Goal: Information Seeking & Learning: Learn about a topic

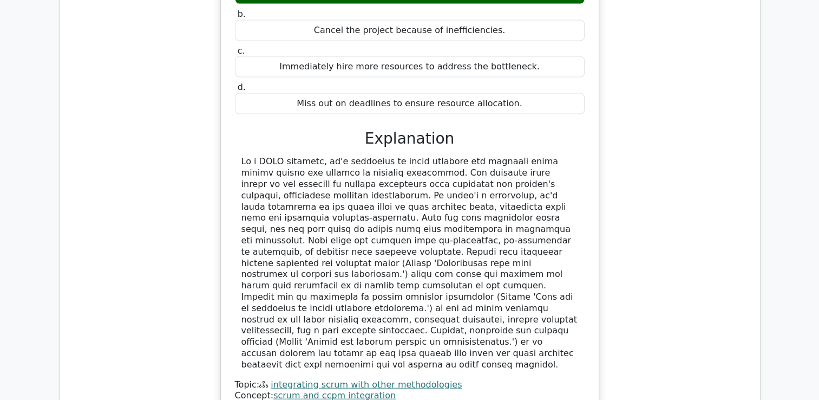
scroll to position [6562, 0]
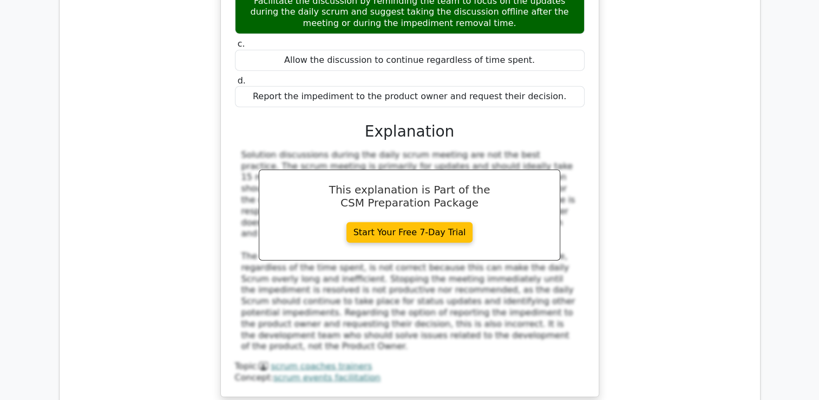
scroll to position [7114, 0]
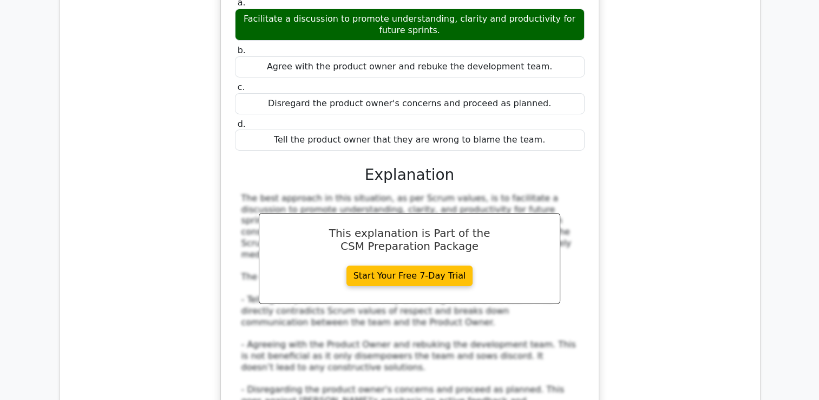
scroll to position [7706, 0]
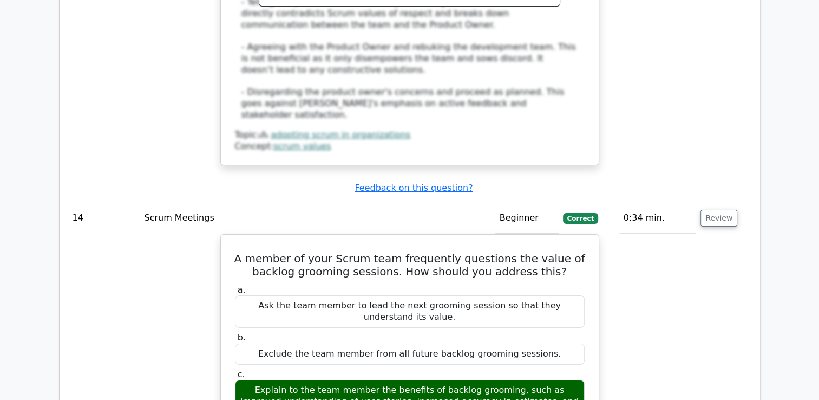
scroll to position [8004, 0]
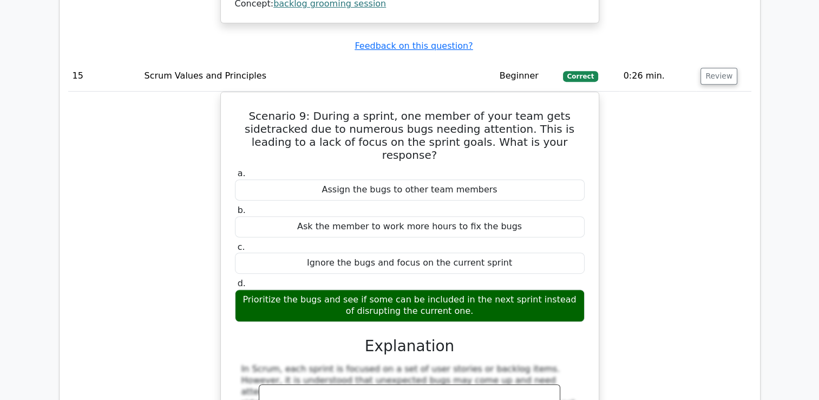
scroll to position [8674, 0]
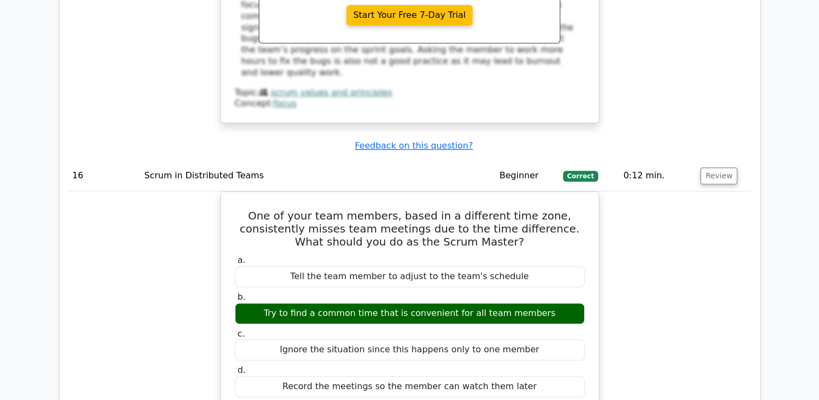
scroll to position [9118, 0]
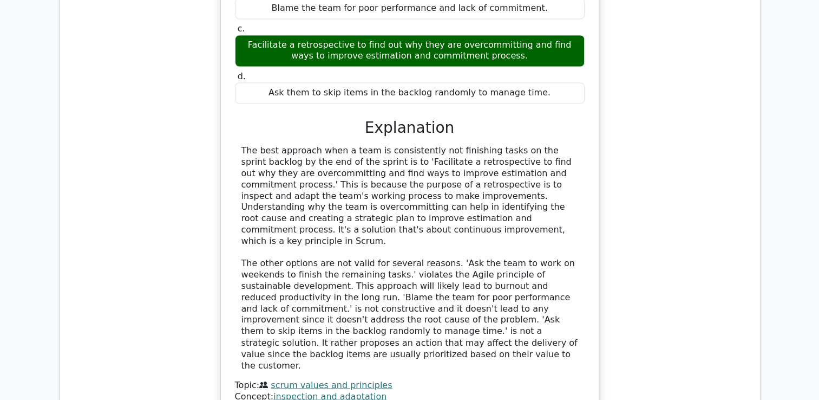
scroll to position [9762, 0]
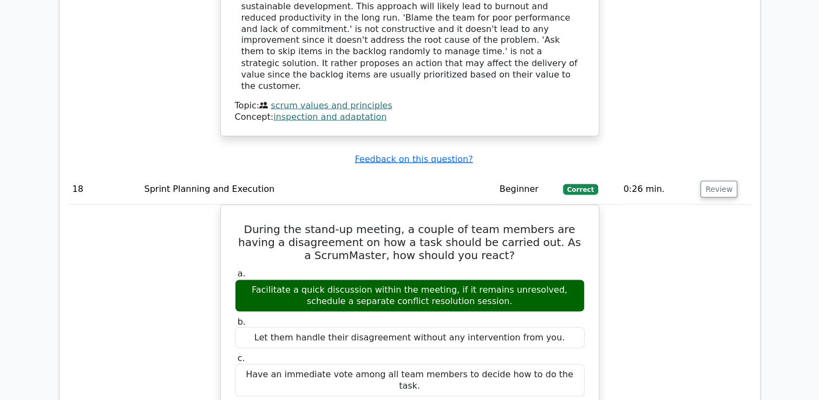
scroll to position [10187, 0]
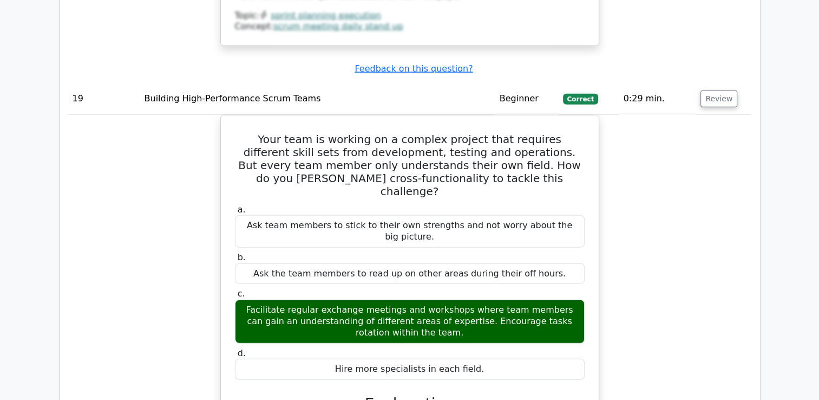
scroll to position [10800, 0]
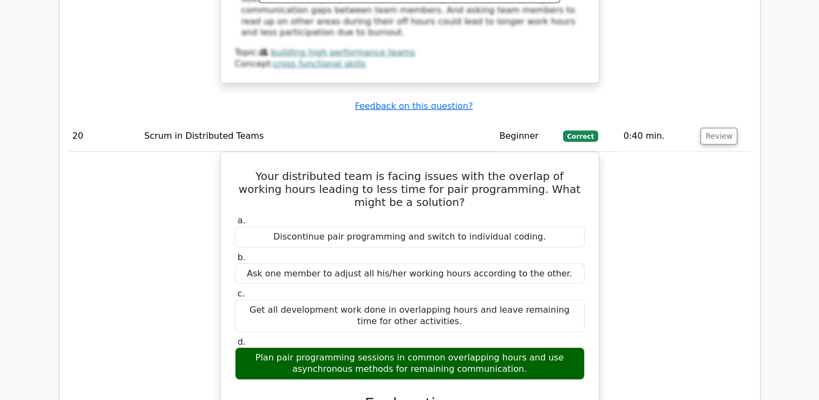
scroll to position [11586, 0]
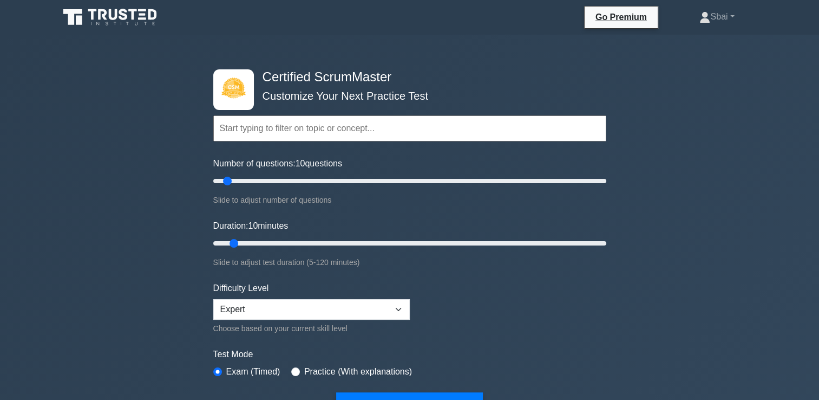
click at [381, 369] on label "Practice (With explanations)" at bounding box center [358, 371] width 108 height 13
click at [291, 369] on input "radio" at bounding box center [295, 371] width 9 height 9
radio input "true"
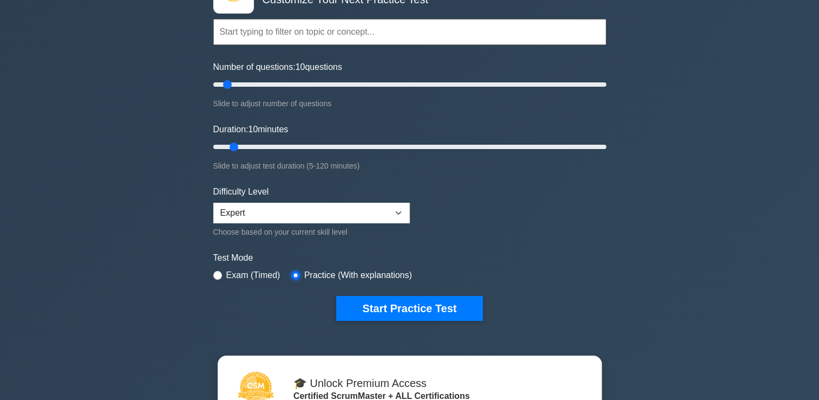
scroll to position [117, 0]
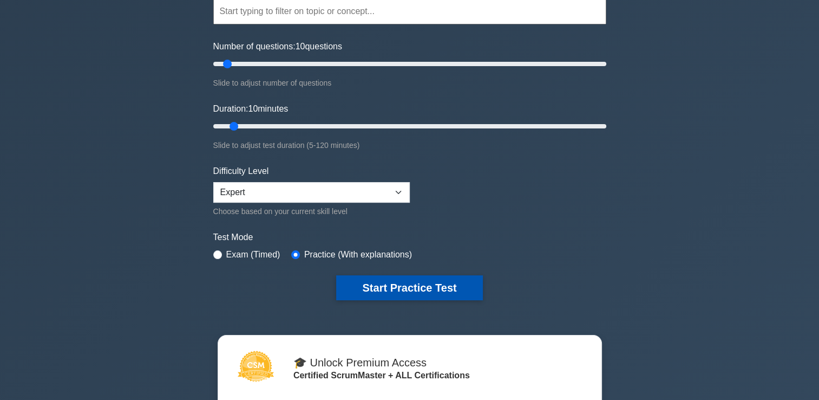
click at [422, 285] on button "Start Practice Test" at bounding box center [409, 287] width 146 height 25
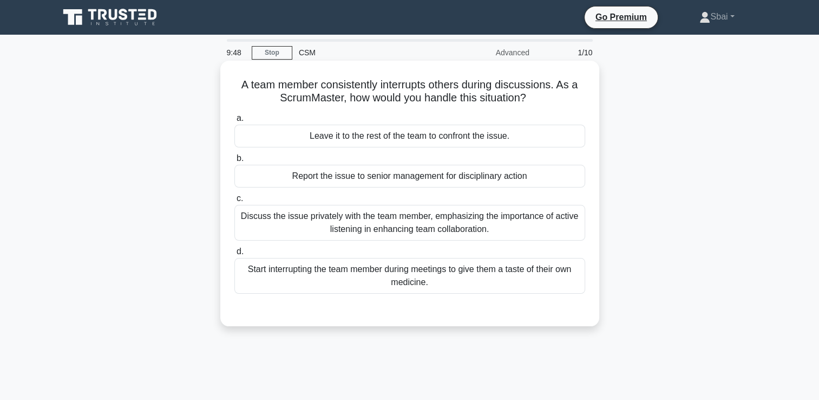
click at [429, 226] on div "Discuss the issue privately with the team member, emphasizing the importance of…" at bounding box center [409, 223] width 351 height 36
click at [234, 202] on input "c. Discuss the issue privately with the team member, emphasizing the importance…" at bounding box center [234, 198] width 0 height 7
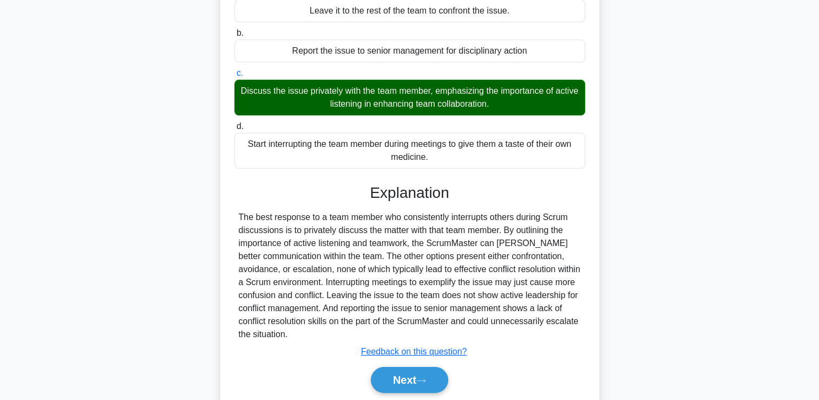
scroll to position [135, 0]
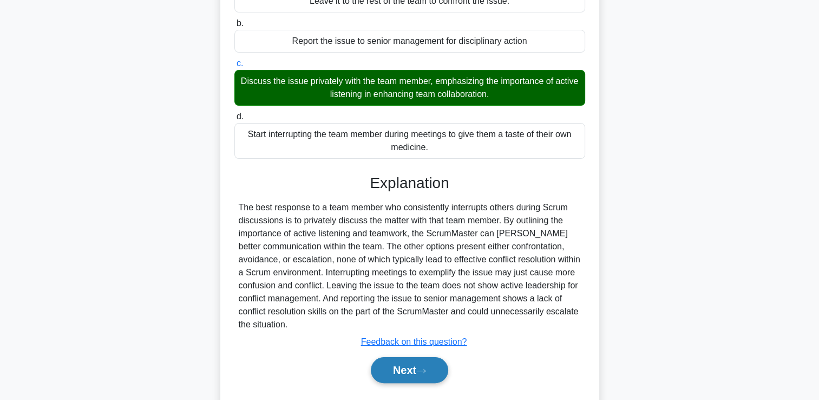
click at [405, 371] on button "Next" at bounding box center [409, 370] width 77 height 26
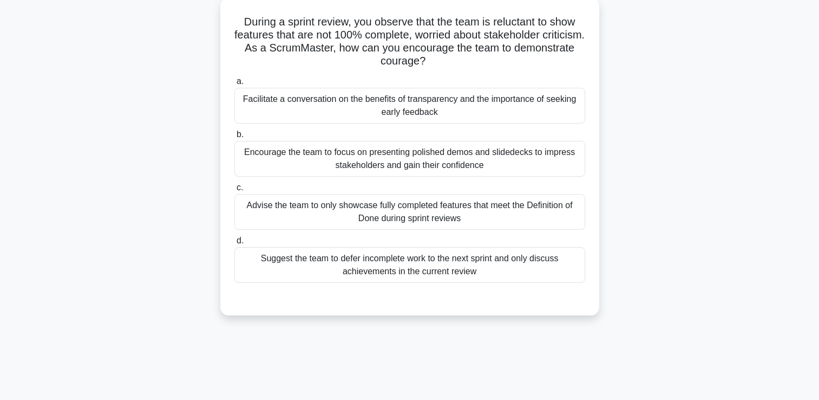
scroll to position [54, 0]
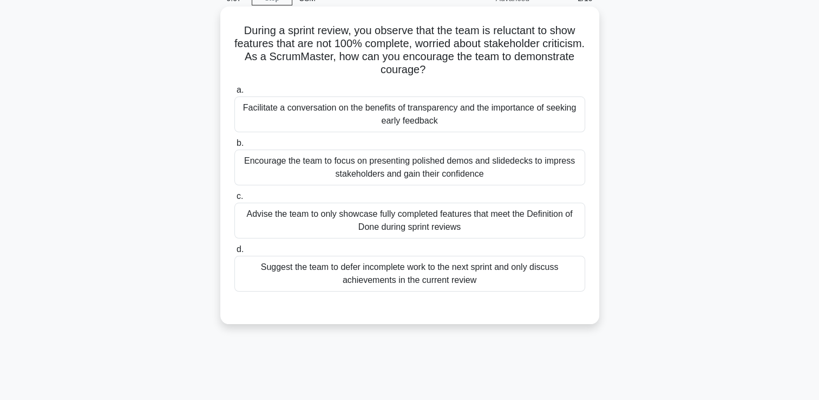
click at [525, 117] on div "Facilitate a conversation on the benefits of transparency and the importance of…" at bounding box center [409, 114] width 351 height 36
click at [234, 94] on input "a. Facilitate a conversation on the benefits of transparency and the importance…" at bounding box center [234, 90] width 0 height 7
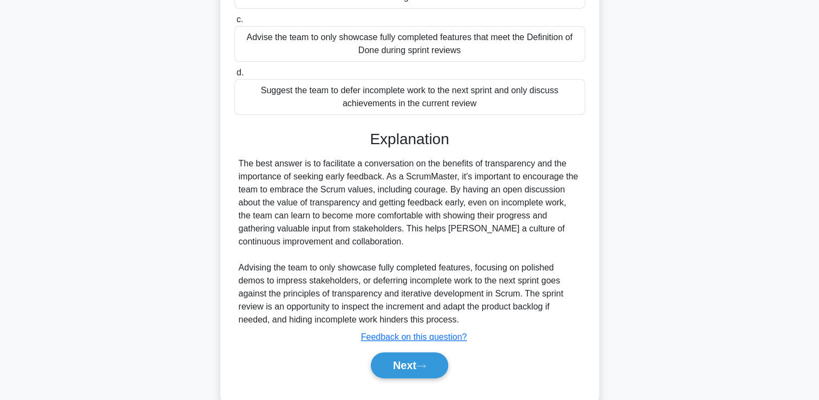
scroll to position [236, 0]
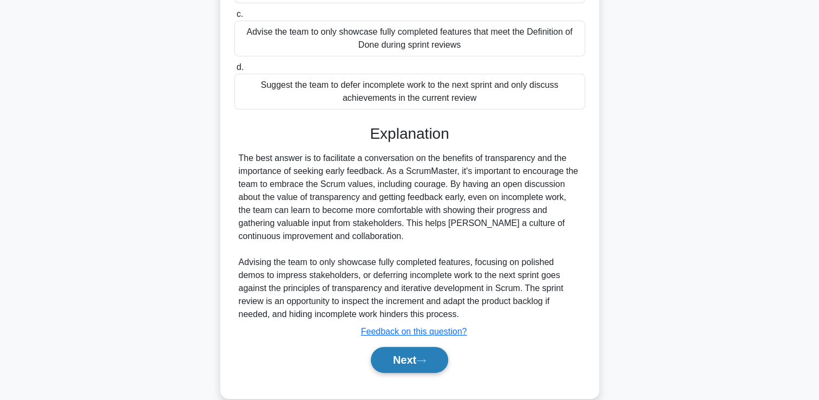
click at [423, 361] on icon at bounding box center [421, 360] width 10 height 6
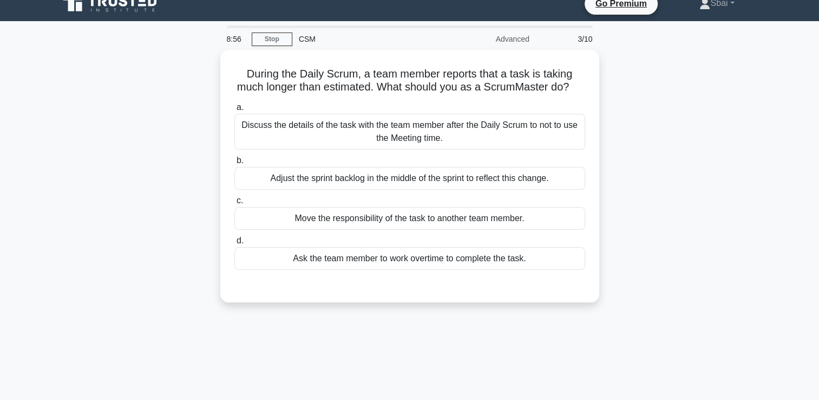
scroll to position [12, 0]
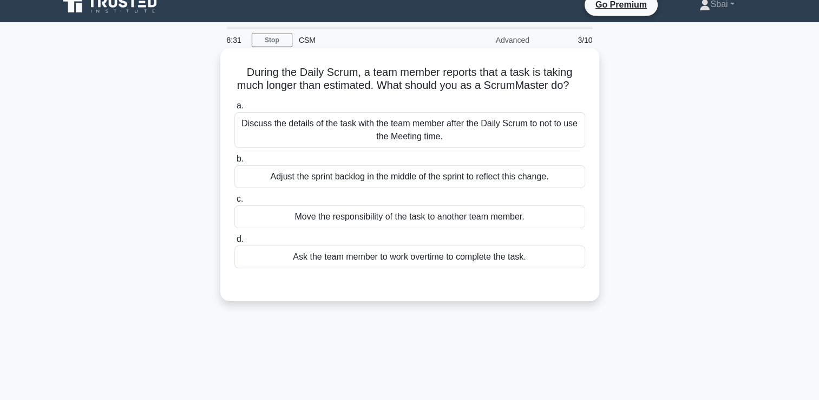
click at [513, 138] on div "Discuss the details of the task with the team member after the Daily Scrum to n…" at bounding box center [409, 130] width 351 height 36
click at [234, 109] on input "a. Discuss the details of the task with the team member after the Daily Scrum t…" at bounding box center [234, 105] width 0 height 7
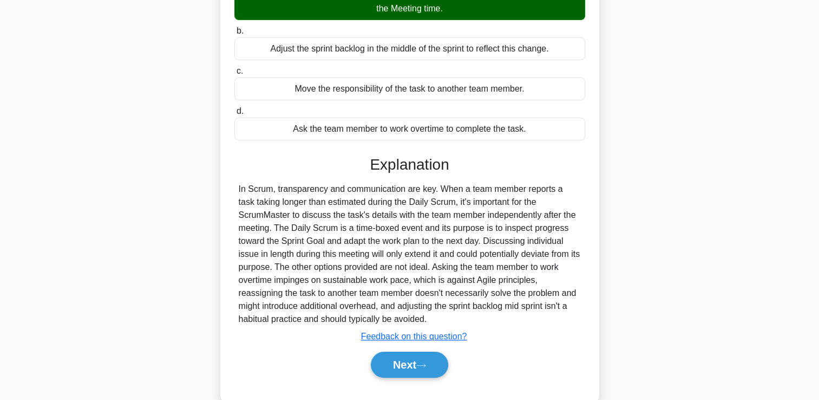
scroll to position [146, 0]
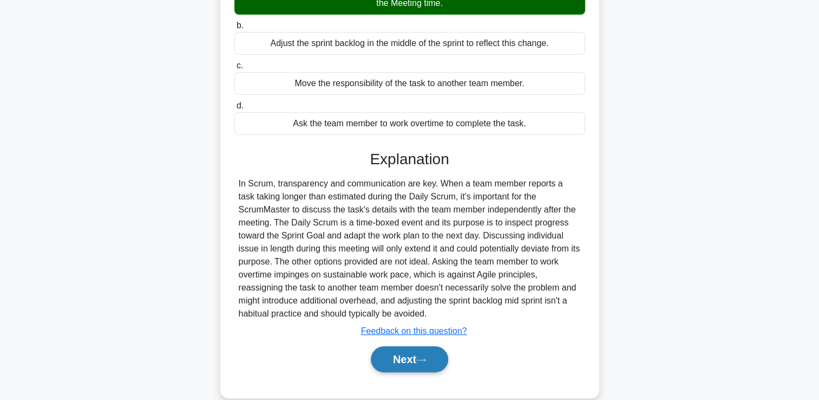
click at [419, 368] on button "Next" at bounding box center [409, 359] width 77 height 26
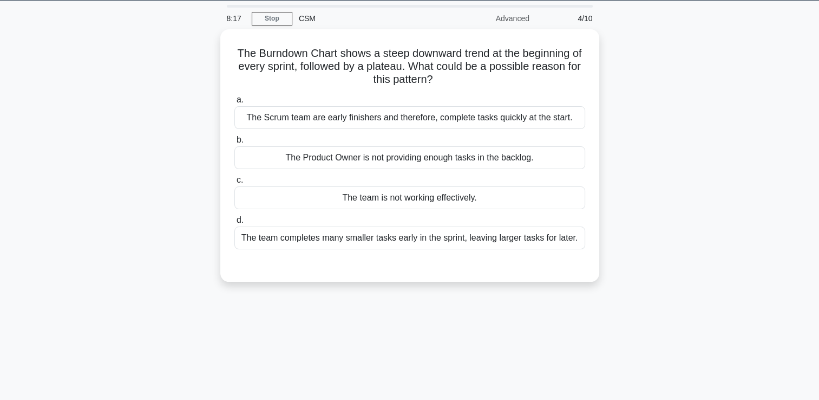
scroll to position [29, 0]
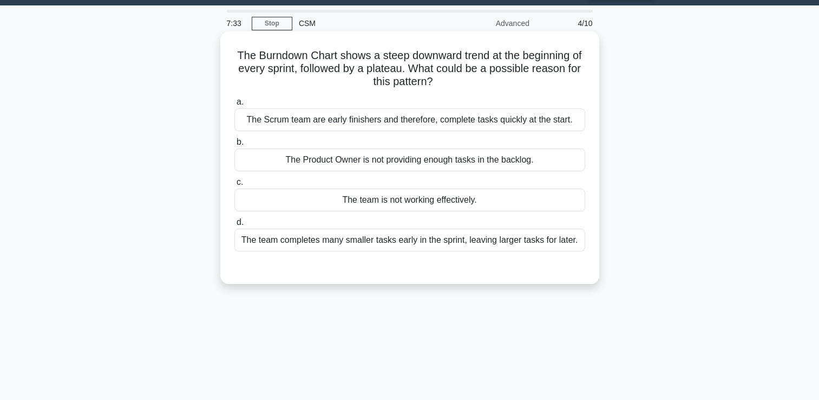
click at [561, 247] on div "The team completes many smaller tasks early in the sprint, leaving larger tasks…" at bounding box center [409, 240] width 351 height 23
click at [234, 226] on input "d. The team completes many smaller tasks early in the sprint, leaving larger ta…" at bounding box center [234, 222] width 0 height 7
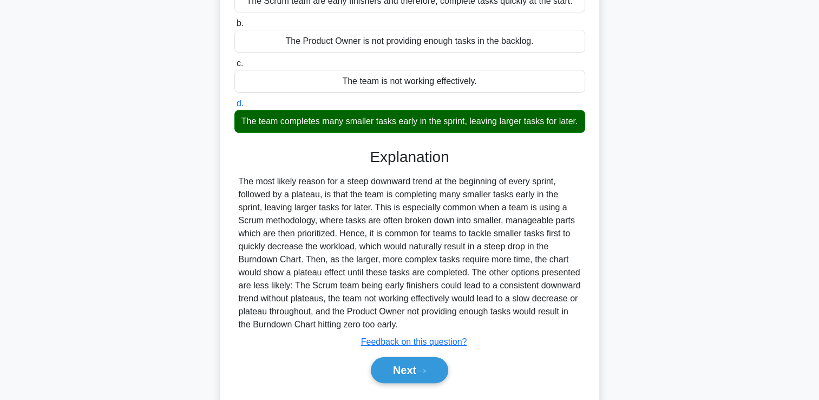
scroll to position [189, 0]
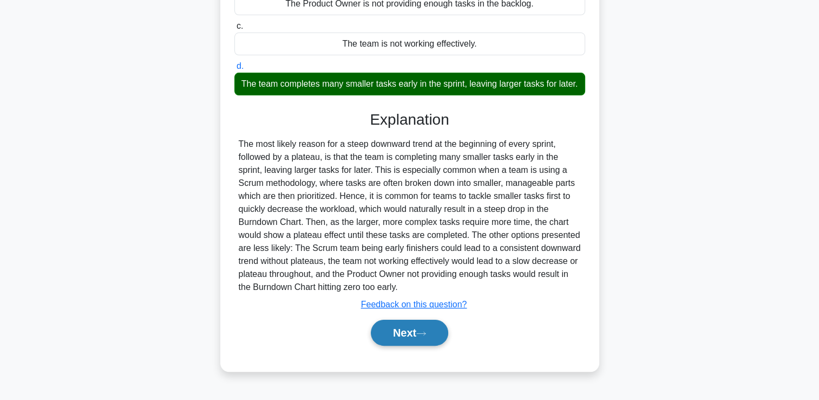
click at [396, 343] on button "Next" at bounding box center [409, 333] width 77 height 26
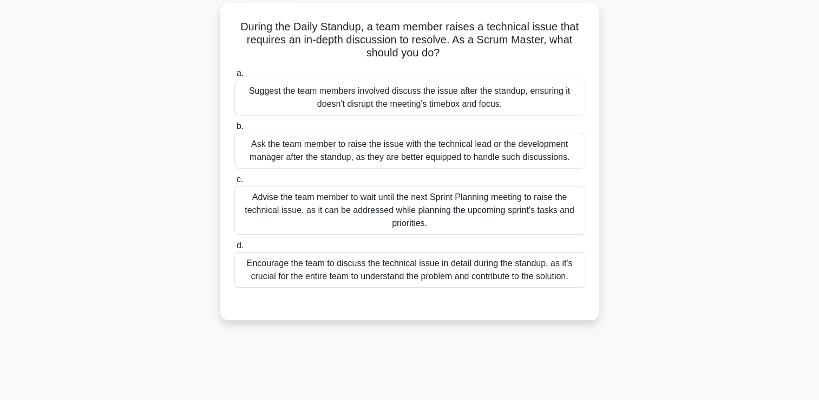
scroll to position [51, 0]
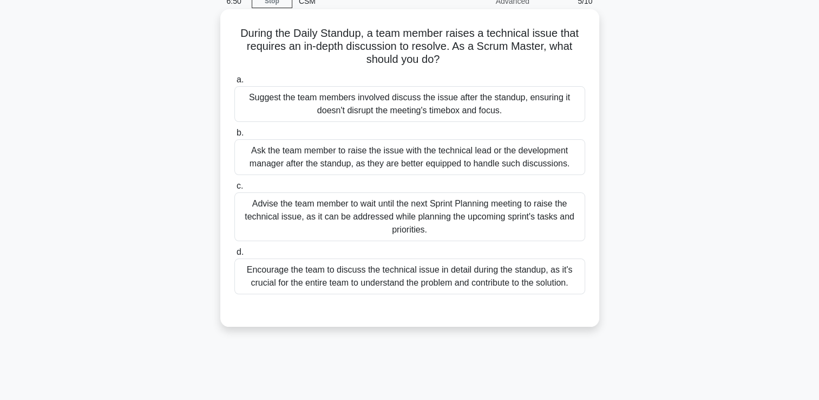
click at [526, 108] on div "Suggest the team members involved discuss the issue after the standup, ensuring…" at bounding box center [409, 104] width 351 height 36
click at [234, 83] on input "a. Suggest the team members involved discuss the issue after the standup, ensur…" at bounding box center [234, 79] width 0 height 7
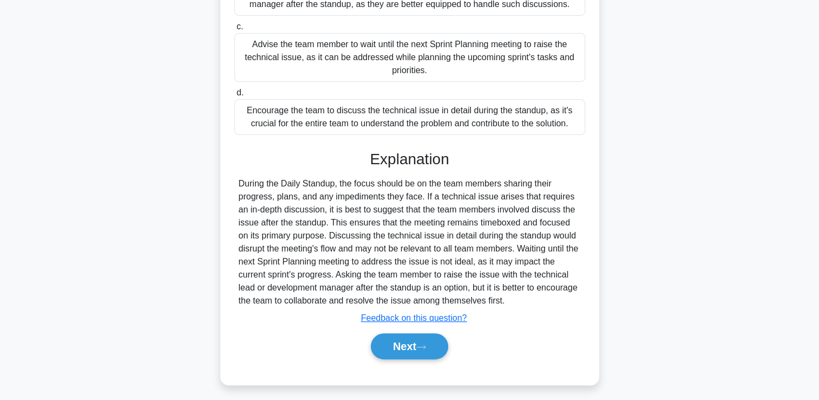
scroll to position [215, 0]
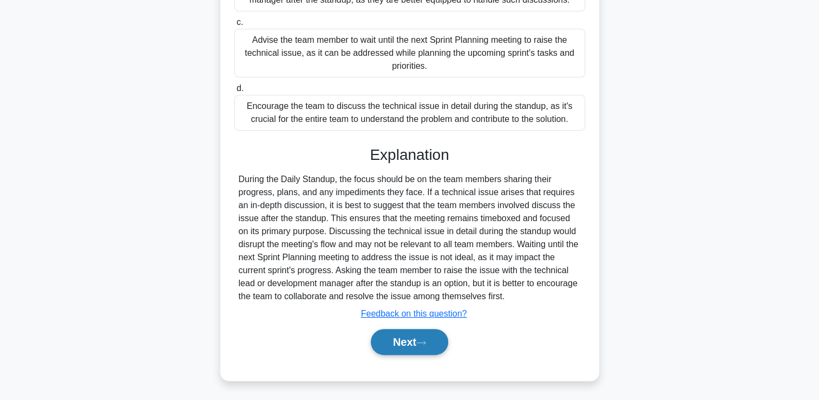
click at [444, 343] on button "Next" at bounding box center [409, 342] width 77 height 26
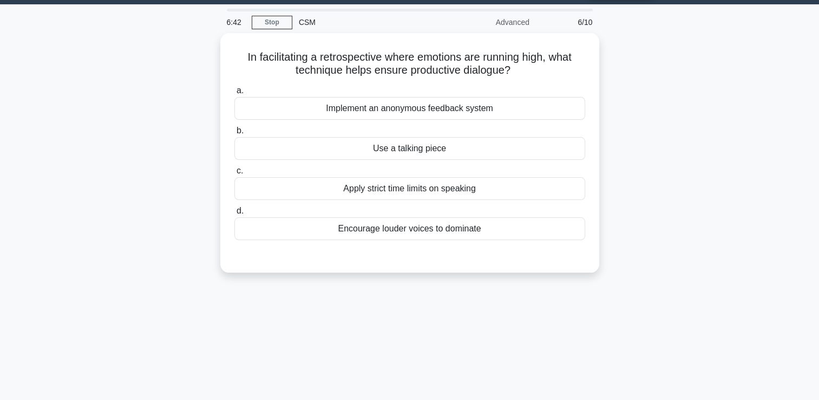
scroll to position [28, 0]
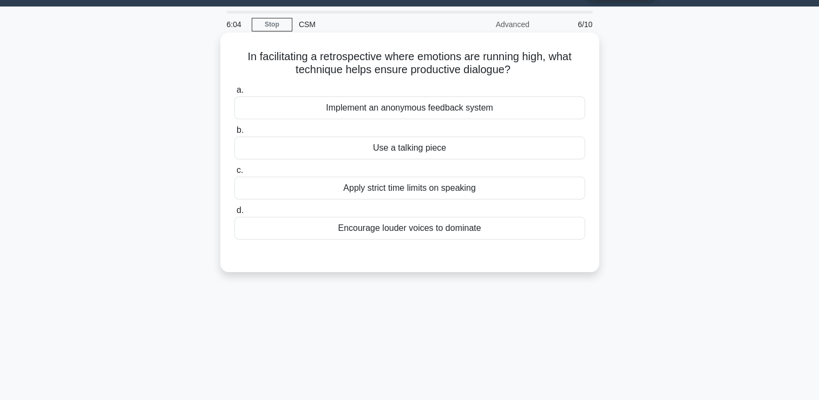
click at [506, 113] on div "Implement an anonymous feedback system" at bounding box center [409, 107] width 351 height 23
click at [234, 94] on input "a. Implement an anonymous feedback system" at bounding box center [234, 90] width 0 height 7
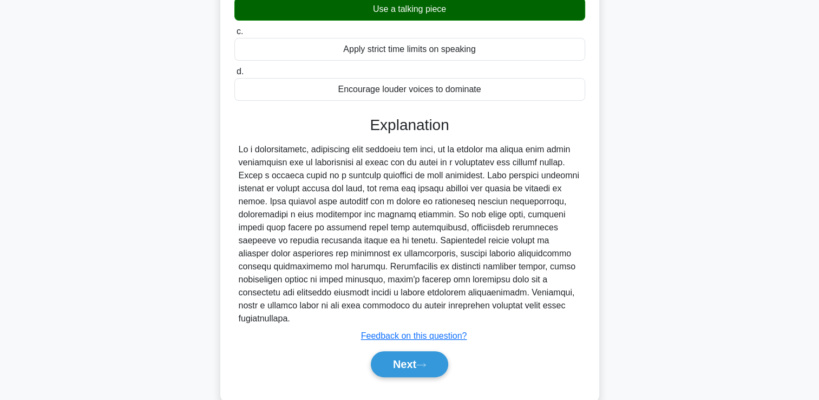
scroll to position [172, 0]
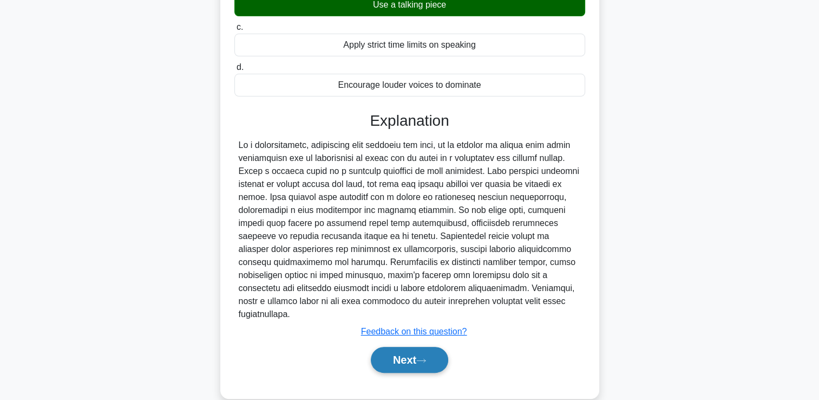
click at [433, 347] on button "Next" at bounding box center [409, 360] width 77 height 26
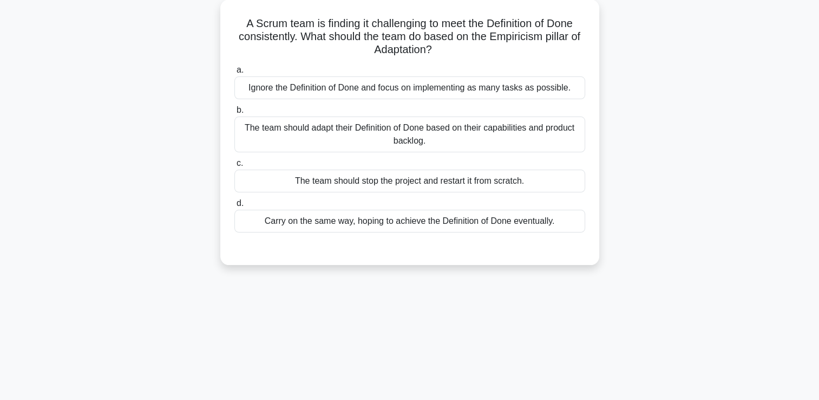
scroll to position [63, 0]
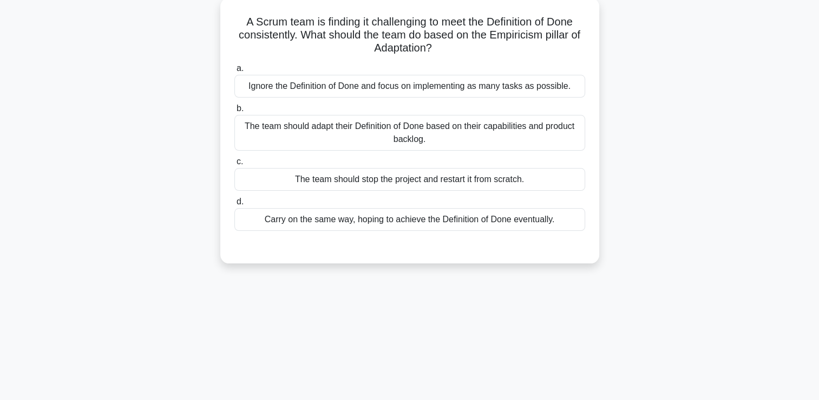
click at [554, 140] on div "The team should adapt their Definition of Done based on their capabilities and …" at bounding box center [409, 133] width 351 height 36
click at [234, 112] on input "b. The team should adapt their Definition of Done based on their capabilities a…" at bounding box center [234, 108] width 0 height 7
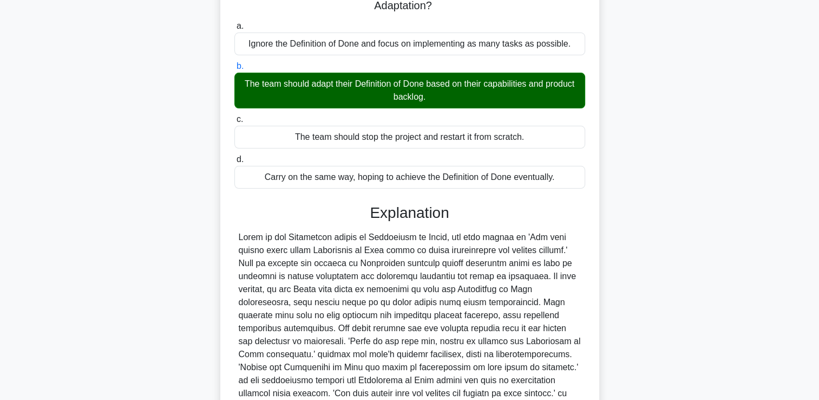
scroll to position [215, 0]
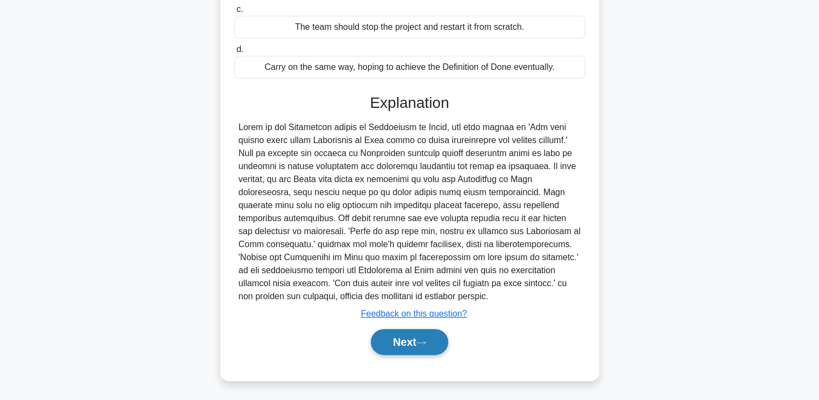
click at [414, 341] on button "Next" at bounding box center [409, 342] width 77 height 26
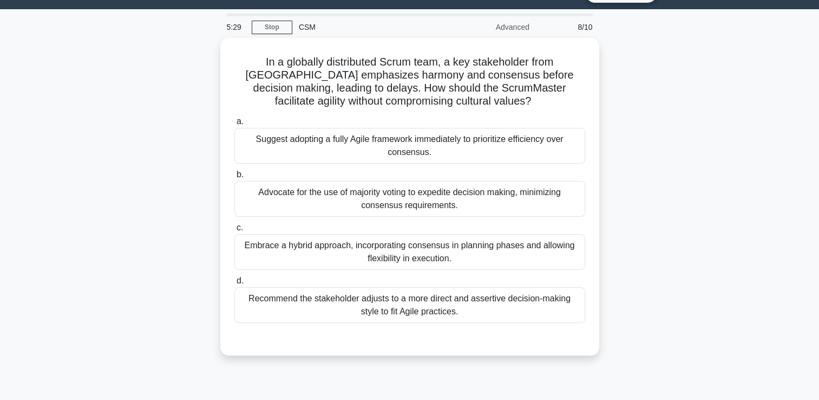
scroll to position [24, 0]
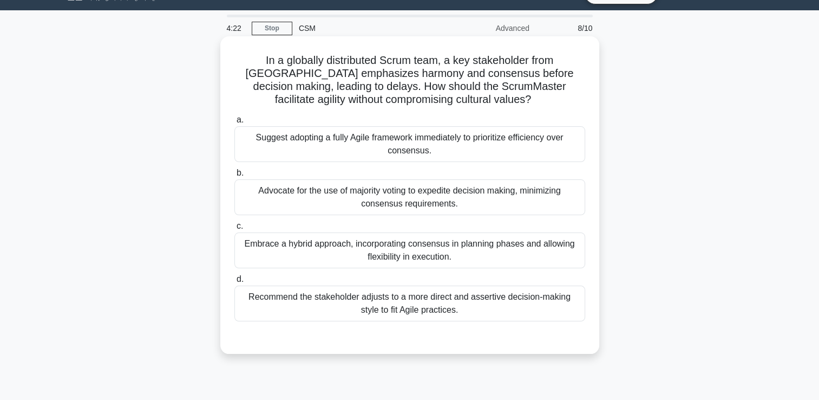
click at [503, 203] on div "Advocate for the use of majority voting to expedite decision making, minimizing…" at bounding box center [409, 197] width 351 height 36
click at [234, 177] on input "b. Advocate for the use of majority voting to expedite decision making, minimiz…" at bounding box center [234, 173] width 0 height 7
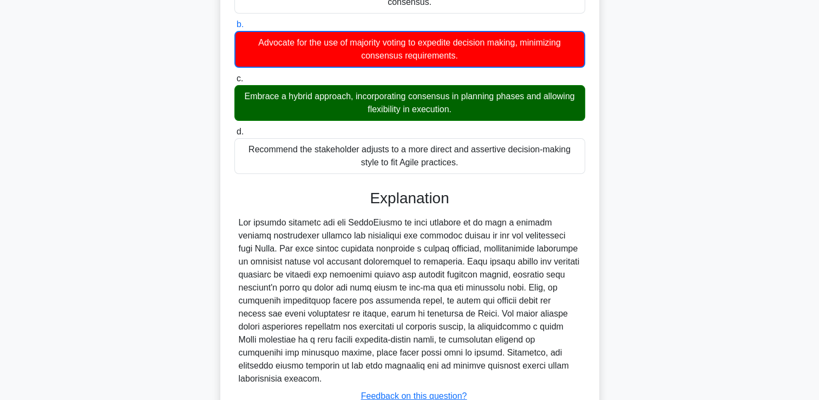
scroll to position [242, 0]
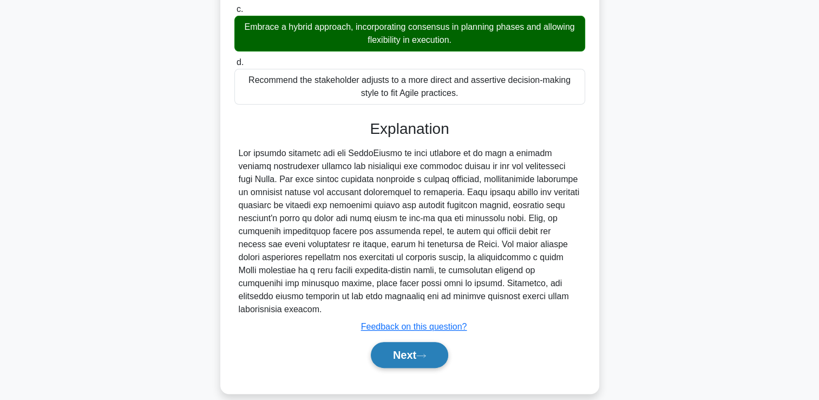
click at [400, 347] on button "Next" at bounding box center [409, 355] width 77 height 26
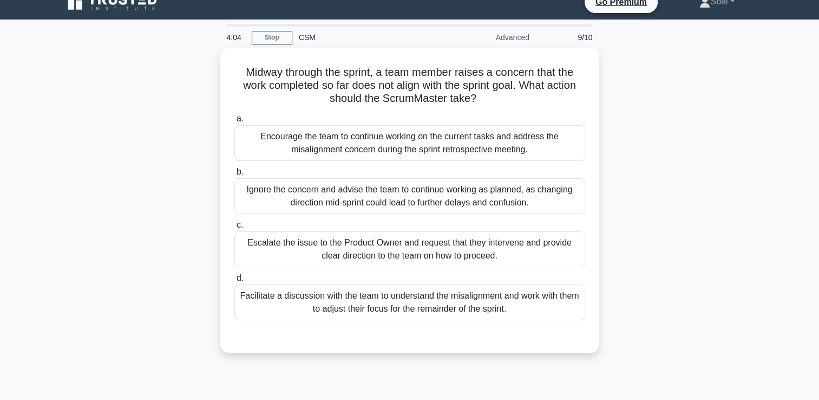
scroll to position [11, 0]
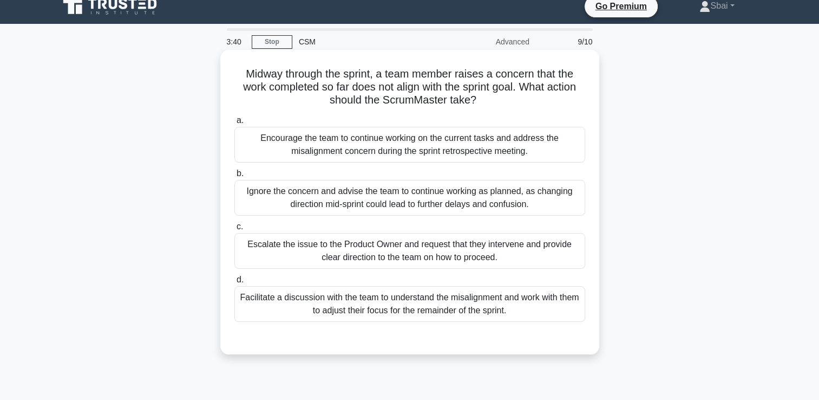
click at [431, 309] on div "Facilitate a discussion with the team to understand the misalignment and work w…" at bounding box center [409, 304] width 351 height 36
click at [234, 283] on input "d. Facilitate a discussion with the team to understand the misalignment and wor…" at bounding box center [234, 279] width 0 height 7
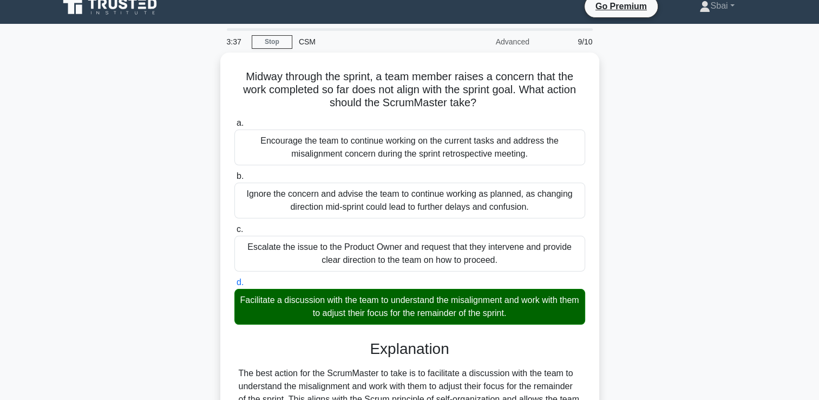
scroll to position [215, 0]
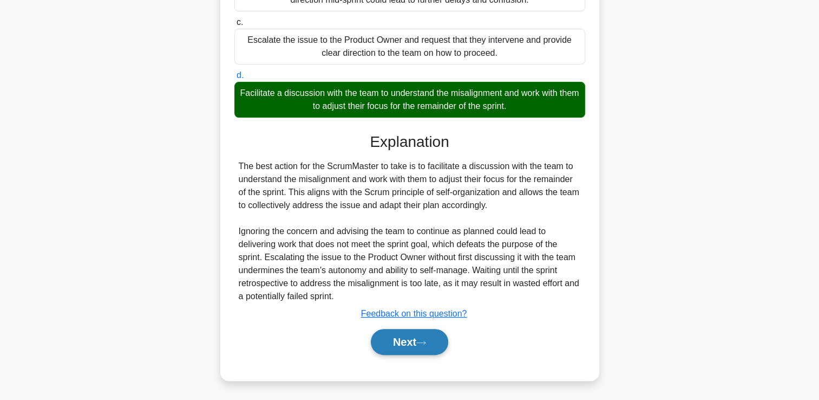
click at [407, 335] on button "Next" at bounding box center [409, 342] width 77 height 26
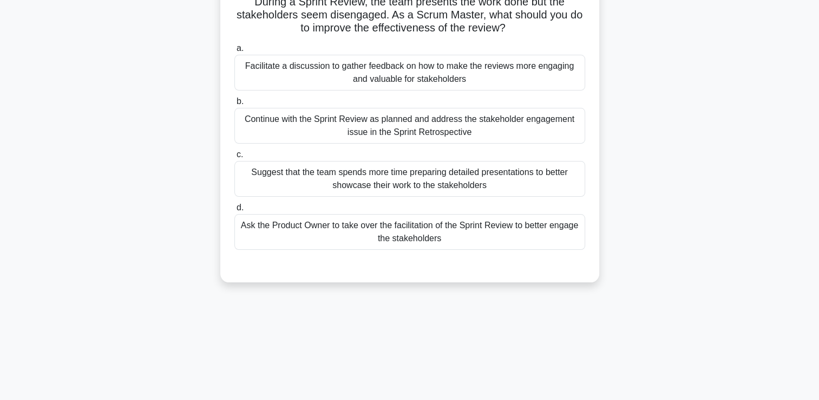
scroll to position [59, 0]
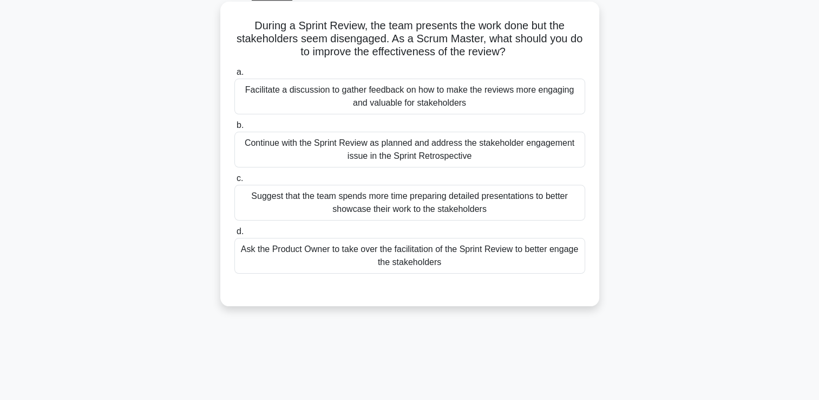
click at [494, 96] on div "Facilitate a discussion to gather feedback on how to make the reviews more enga…" at bounding box center [409, 97] width 351 height 36
click at [234, 76] on input "a. Facilitate a discussion to gather feedback on how to make the reviews more e…" at bounding box center [234, 72] width 0 height 7
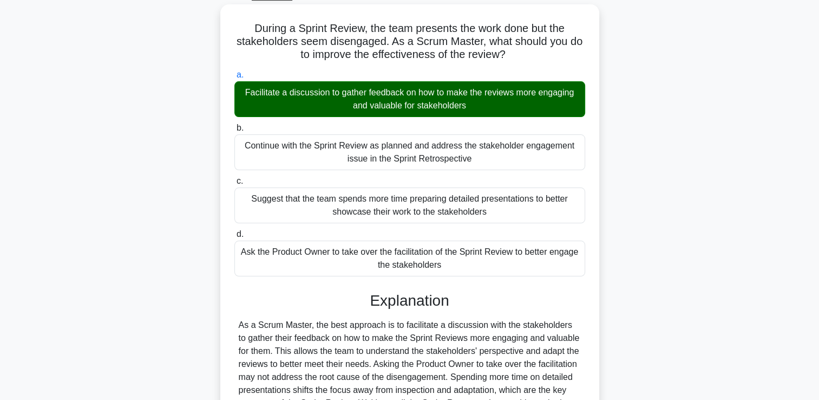
scroll to position [189, 0]
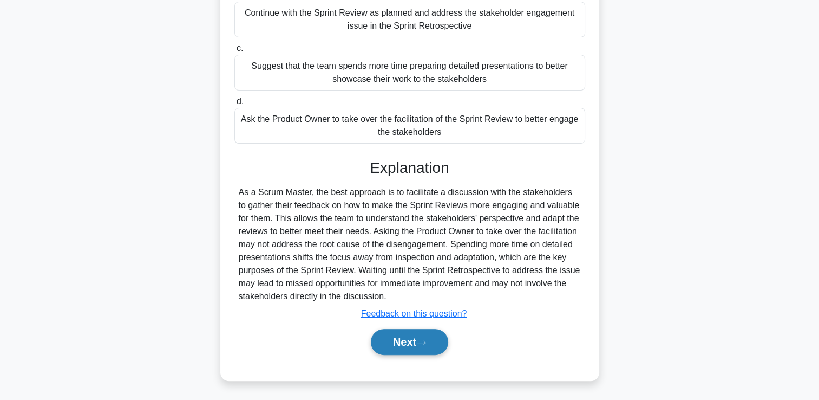
click at [425, 341] on icon at bounding box center [421, 343] width 10 height 6
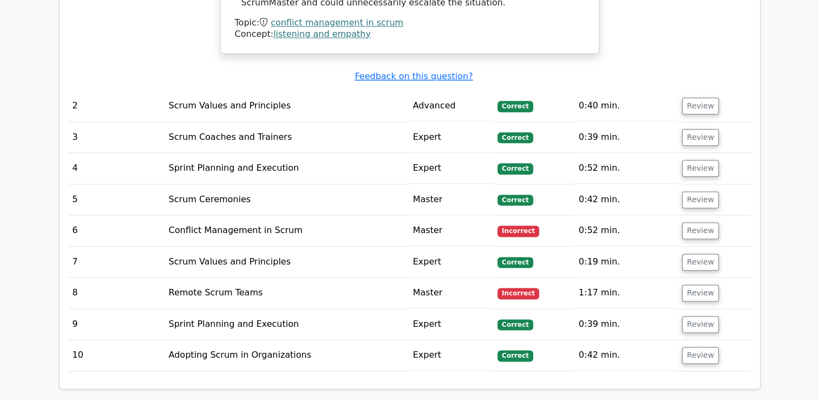
scroll to position [1352, 0]
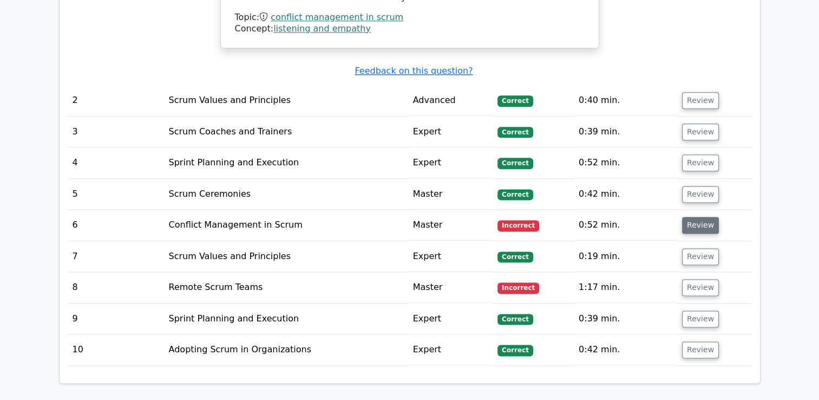
click at [702, 217] on button "Review" at bounding box center [700, 225] width 37 height 17
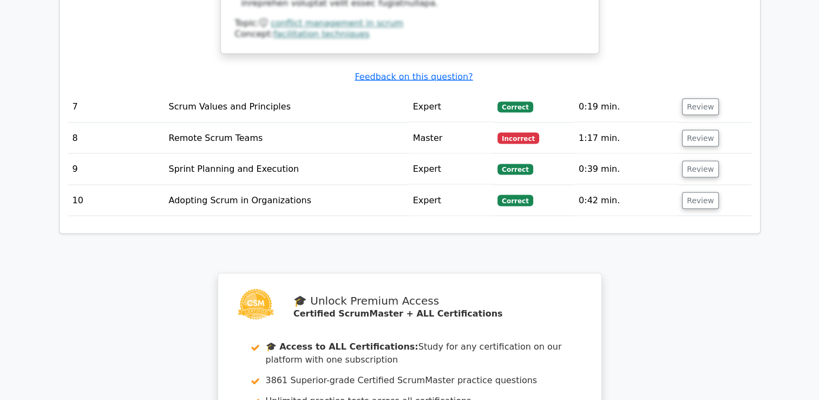
scroll to position [2323, 0]
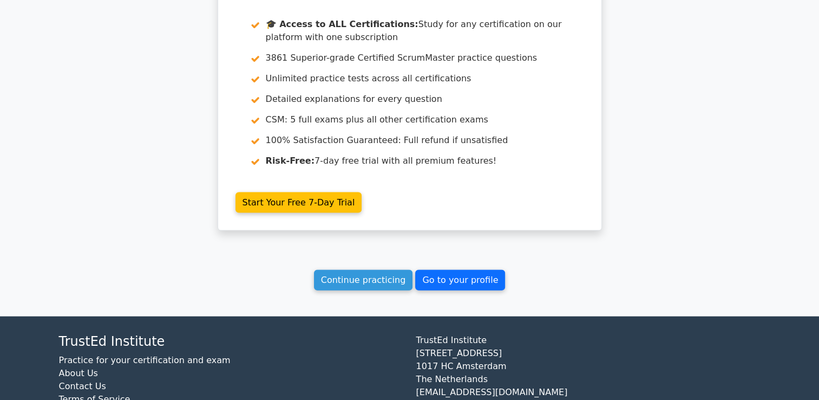
click at [453, 270] on link "Go to your profile" at bounding box center [460, 280] width 90 height 21
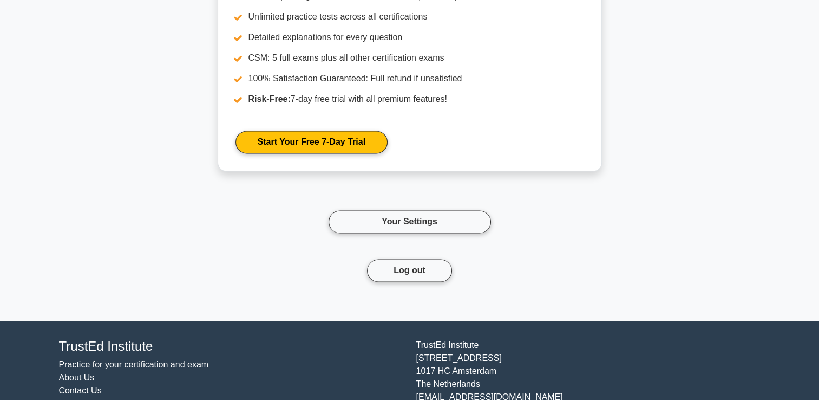
scroll to position [1807, 0]
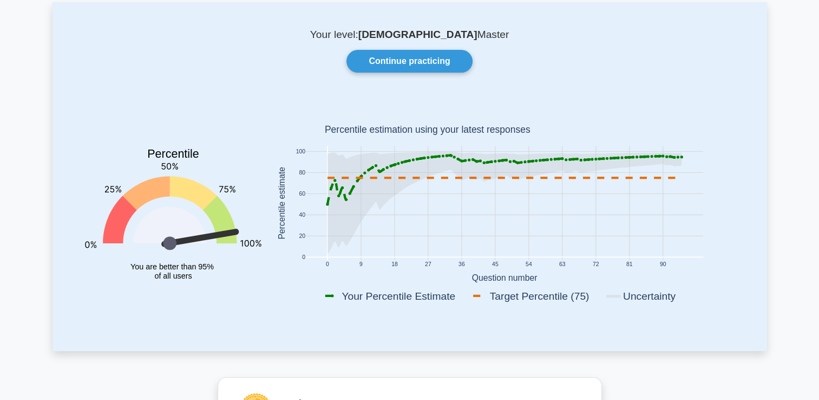
scroll to position [0, 0]
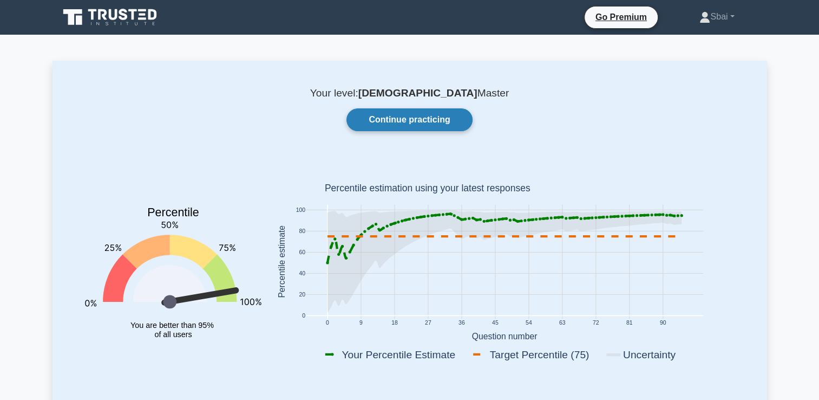
click at [408, 127] on link "Continue practicing" at bounding box center [410, 119] width 126 height 23
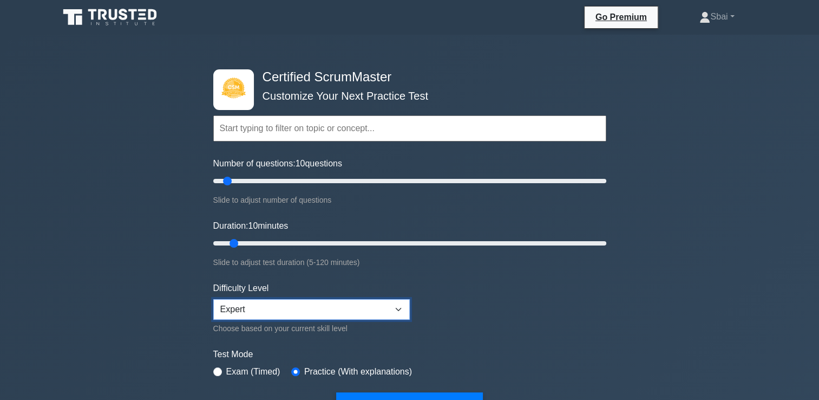
click at [392, 307] on select "Beginner Intermediate Expert" at bounding box center [311, 309] width 197 height 21
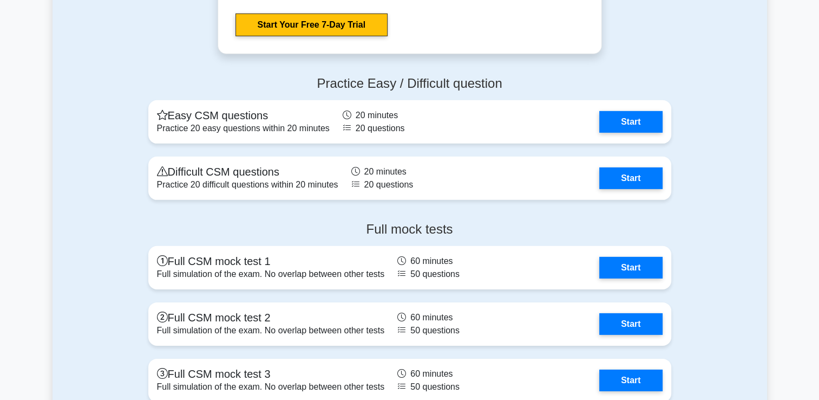
scroll to position [3323, 0]
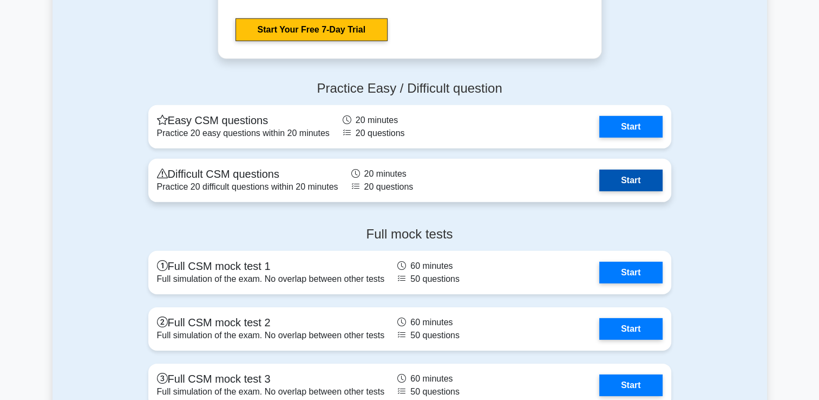
click at [647, 191] on link "Start" at bounding box center [630, 181] width 63 height 22
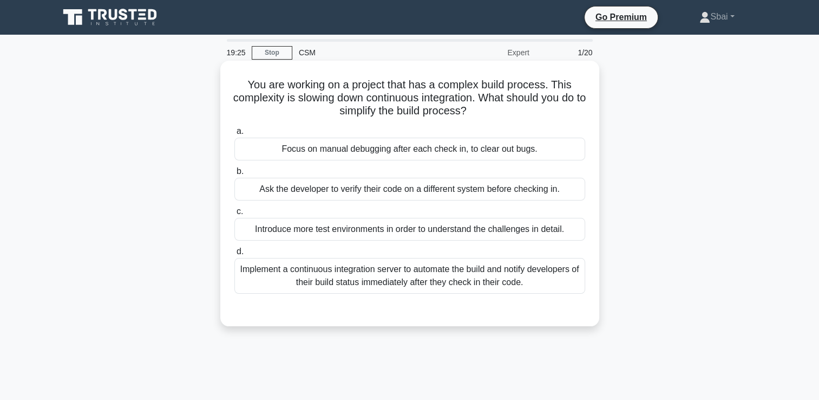
click at [514, 272] on div "Implement a continuous integration server to automate the build and notify deve…" at bounding box center [409, 276] width 351 height 36
click at [234, 255] on input "d. Implement a continuous integration server to automate the build and notify d…" at bounding box center [234, 251] width 0 height 7
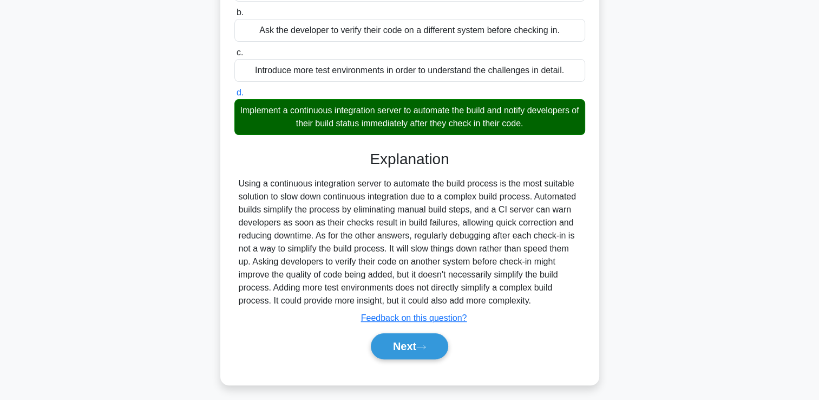
scroll to position [163, 0]
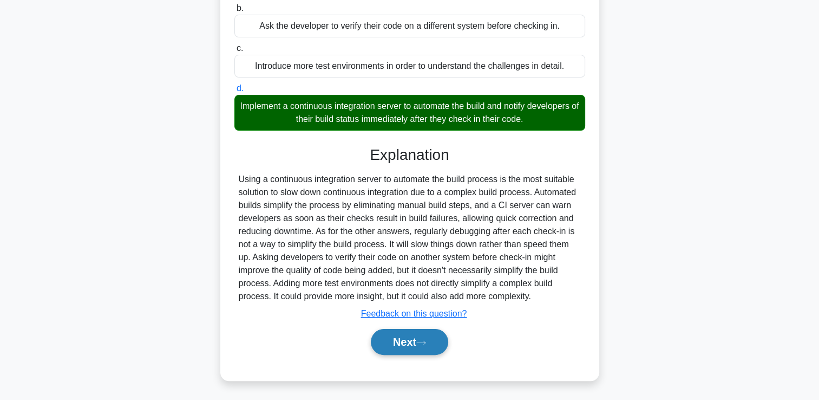
click at [414, 355] on button "Next" at bounding box center [409, 342] width 77 height 26
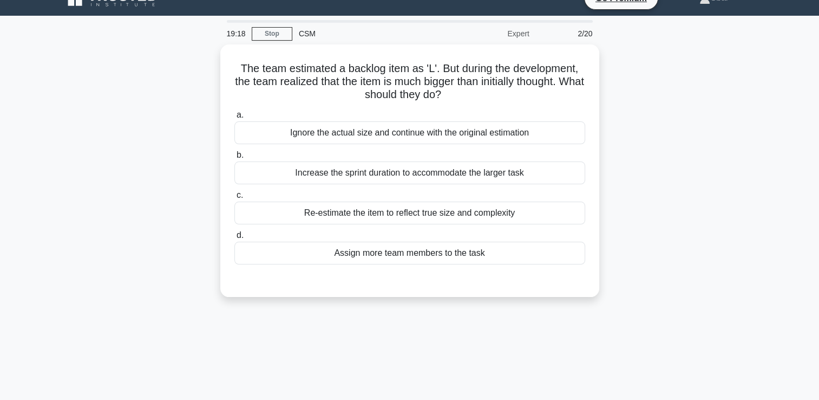
scroll to position [13, 0]
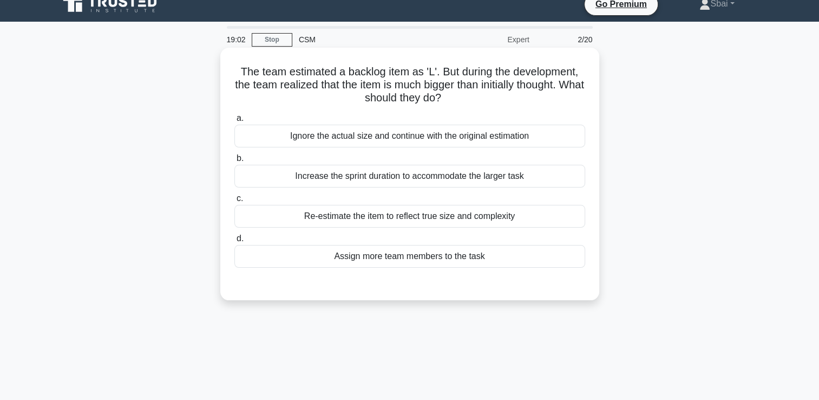
click at [535, 213] on div "Re-estimate the item to reflect true size and complexity" at bounding box center [409, 216] width 351 height 23
click at [234, 202] on input "c. Re-estimate the item to reflect true size and complexity" at bounding box center [234, 198] width 0 height 7
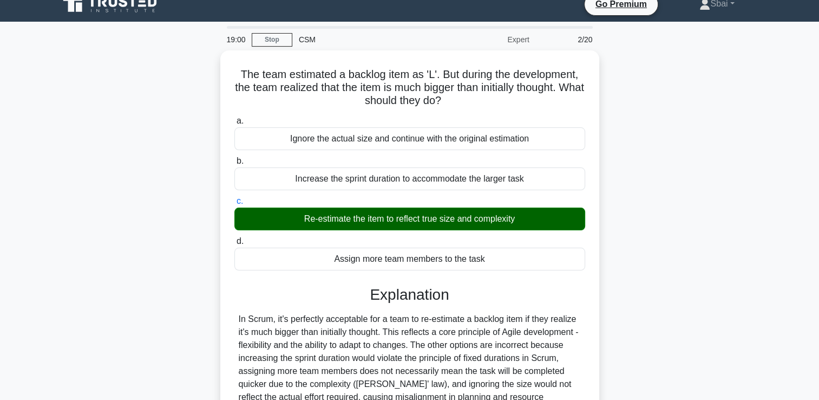
scroll to position [185, 0]
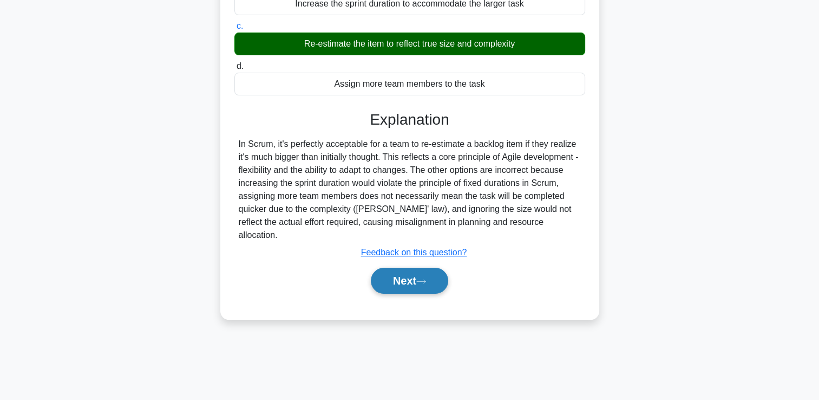
click at [423, 278] on icon at bounding box center [421, 281] width 10 height 6
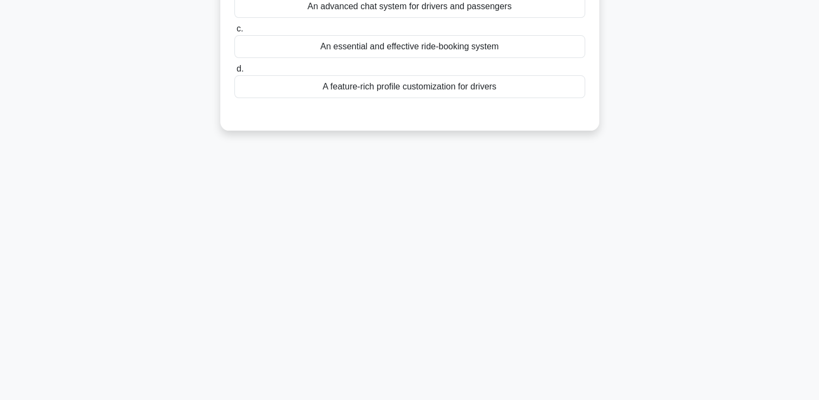
scroll to position [0, 0]
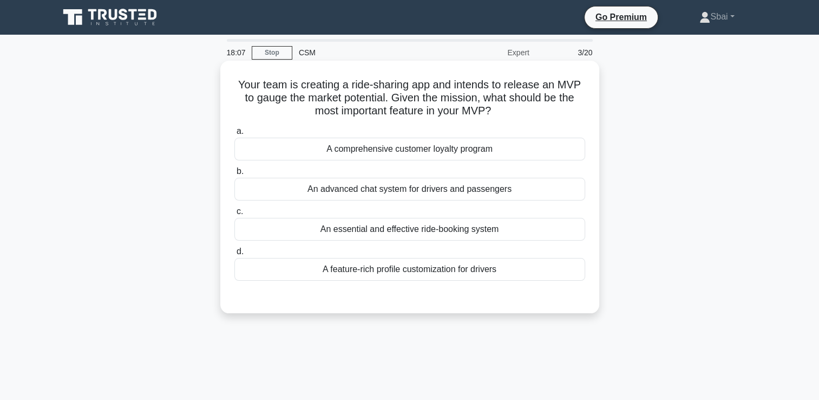
click at [500, 270] on div "A feature-rich profile customization for drivers" at bounding box center [409, 269] width 351 height 23
click at [234, 255] on input "d. A feature-rich profile customization for drivers" at bounding box center [234, 251] width 0 height 7
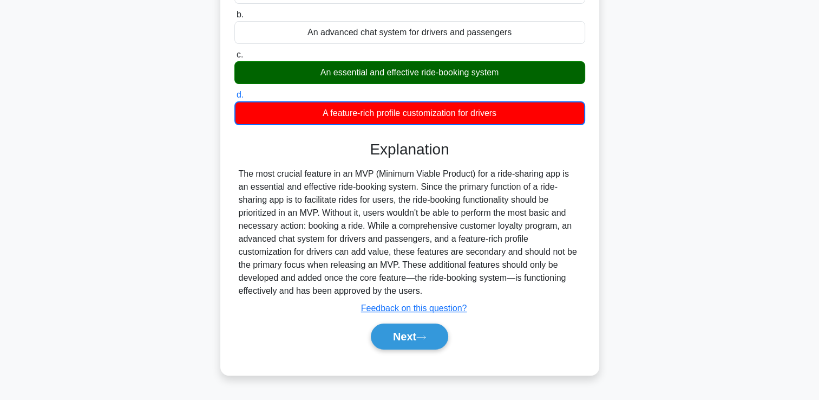
scroll to position [160, 0]
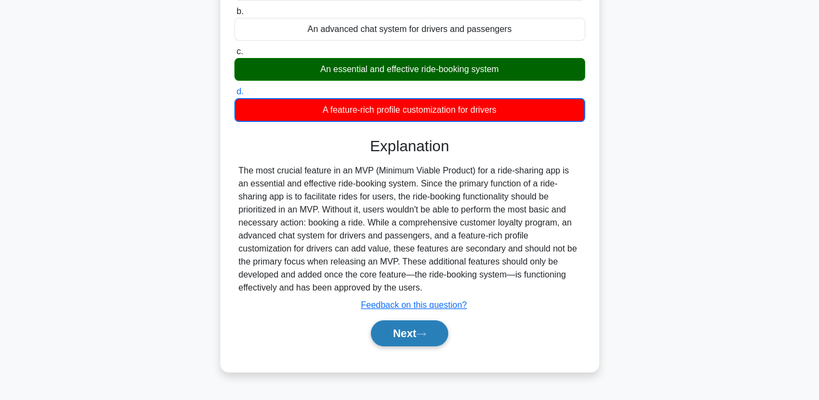
click at [395, 340] on button "Next" at bounding box center [409, 333] width 77 height 26
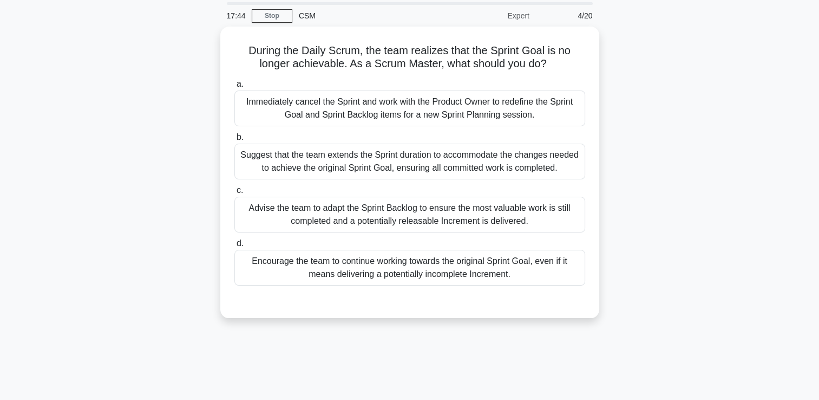
scroll to position [35, 0]
click at [494, 220] on div "Advise the team to adapt the Sprint Backlog to ensure the most valuable work is…" at bounding box center [409, 214] width 351 height 36
click at [234, 193] on input "c. Advise the team to adapt the Sprint Backlog to ensure the most valuable work…" at bounding box center [234, 189] width 0 height 7
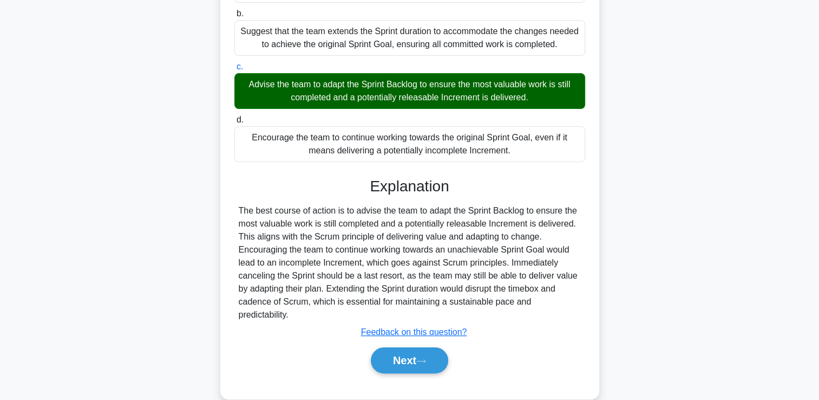
scroll to position [168, 0]
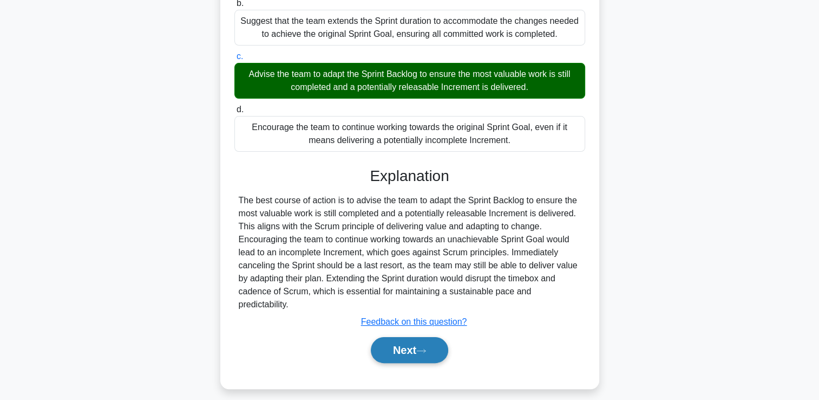
click at [403, 337] on button "Next" at bounding box center [409, 350] width 77 height 26
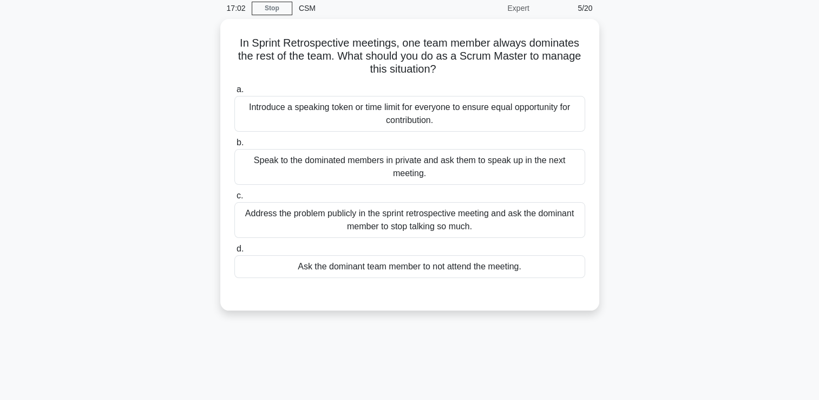
scroll to position [37, 0]
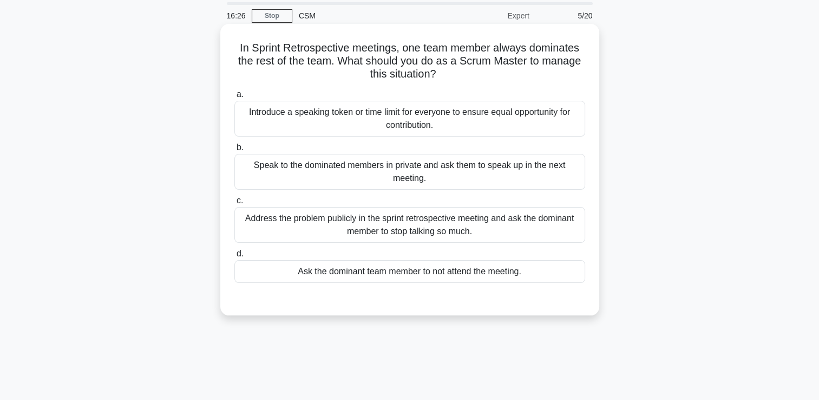
click at [565, 173] on div "Speak to the dominated members in private and ask them to speak up in the next …" at bounding box center [409, 172] width 351 height 36
click at [234, 151] on input "b. Speak to the dominated members in private and ask them to speak up in the ne…" at bounding box center [234, 147] width 0 height 7
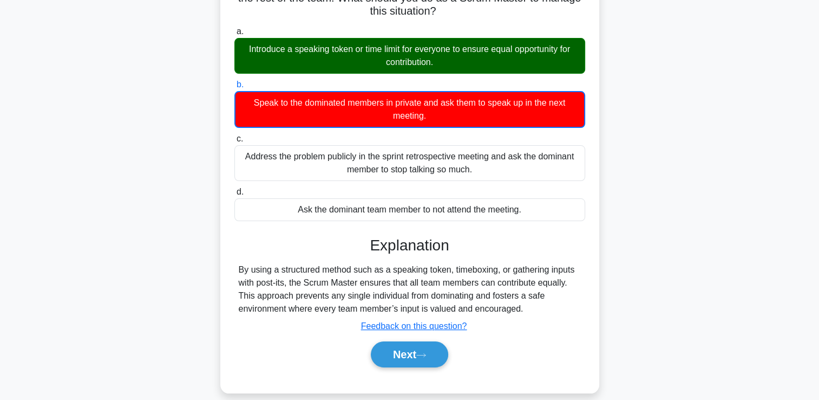
scroll to position [103, 0]
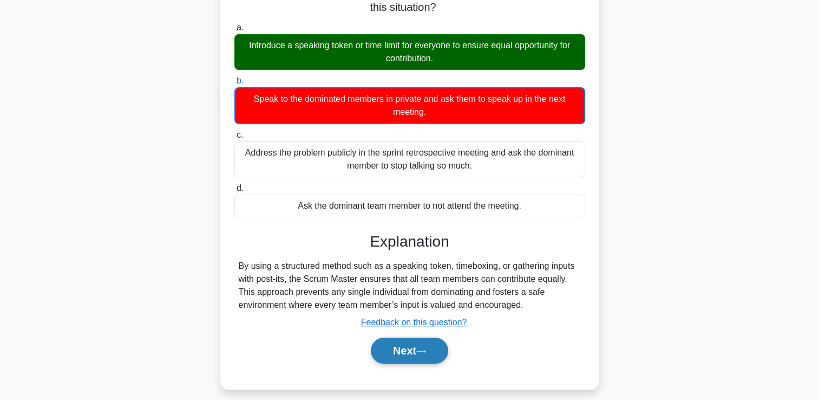
click at [425, 344] on button "Next" at bounding box center [409, 350] width 77 height 26
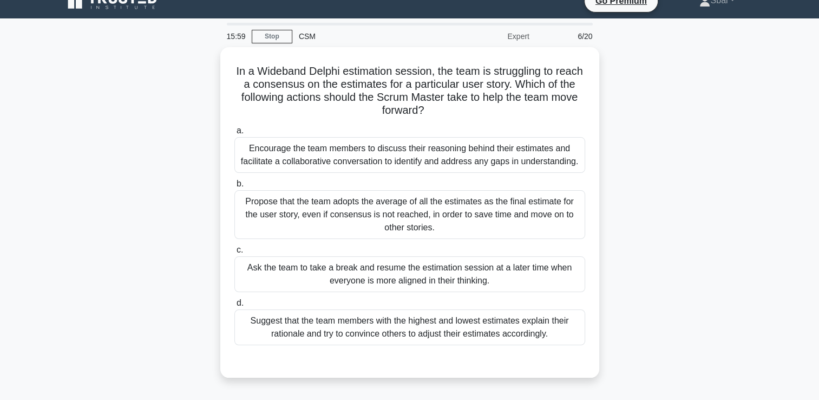
scroll to position [14, 0]
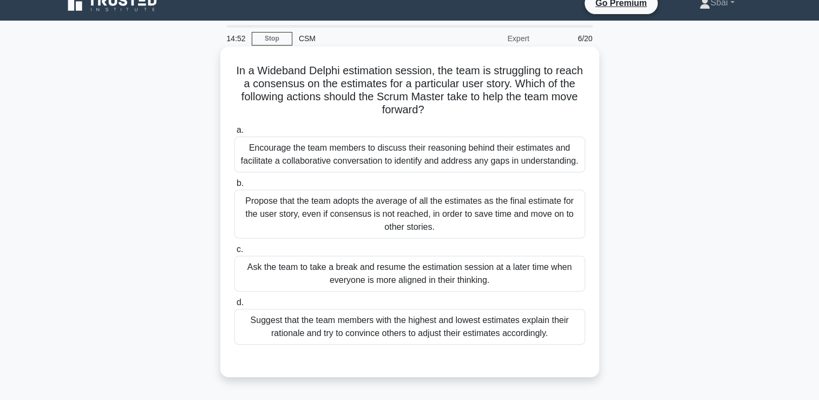
click at [487, 209] on div "Propose that the team adopts the average of all the estimates as the final esti…" at bounding box center [409, 214] width 351 height 49
click at [234, 187] on input "b. Propose that the team adopts the average of all the estimates as the final e…" at bounding box center [234, 183] width 0 height 7
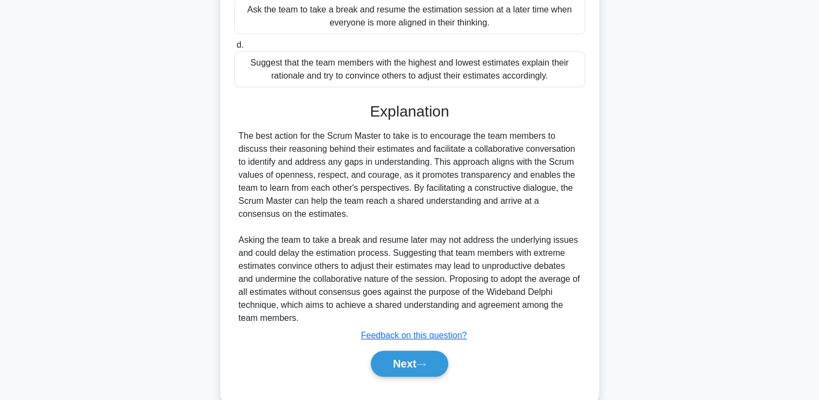
scroll to position [280, 0]
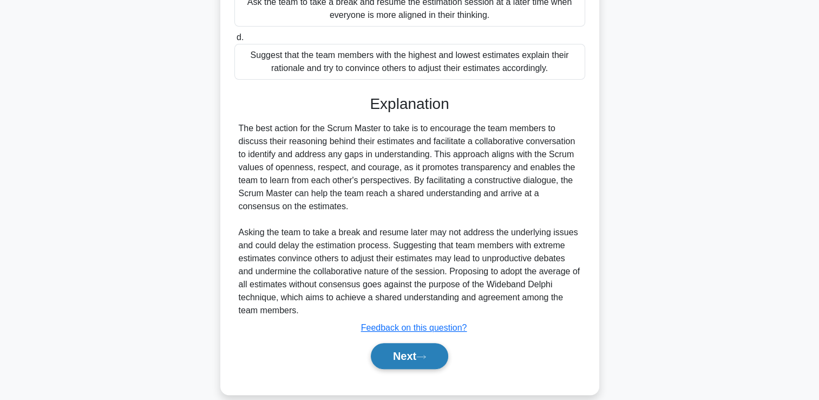
click at [427, 369] on button "Next" at bounding box center [409, 356] width 77 height 26
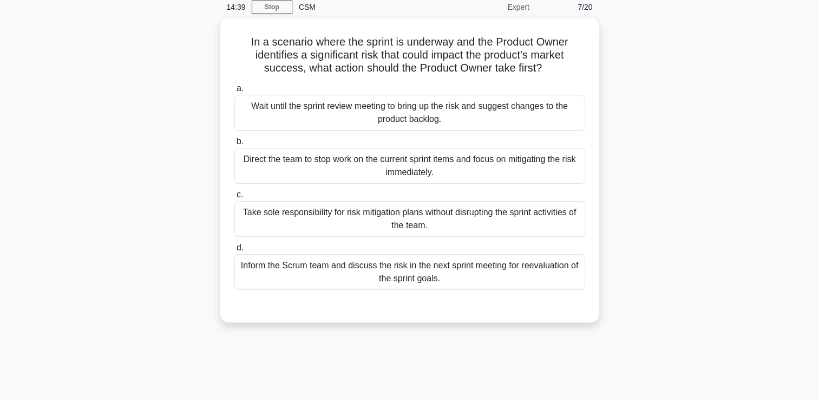
scroll to position [27, 0]
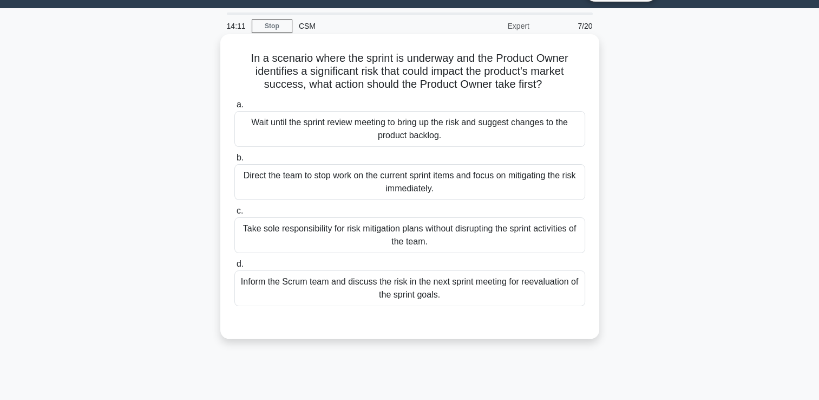
click at [564, 294] on div "Inform the Scrum team and discuss the risk in the next sprint meeting for reeva…" at bounding box center [409, 288] width 351 height 36
click at [234, 268] on input "d. Inform the Scrum team and discuss the risk in the next sprint meeting for re…" at bounding box center [234, 263] width 0 height 7
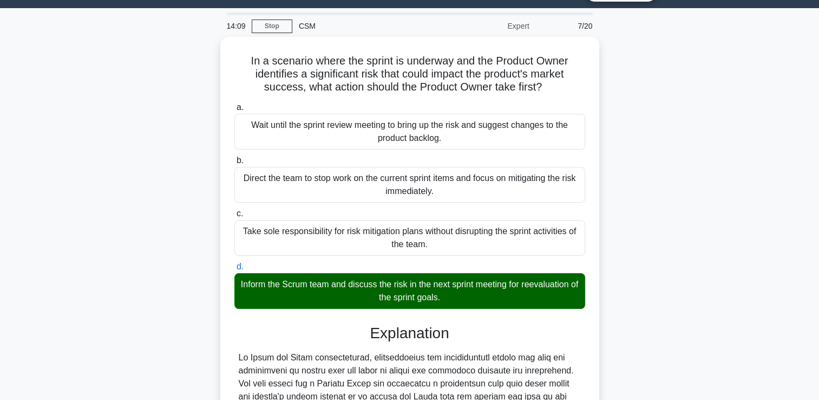
scroll to position [254, 0]
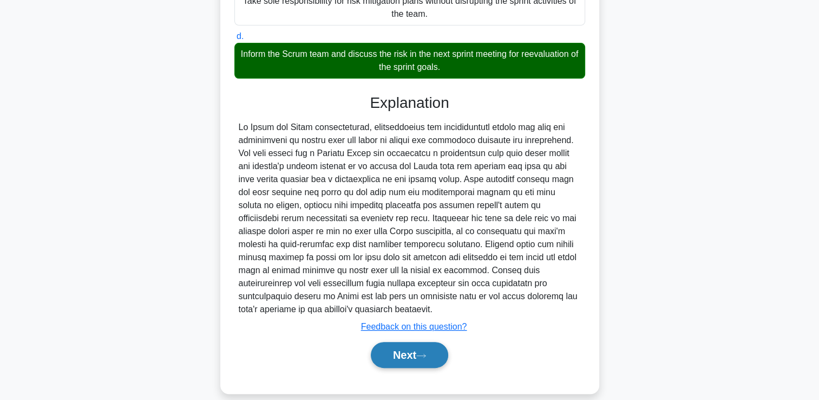
click at [421, 347] on button "Next" at bounding box center [409, 355] width 77 height 26
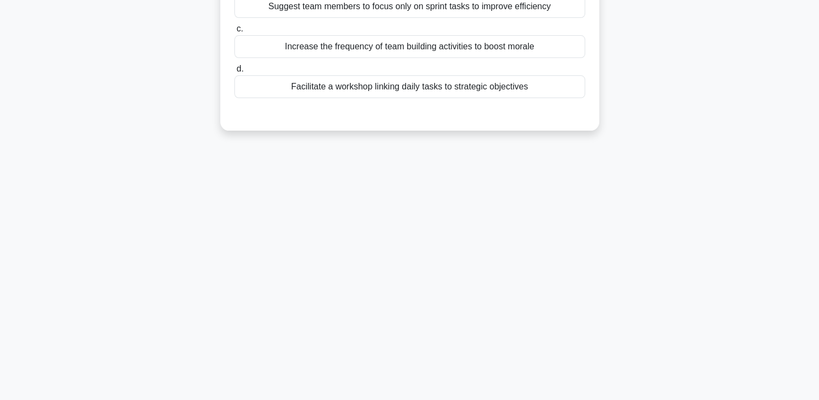
scroll to position [0, 0]
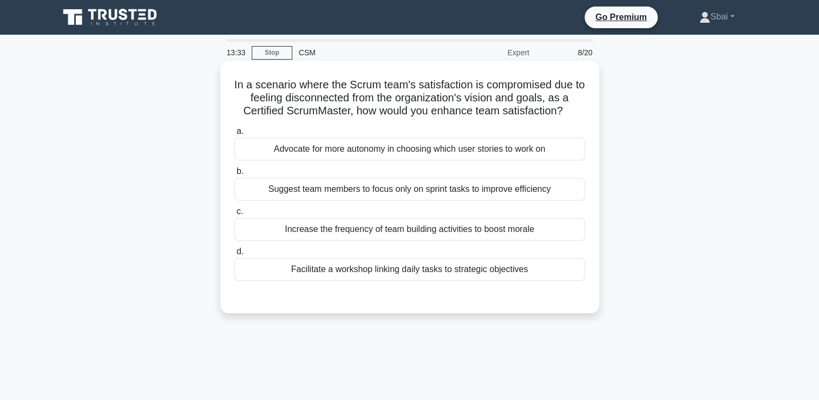
click at [504, 271] on div "Facilitate a workshop linking daily tasks to strategic objectives" at bounding box center [409, 269] width 351 height 23
click at [234, 255] on input "d. Facilitate a workshop linking daily tasks to strategic objectives" at bounding box center [234, 251] width 0 height 7
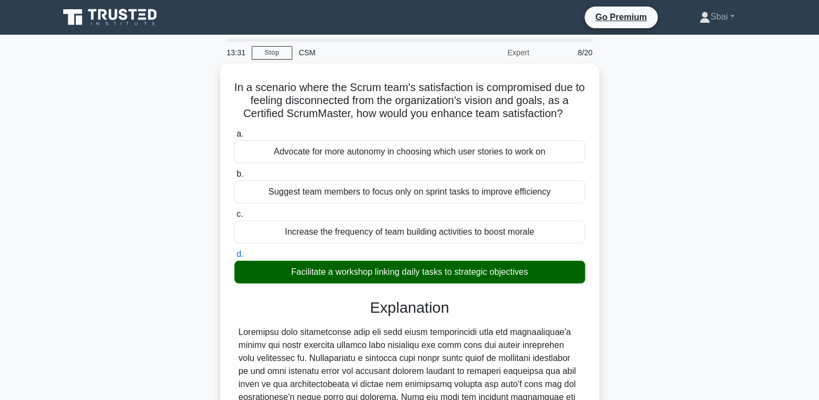
drag, startPoint x: 809, startPoint y: 273, endPoint x: 826, endPoint y: 287, distance: 22.3
click at [819, 287] on html "Go Premium Sbai" at bounding box center [409, 321] width 819 height 642
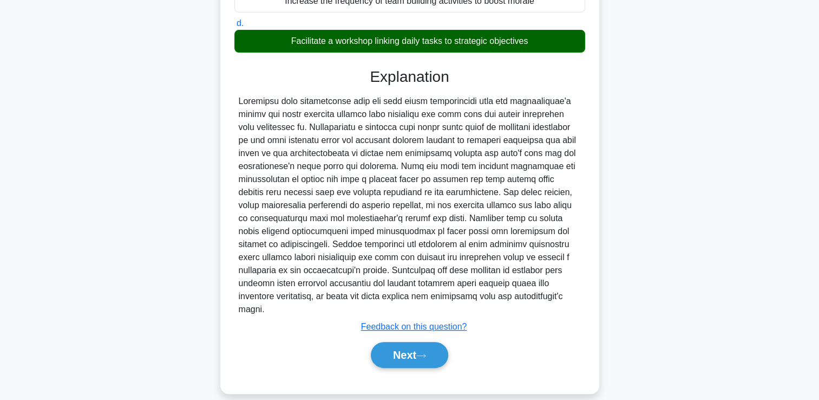
click at [412, 357] on div "Next" at bounding box center [409, 354] width 351 height 35
click at [418, 342] on button "Next" at bounding box center [409, 355] width 77 height 26
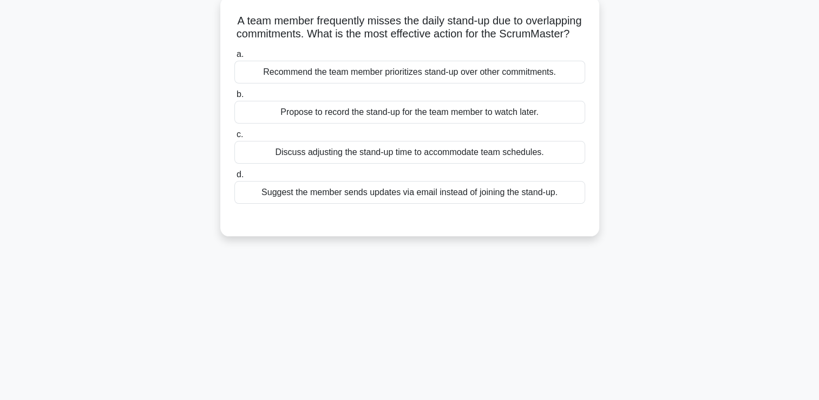
scroll to position [43, 0]
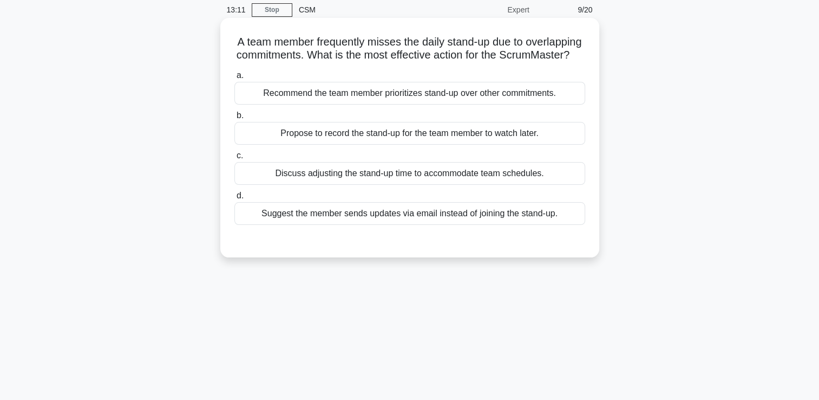
click at [460, 185] on div "Discuss adjusting the stand-up time to accommodate team schedules." at bounding box center [409, 173] width 351 height 23
click at [234, 159] on input "c. Discuss adjusting the stand-up time to accommodate team schedules." at bounding box center [234, 155] width 0 height 7
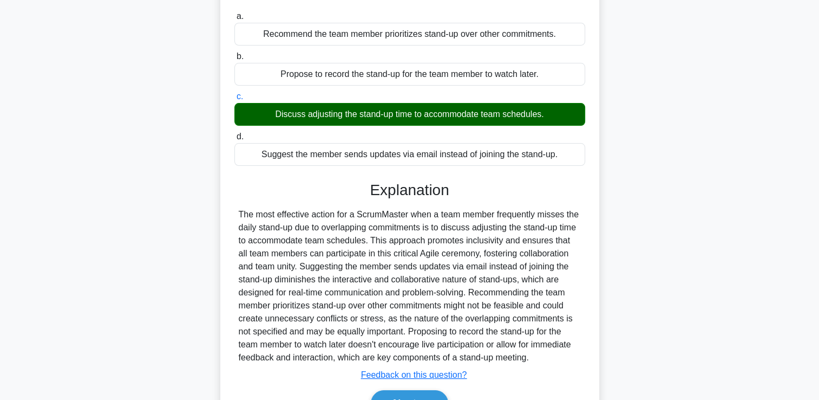
scroll to position [185, 0]
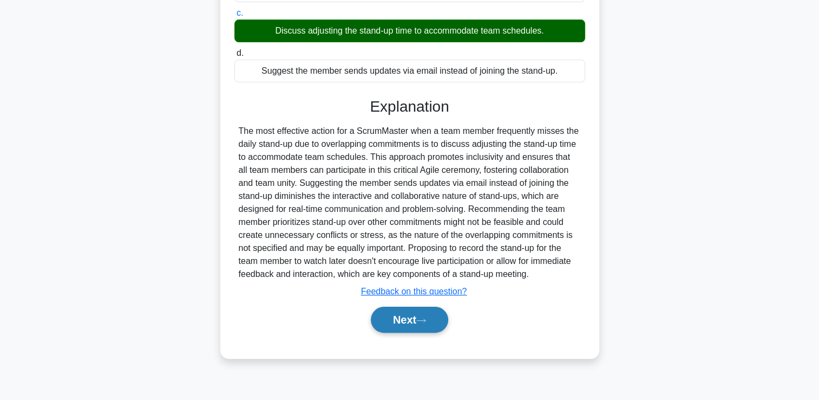
click at [403, 333] on button "Next" at bounding box center [409, 320] width 77 height 26
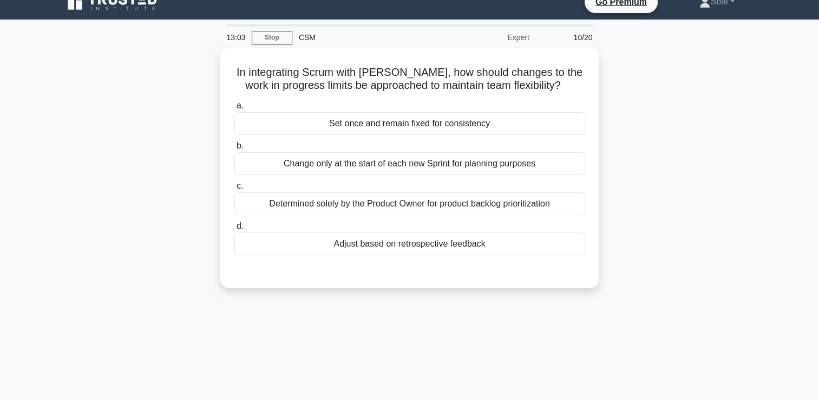
scroll to position [14, 0]
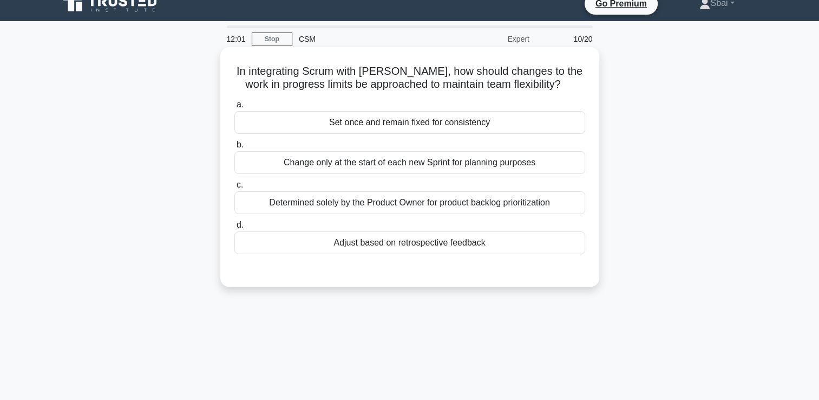
click at [525, 249] on div "Adjust based on retrospective feedback" at bounding box center [409, 242] width 351 height 23
click at [234, 229] on input "d. Adjust based on retrospective feedback" at bounding box center [234, 224] width 0 height 7
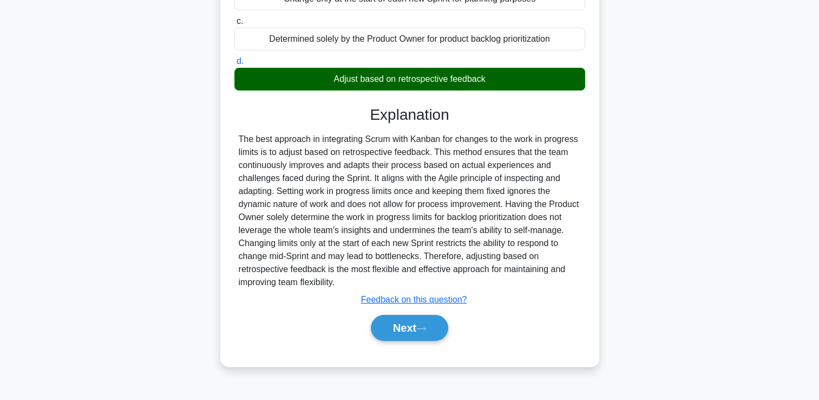
scroll to position [185, 0]
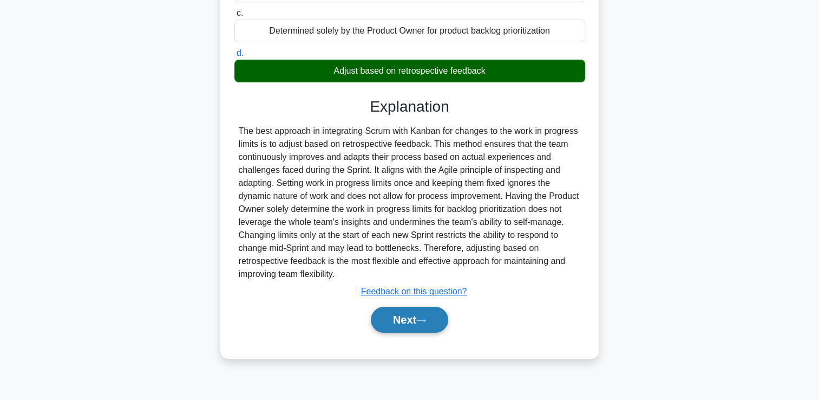
click at [400, 320] on button "Next" at bounding box center [409, 320] width 77 height 26
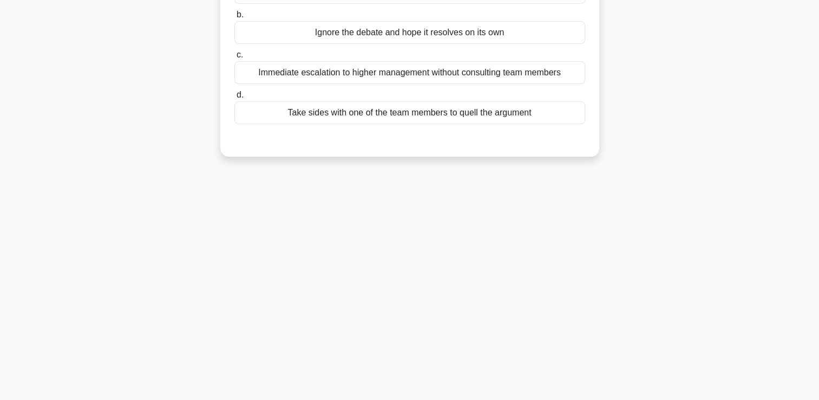
scroll to position [0, 0]
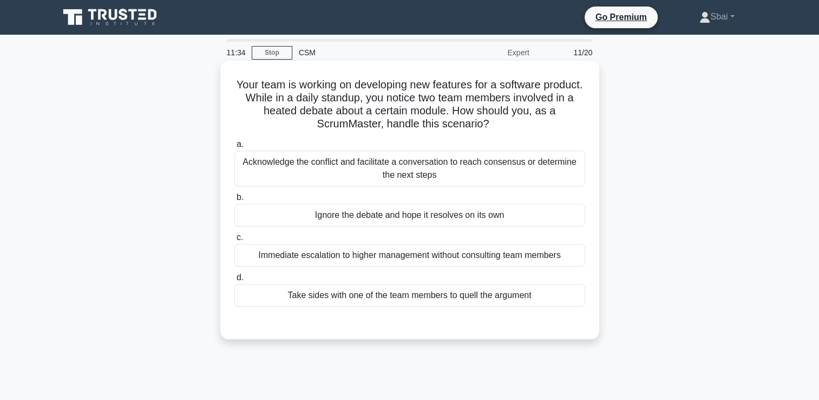
click at [507, 179] on div "Acknowledge the conflict and facilitate a conversation to reach consensus or de…" at bounding box center [409, 169] width 351 height 36
click at [234, 148] on input "a. Acknowledge the conflict and facilitate a conversation to reach consensus or…" at bounding box center [234, 144] width 0 height 7
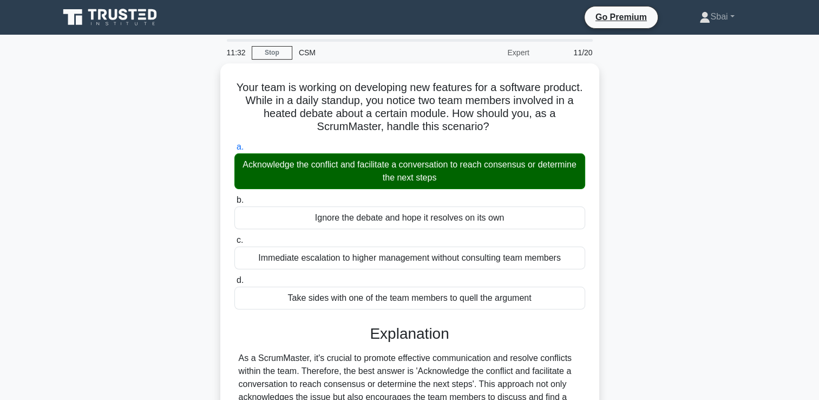
scroll to position [185, 0]
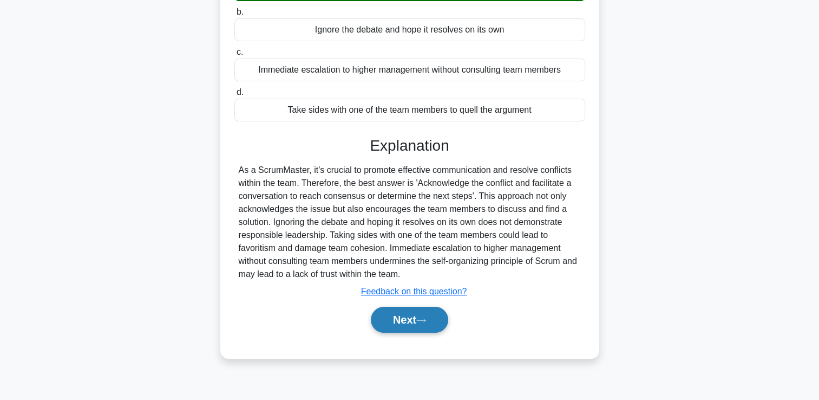
click at [419, 320] on button "Next" at bounding box center [409, 320] width 77 height 26
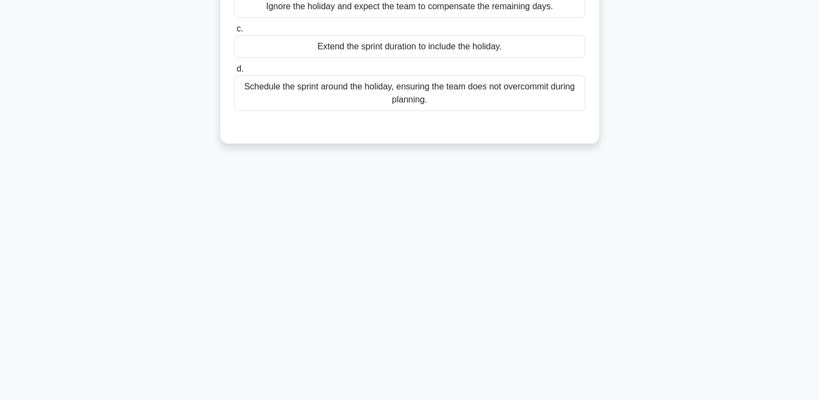
scroll to position [0, 0]
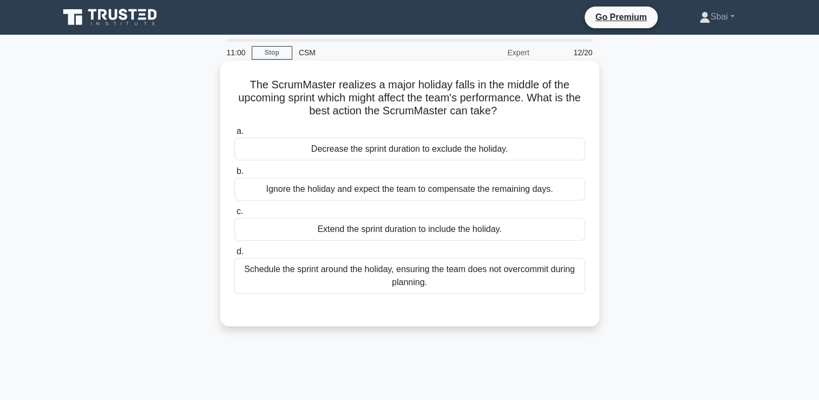
click at [550, 284] on div "Schedule the sprint around the holiday, ensuring the team does not overcommit d…" at bounding box center [409, 276] width 351 height 36
click at [234, 255] on input "d. Schedule the sprint around the holiday, ensuring the team does not overcommi…" at bounding box center [234, 251] width 0 height 7
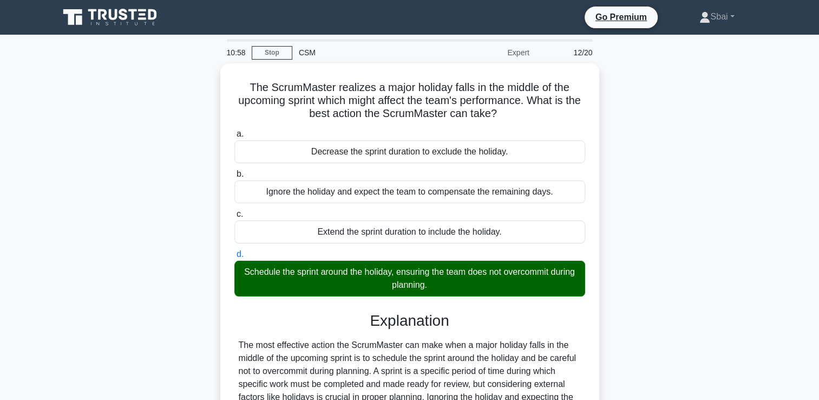
scroll to position [185, 0]
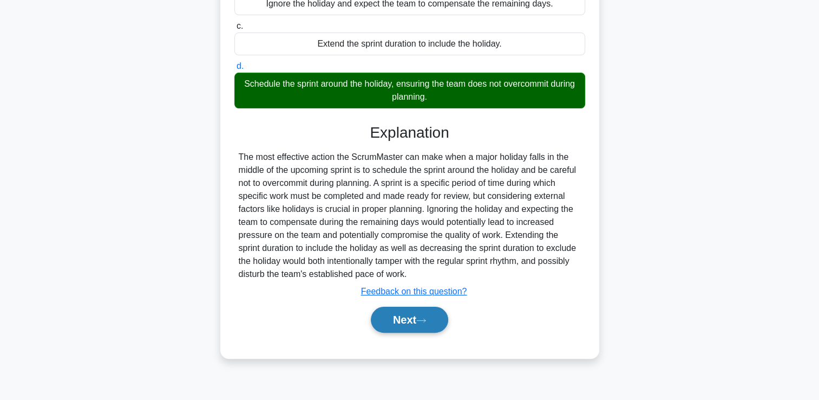
click at [422, 324] on button "Next" at bounding box center [409, 320] width 77 height 26
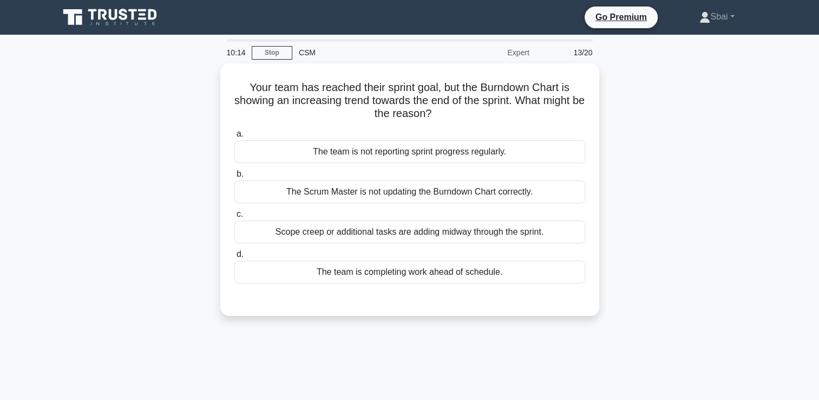
scroll to position [0, 0]
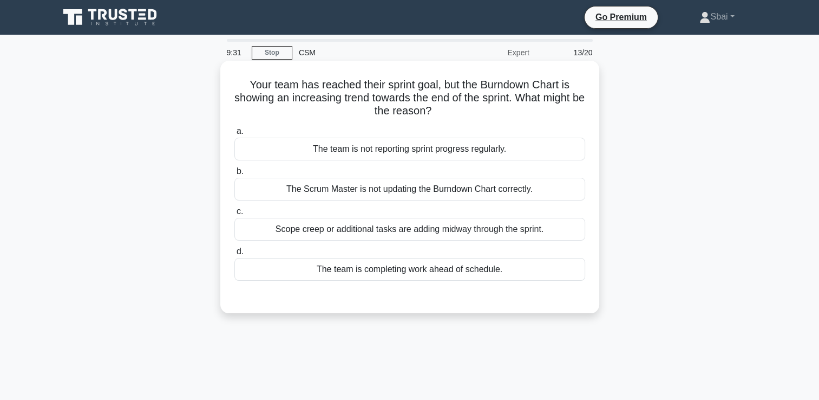
click at [514, 230] on div "Scope creep or additional tasks are adding midway through the sprint." at bounding box center [409, 229] width 351 height 23
click at [234, 215] on input "c. Scope creep or additional tasks are adding midway through the sprint." at bounding box center [234, 211] width 0 height 7
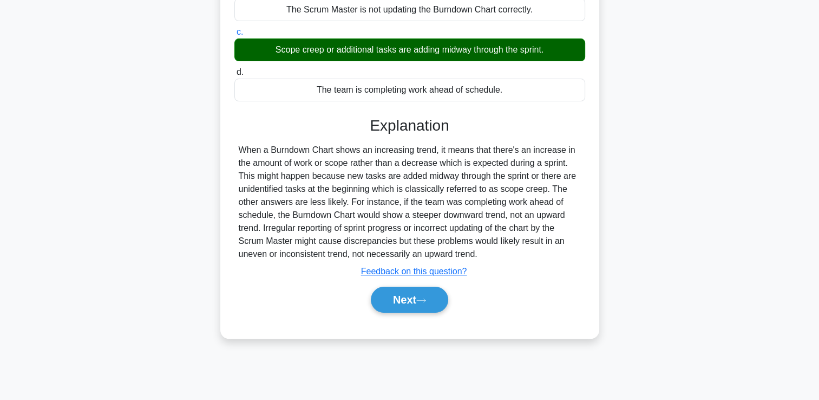
scroll to position [185, 0]
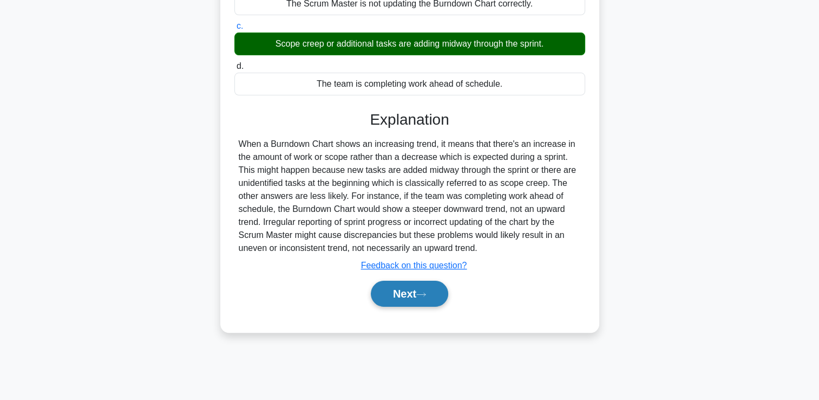
click at [442, 296] on button "Next" at bounding box center [409, 294] width 77 height 26
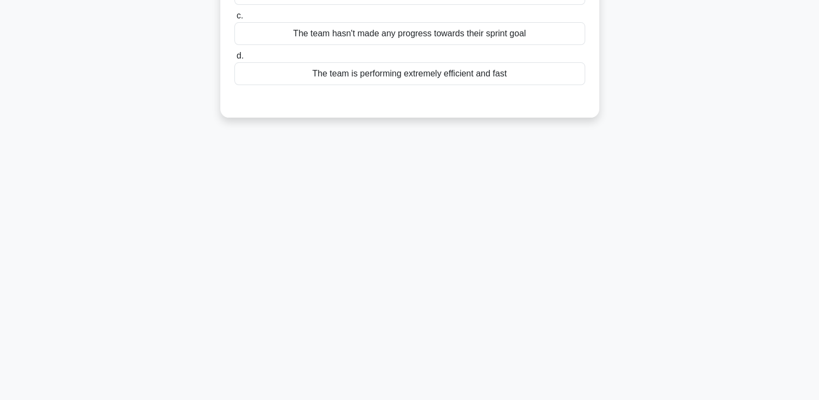
scroll to position [0, 0]
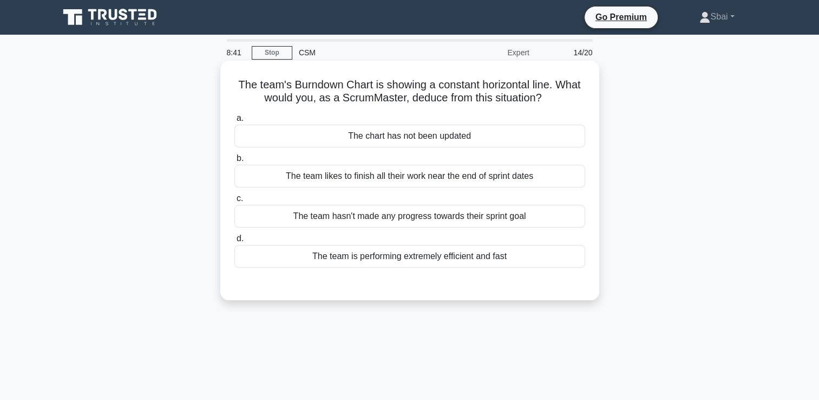
click at [561, 211] on div "The team hasn't made any progress towards their sprint goal" at bounding box center [409, 216] width 351 height 23
click at [234, 202] on input "c. The team hasn't made any progress towards their sprint goal" at bounding box center [234, 198] width 0 height 7
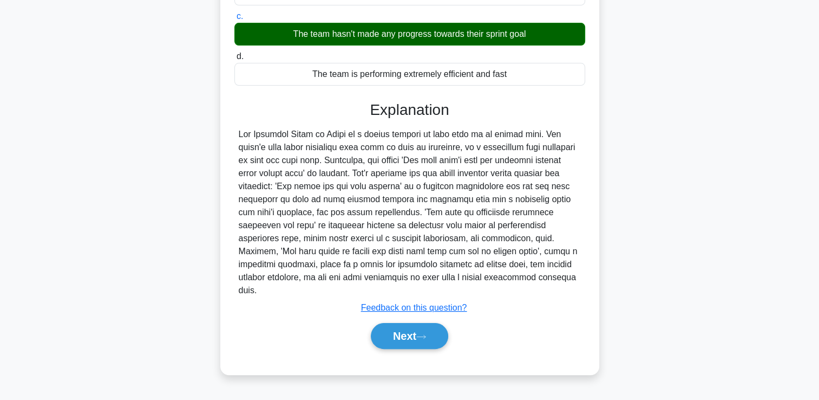
scroll to position [185, 0]
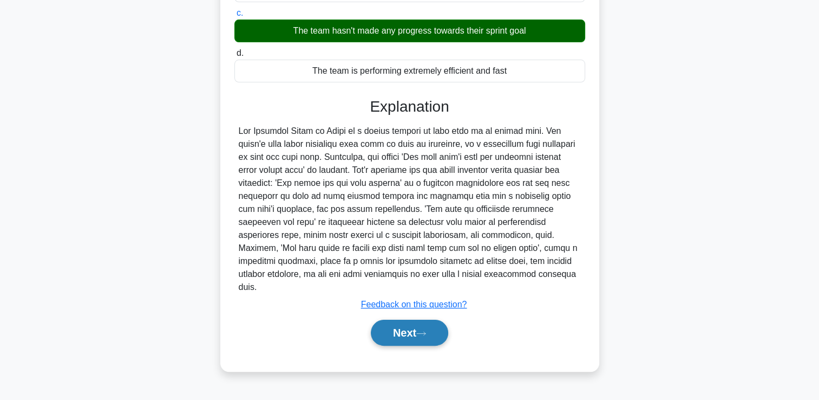
click at [435, 325] on button "Next" at bounding box center [409, 333] width 77 height 26
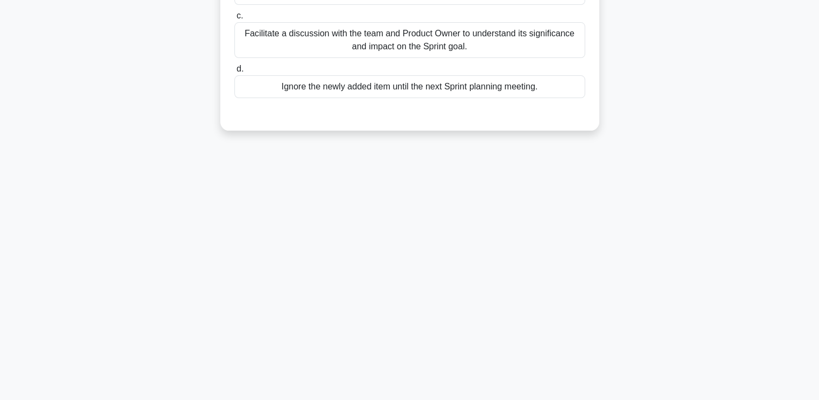
scroll to position [0, 0]
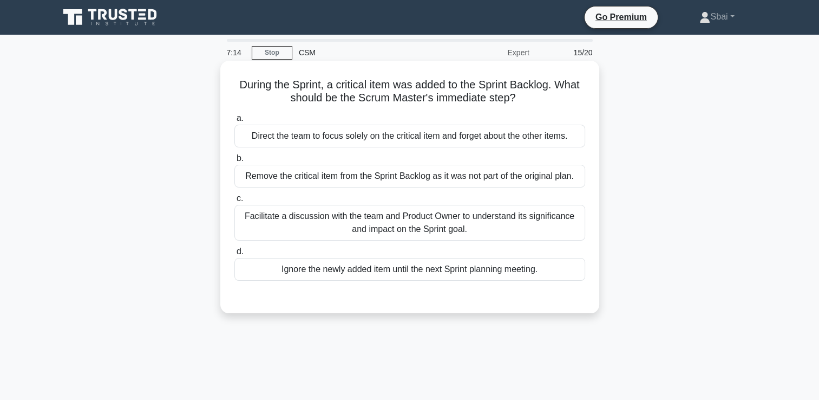
click at [497, 226] on div "Facilitate a discussion with the team and Product Owner to understand its signi…" at bounding box center [409, 223] width 351 height 36
click at [234, 202] on input "c. Facilitate a discussion with the team and Product Owner to understand its si…" at bounding box center [234, 198] width 0 height 7
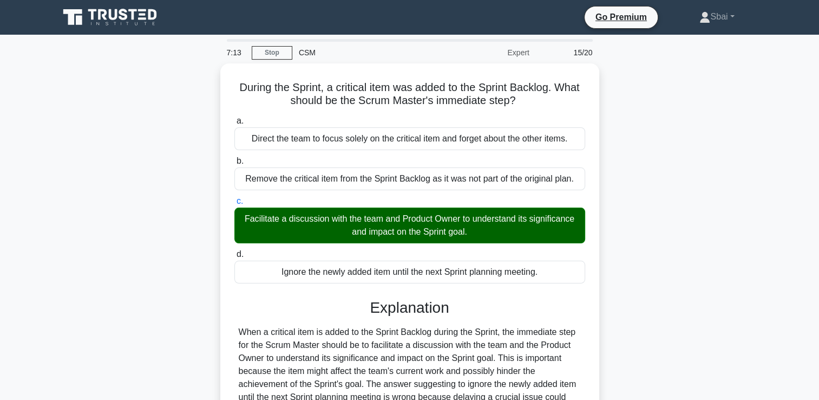
scroll to position [185, 0]
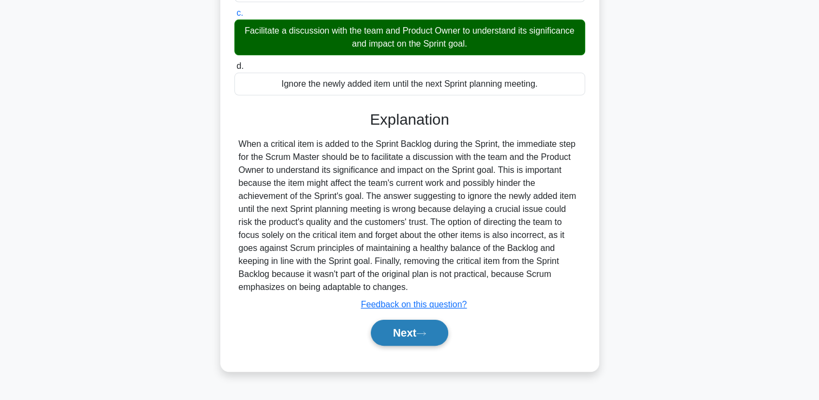
click at [435, 328] on button "Next" at bounding box center [409, 333] width 77 height 26
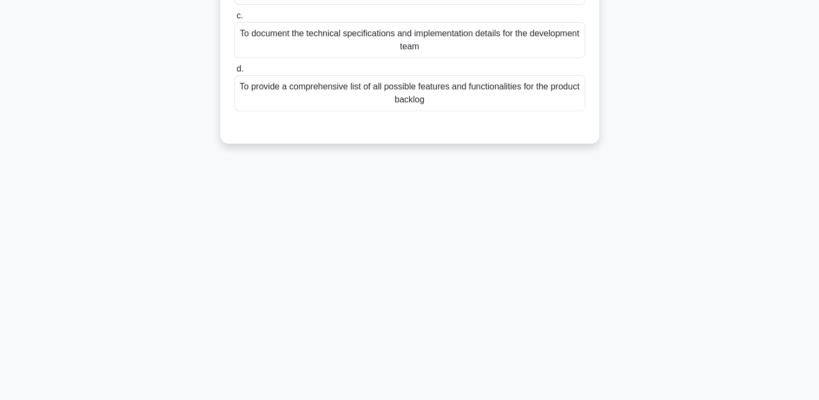
scroll to position [0, 0]
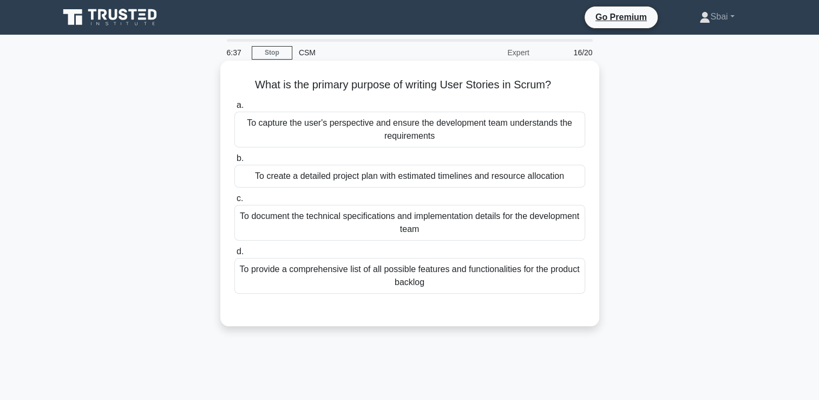
click at [545, 174] on div "To create a detailed project plan with estimated timelines and resource allocat…" at bounding box center [409, 176] width 351 height 23
click at [234, 162] on input "b. To create a detailed project plan with estimated timelines and resource allo…" at bounding box center [234, 158] width 0 height 7
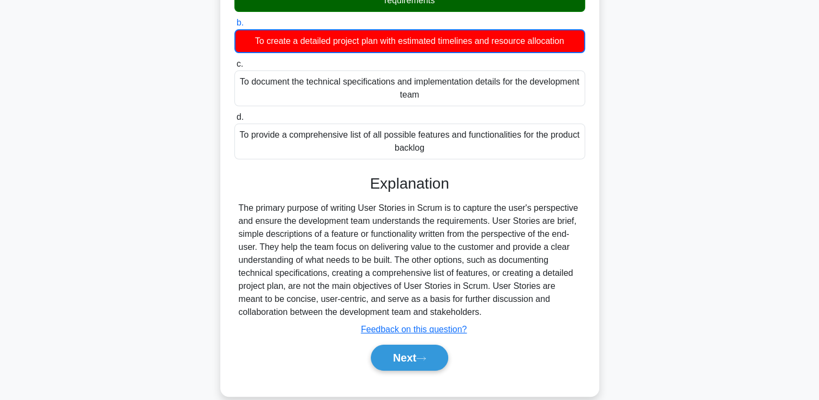
scroll to position [139, 0]
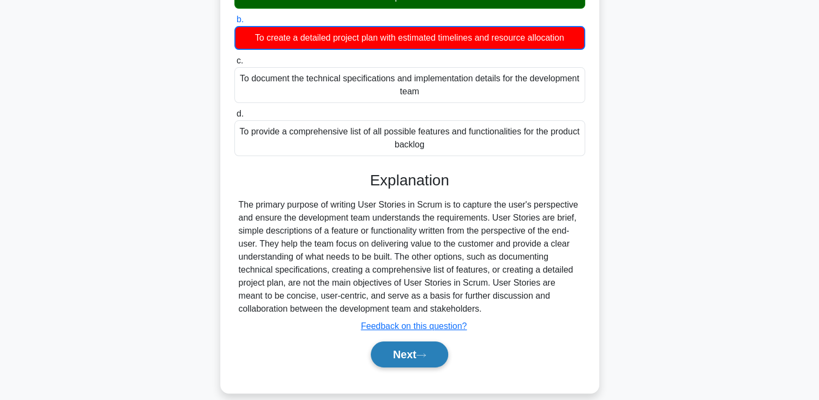
click at [433, 350] on button "Next" at bounding box center [409, 354] width 77 height 26
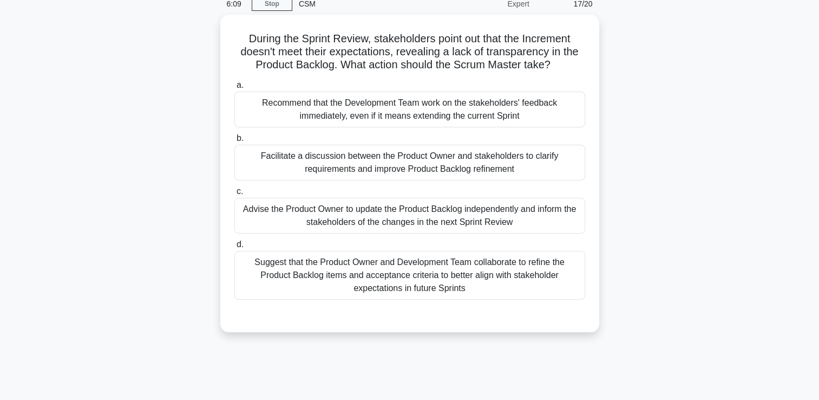
scroll to position [0, 0]
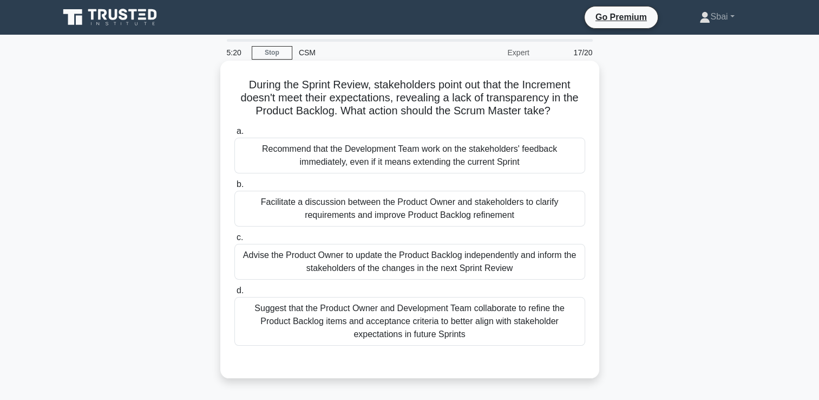
click at [539, 201] on div "Facilitate a discussion between the Product Owner and stakeholders to clarify r…" at bounding box center [409, 209] width 351 height 36
click at [234, 188] on input "b. Facilitate a discussion between the Product Owner and stakeholders to clarif…" at bounding box center [234, 184] width 0 height 7
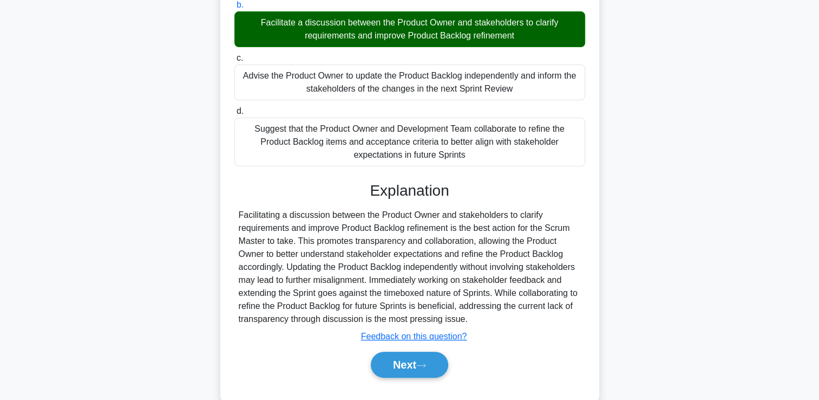
scroll to position [202, 0]
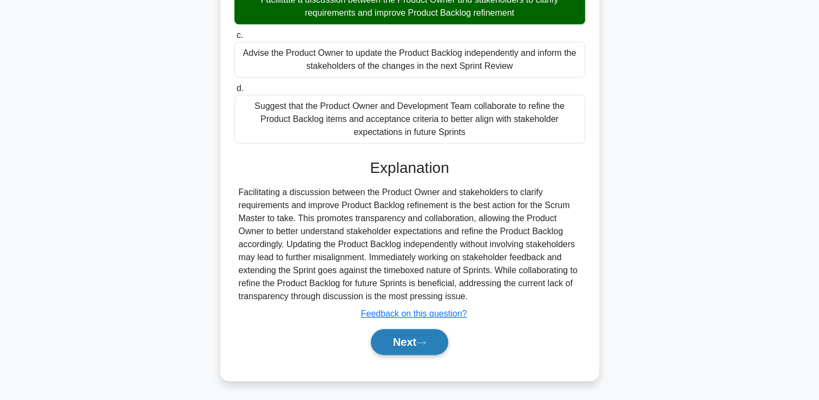
click at [431, 344] on button "Next" at bounding box center [409, 342] width 77 height 26
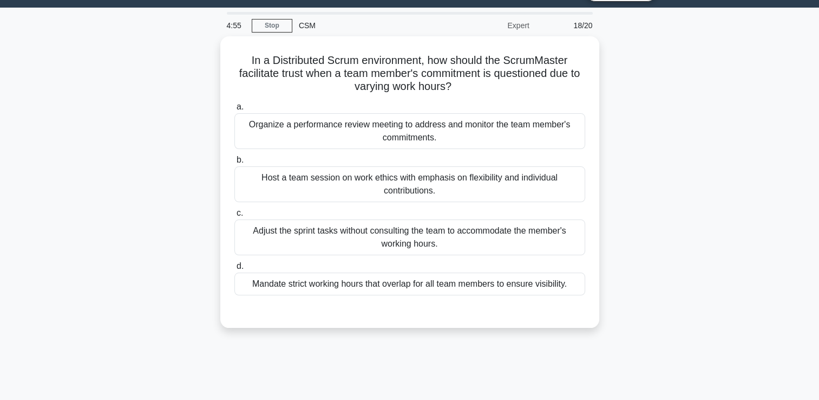
scroll to position [24, 0]
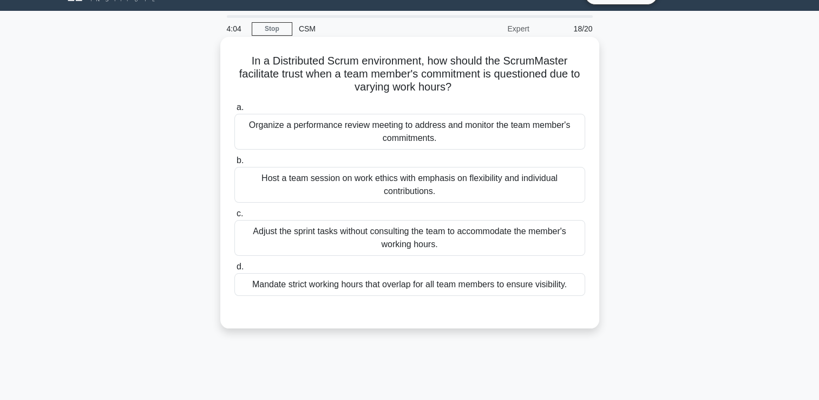
click at [490, 184] on div "Host a team session on work ethics with emphasis on flexibility and individual …" at bounding box center [409, 185] width 351 height 36
click at [234, 164] on input "b. Host a team session on work ethics with emphasis on flexibility and individu…" at bounding box center [234, 160] width 0 height 7
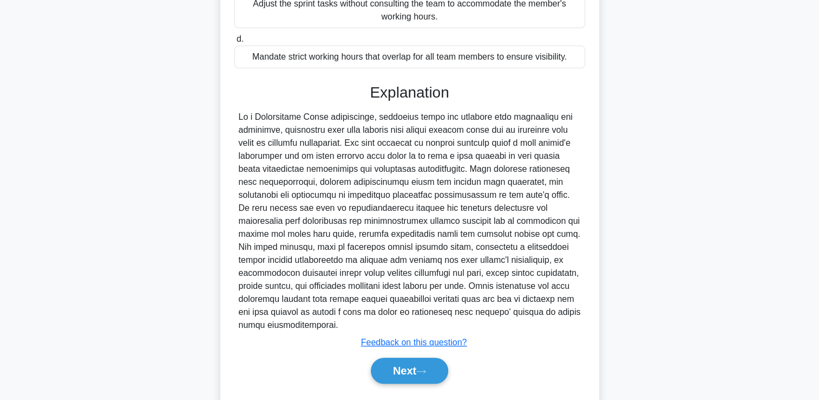
scroll to position [256, 0]
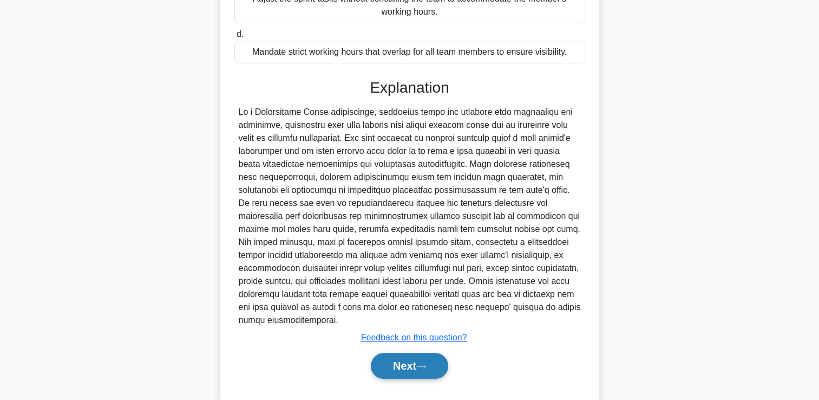
click at [433, 364] on button "Next" at bounding box center [409, 366] width 77 height 26
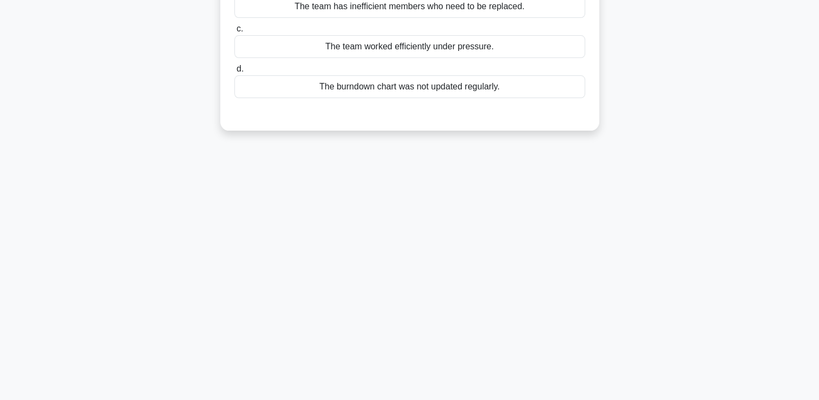
scroll to position [0, 0]
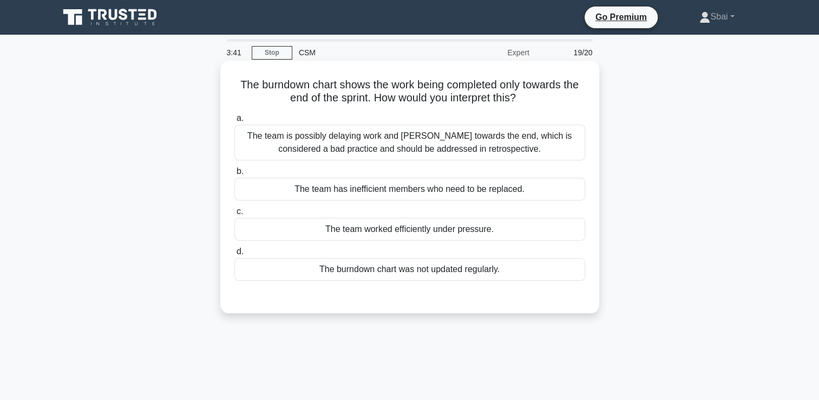
click at [507, 153] on div "The team is possibly delaying work and rushing towards the end, which is consid…" at bounding box center [409, 143] width 351 height 36
click at [234, 122] on input "a. The team is possibly delaying work and rushing towards the end, which is con…" at bounding box center [234, 118] width 0 height 7
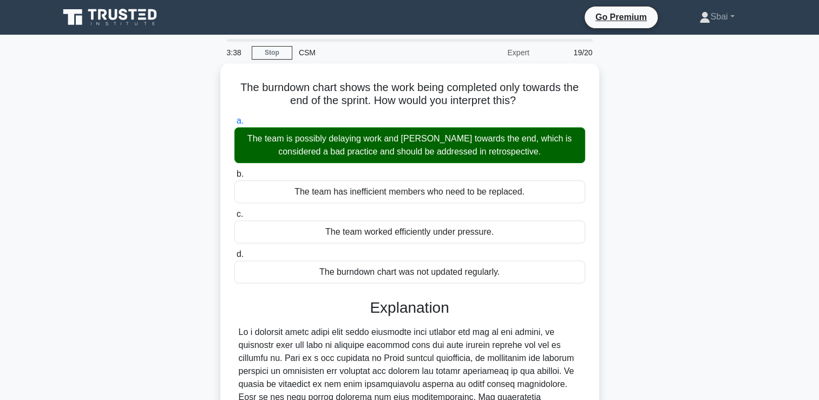
scroll to position [189, 0]
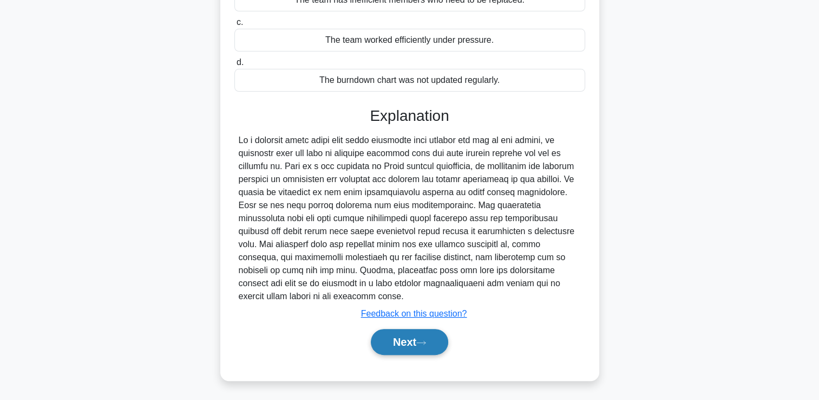
click at [399, 344] on button "Next" at bounding box center [409, 342] width 77 height 26
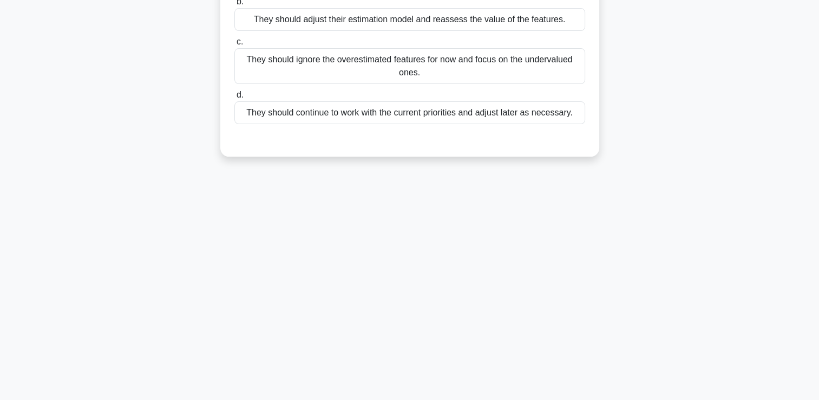
scroll to position [0, 0]
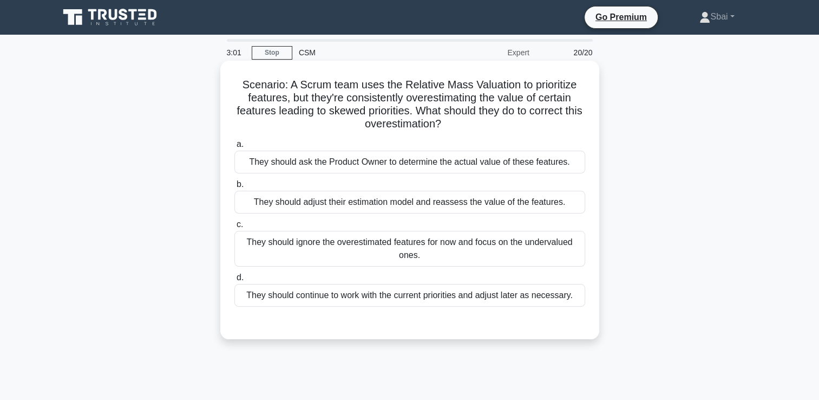
click at [566, 203] on div "They should adjust their estimation model and reassess the value of the feature…" at bounding box center [409, 202] width 351 height 23
click at [234, 188] on input "b. They should adjust their estimation model and reassess the value of the feat…" at bounding box center [234, 184] width 0 height 7
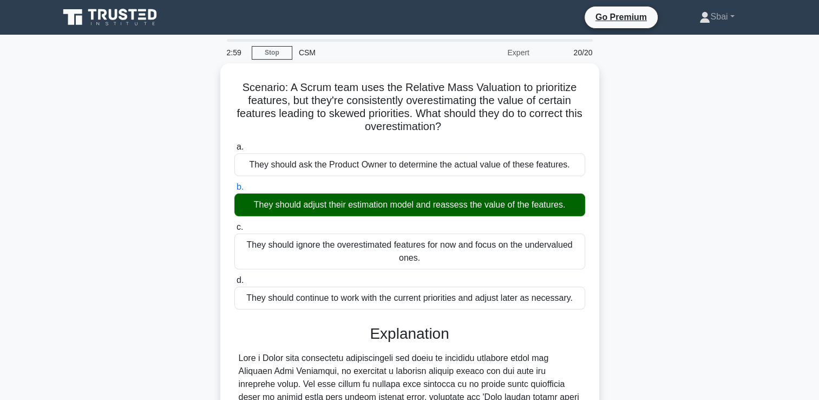
scroll to position [254, 0]
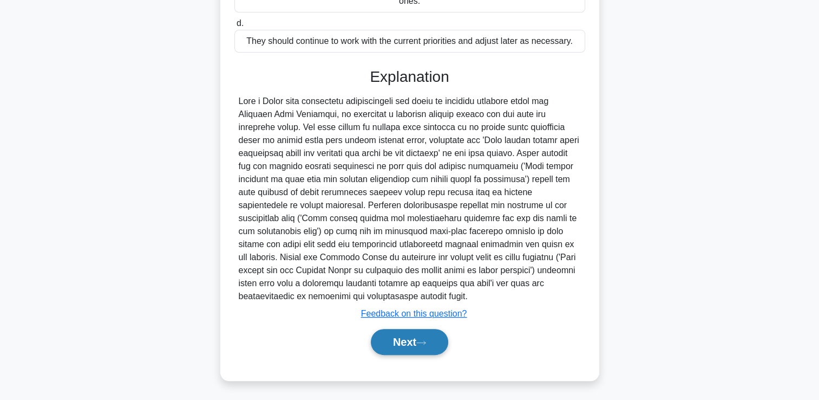
click at [430, 335] on button "Next" at bounding box center [409, 342] width 77 height 26
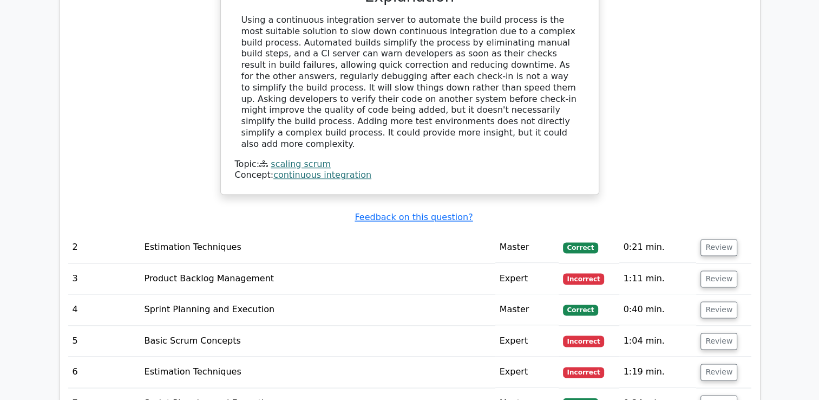
scroll to position [1403, 0]
click at [721, 271] on button "Review" at bounding box center [719, 279] width 37 height 17
click at [726, 271] on button "Review" at bounding box center [719, 279] width 37 height 17
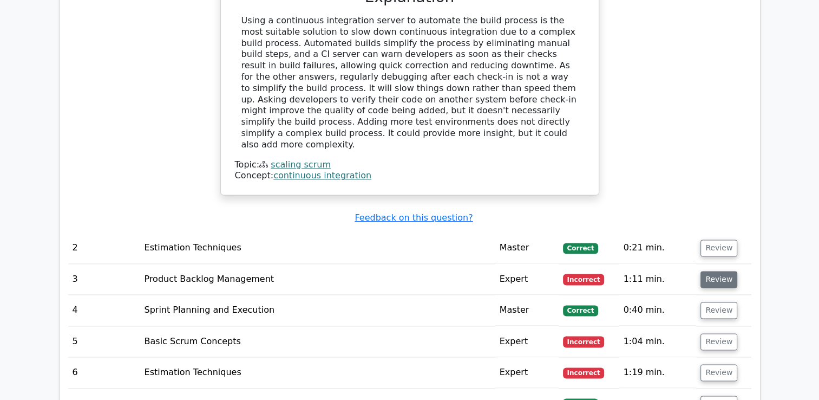
click at [726, 271] on button "Review" at bounding box center [719, 279] width 37 height 17
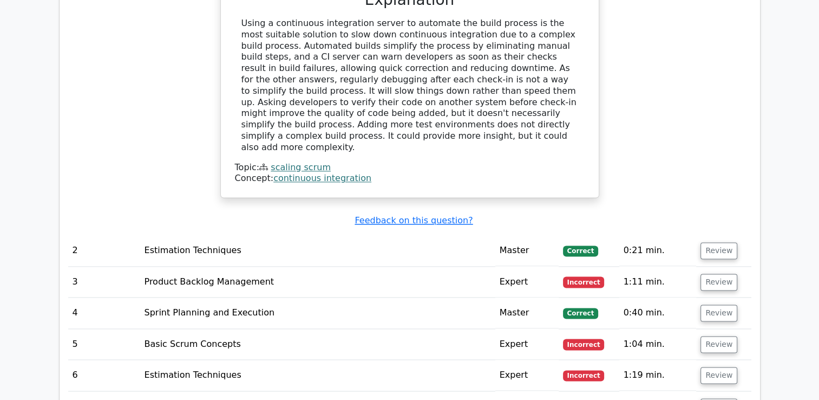
scroll to position [1752, 0]
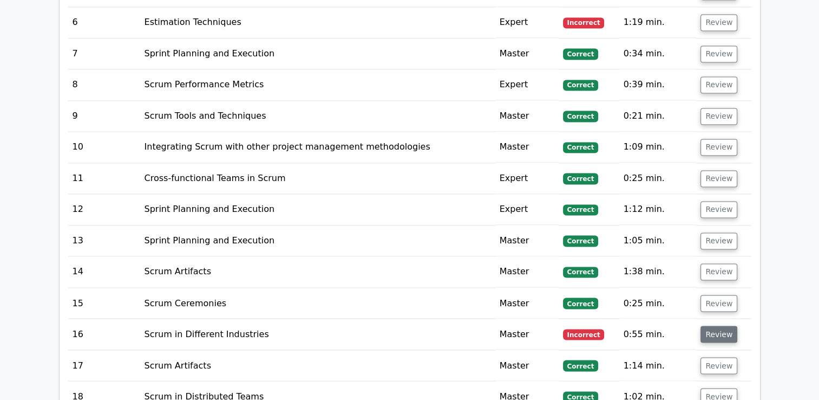
click at [718, 325] on button "Review" at bounding box center [719, 333] width 37 height 17
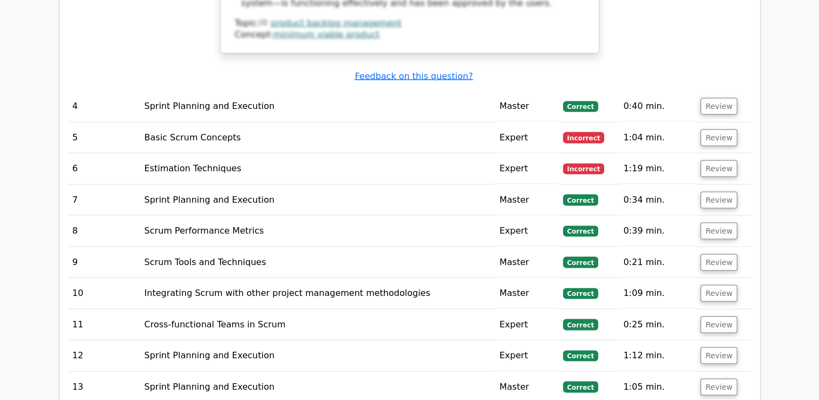
scroll to position [2067, 0]
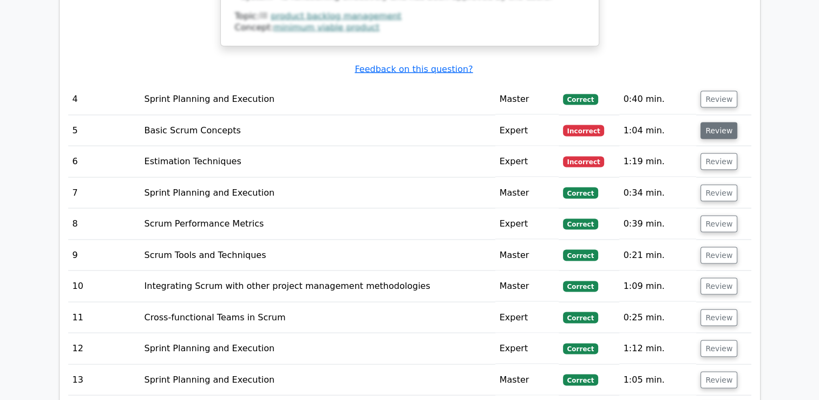
click at [715, 122] on button "Review" at bounding box center [719, 130] width 37 height 17
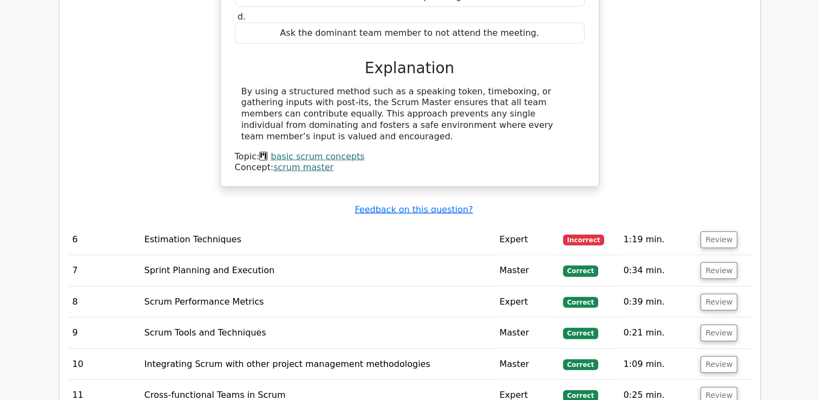
scroll to position [2416, 0]
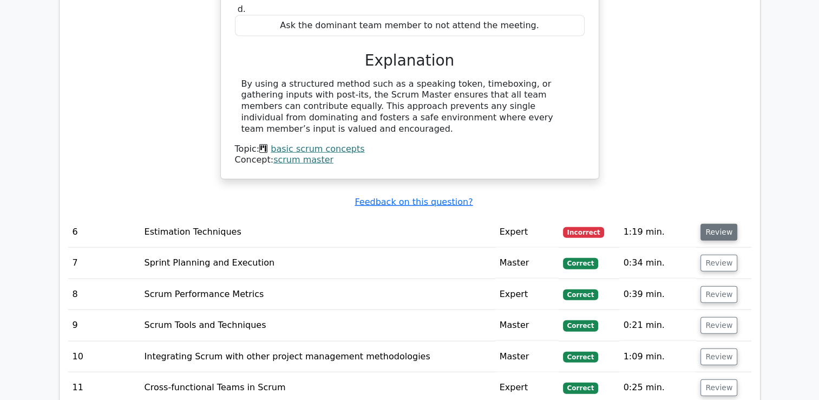
click at [712, 224] on button "Review" at bounding box center [719, 232] width 37 height 17
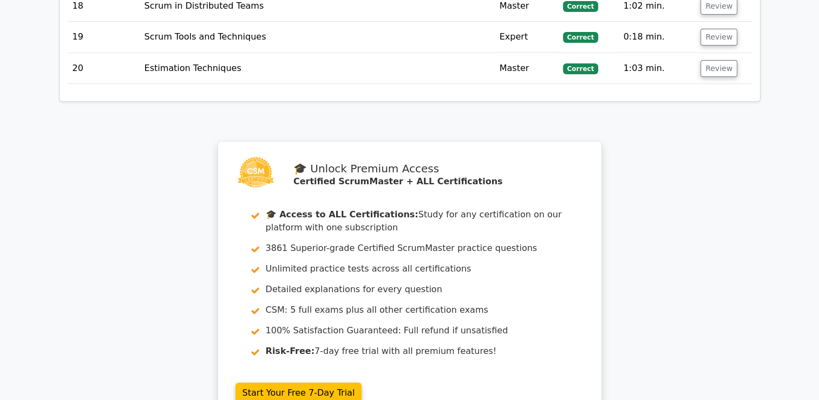
scroll to position [4239, 0]
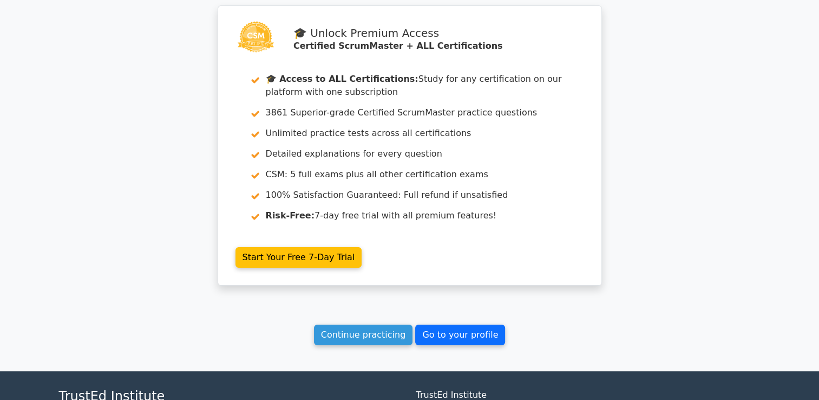
click at [465, 324] on link "Go to your profile" at bounding box center [460, 334] width 90 height 21
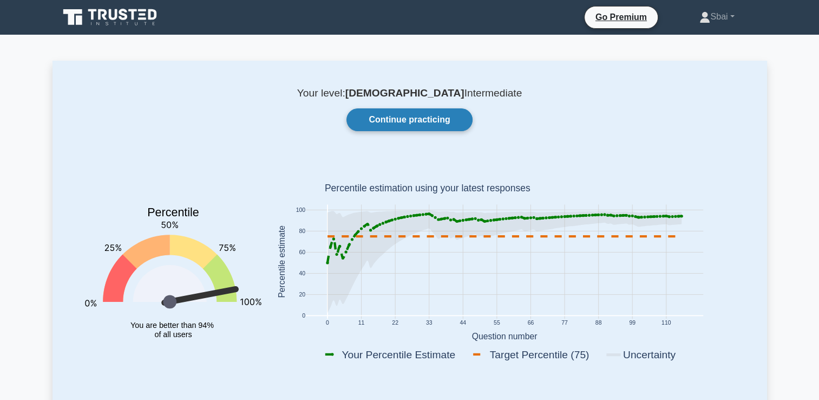
click at [456, 115] on link "Continue practicing" at bounding box center [410, 119] width 126 height 23
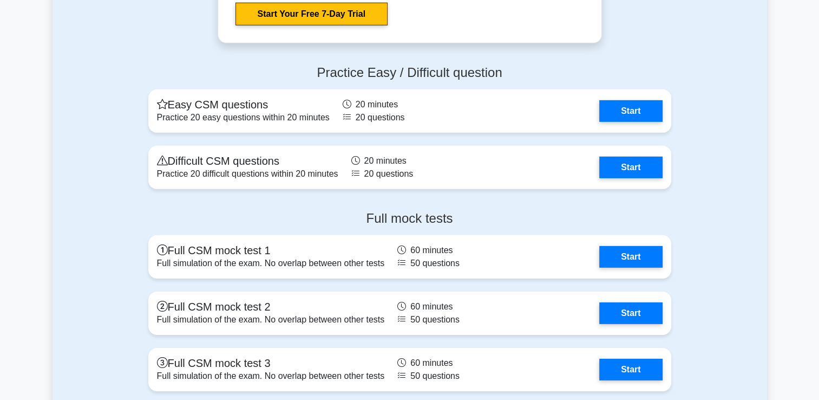
scroll to position [3344, 0]
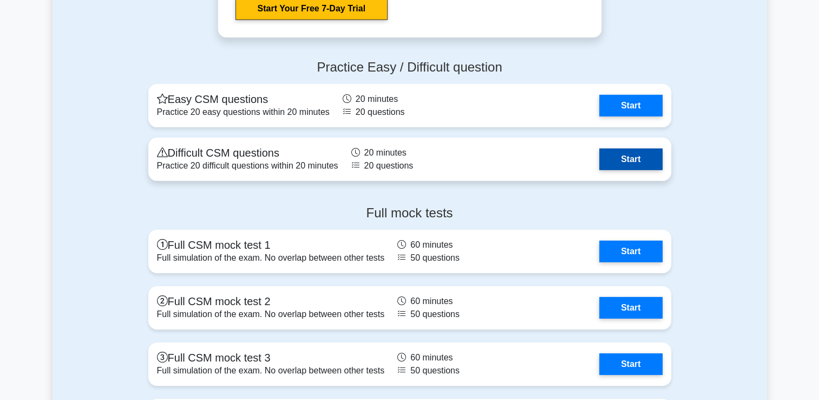
click at [620, 170] on link "Start" at bounding box center [630, 159] width 63 height 22
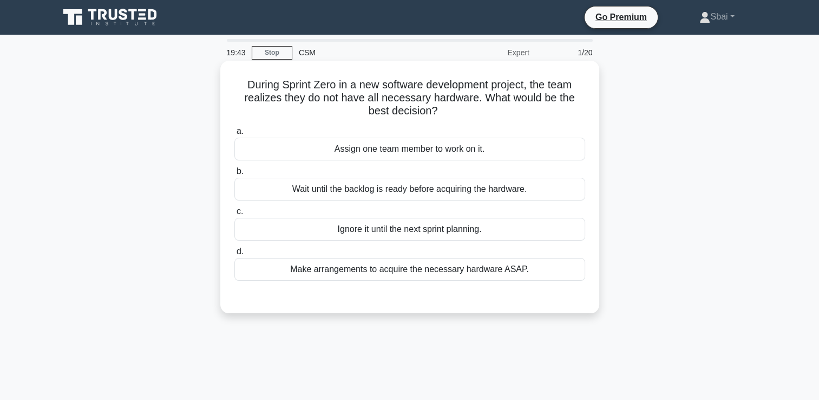
click at [462, 272] on div "Make arrangements to acquire the necessary hardware ASAP." at bounding box center [409, 269] width 351 height 23
click at [234, 255] on input "d. Make arrangements to acquire the necessary hardware ASAP." at bounding box center [234, 251] width 0 height 7
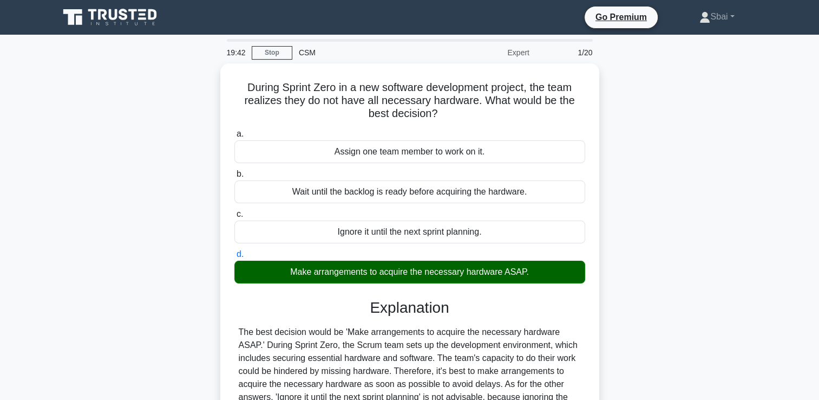
scroll to position [185, 0]
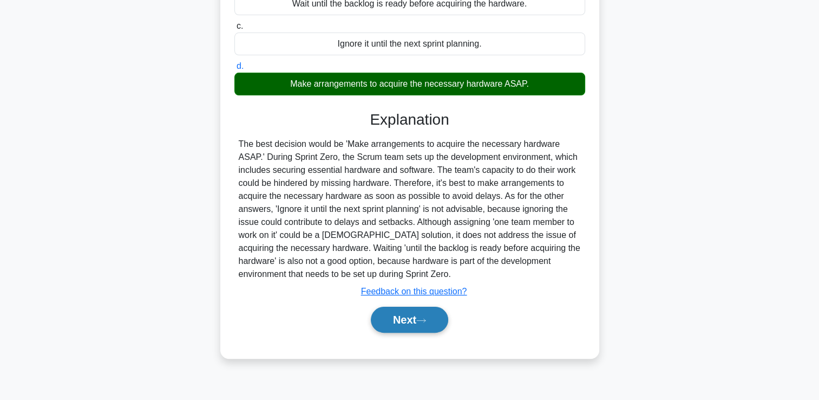
click at [421, 315] on button "Next" at bounding box center [409, 320] width 77 height 26
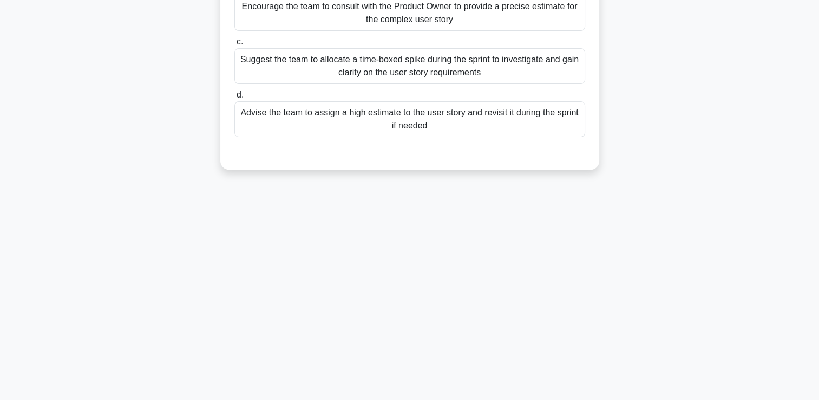
scroll to position [0, 0]
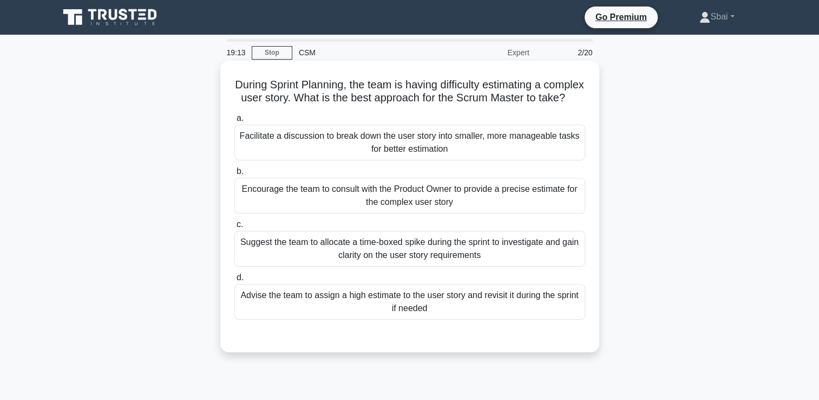
click at [435, 158] on div "Facilitate a discussion to break down the user story into smaller, more managea…" at bounding box center [409, 143] width 351 height 36
click at [234, 122] on input "a. Facilitate a discussion to break down the user story into smaller, more mana…" at bounding box center [234, 118] width 0 height 7
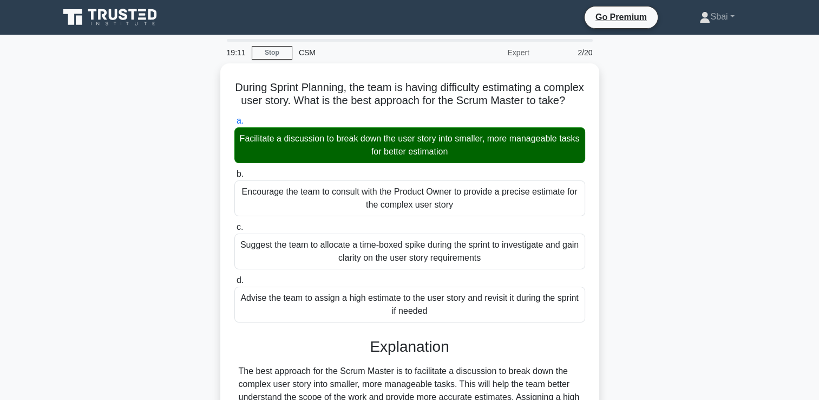
scroll to position [185, 0]
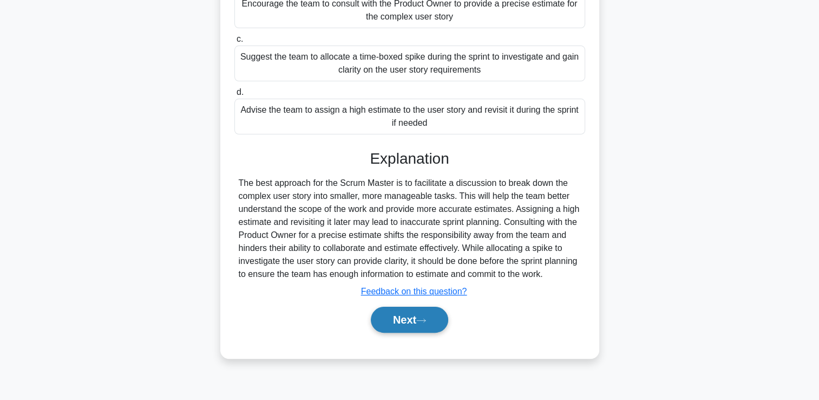
click at [382, 333] on button "Next" at bounding box center [409, 320] width 77 height 26
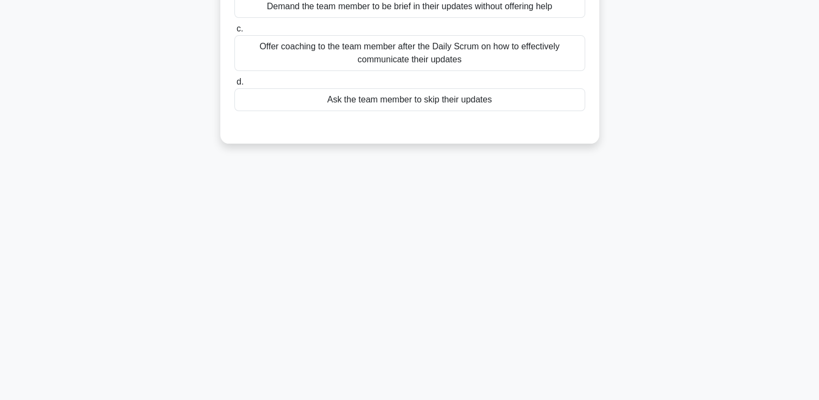
scroll to position [0, 0]
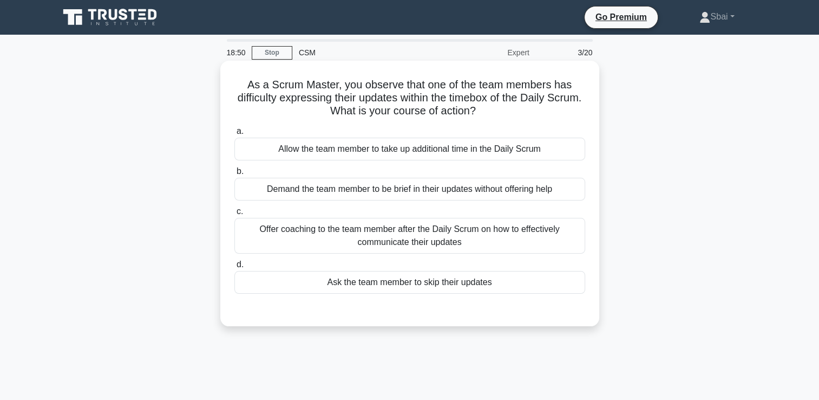
click at [513, 235] on div "Offer coaching to the team member after the Daily Scrum on how to effectively c…" at bounding box center [409, 236] width 351 height 36
click at [234, 215] on input "c. Offer coaching to the team member after the Daily Scrum on how to effectivel…" at bounding box center [234, 211] width 0 height 7
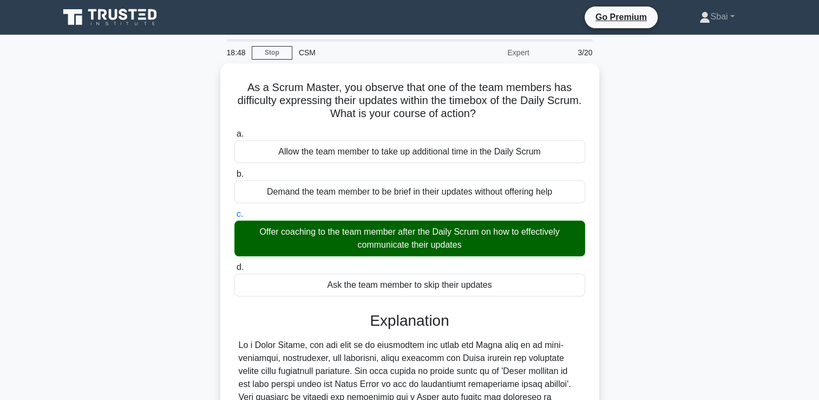
click at [813, 334] on main "18:48 Stop CSM Expert 3/20 As a Scrum Master, you observe that one of the team …" at bounding box center [409, 319] width 819 height 568
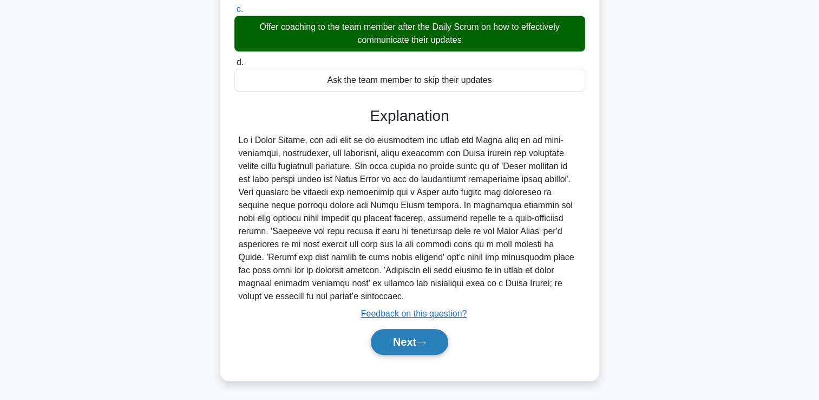
click at [413, 341] on button "Next" at bounding box center [409, 342] width 77 height 26
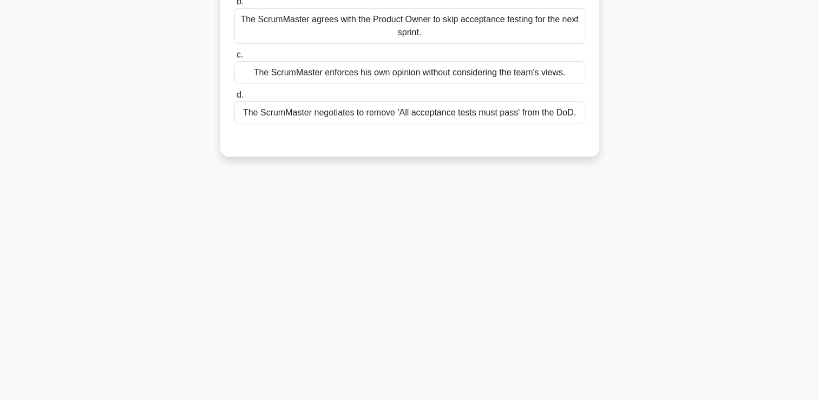
scroll to position [0, 0]
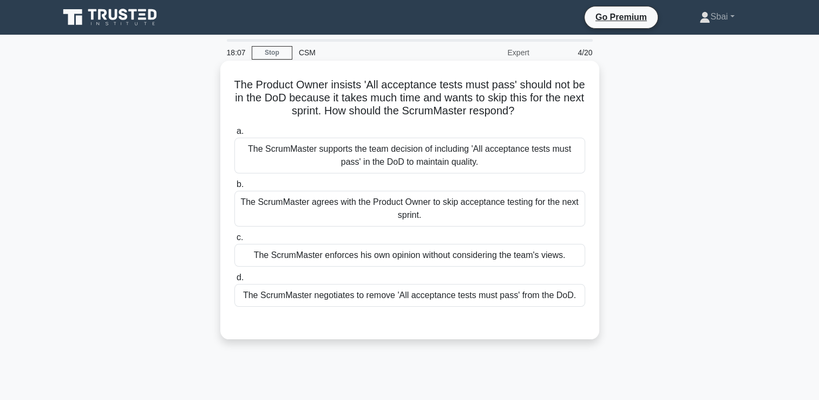
click at [533, 297] on div "The ScrumMaster negotiates to remove 'All acceptance tests must pass' from the …" at bounding box center [409, 295] width 351 height 23
click at [234, 281] on input "d. The ScrumMaster negotiates to remove 'All acceptance tests must pass' from t…" at bounding box center [234, 277] width 0 height 7
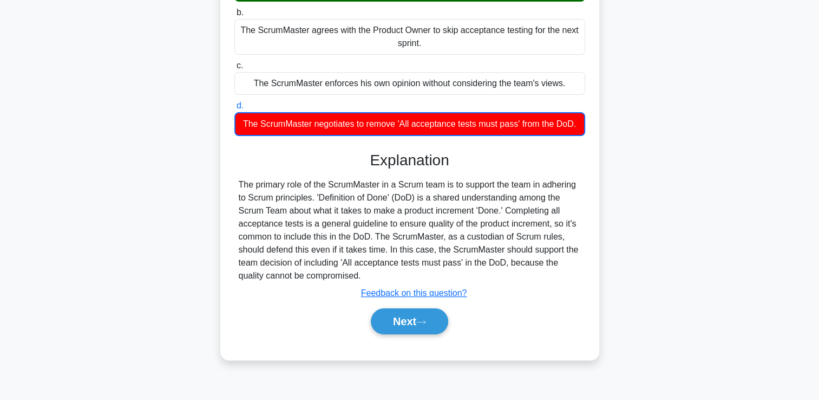
scroll to position [175, 0]
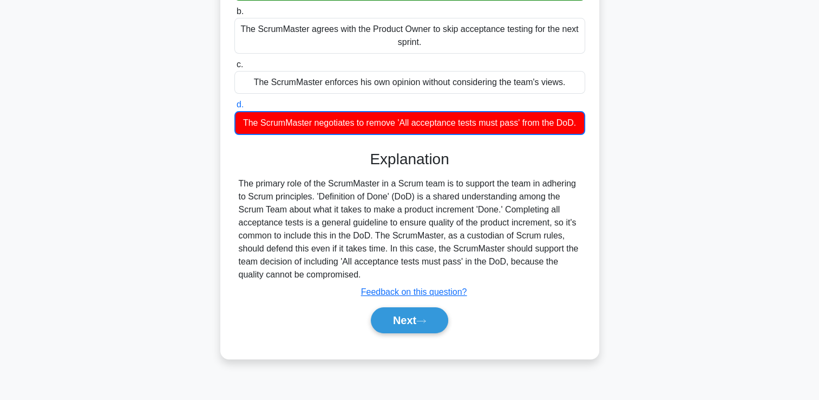
drag, startPoint x: 817, startPoint y: 271, endPoint x: 818, endPoint y: 282, distance: 11.5
click at [818, 282] on main "17:52 Stop CSM Expert 4/20 The Product Owner insists 'All acceptance tests must…" at bounding box center [409, 134] width 819 height 550
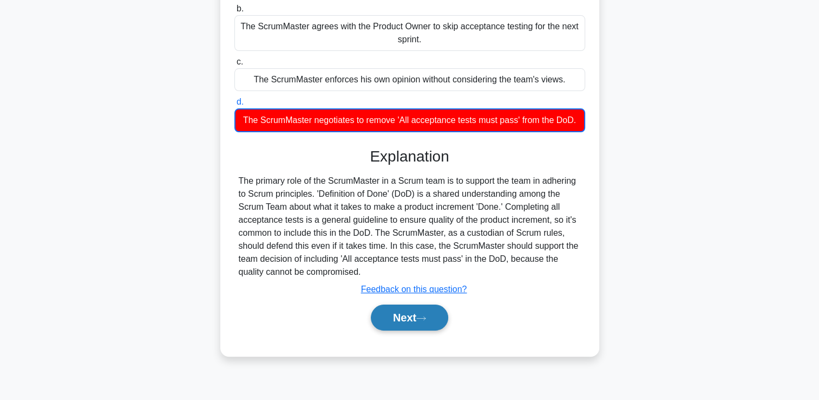
click at [415, 320] on button "Next" at bounding box center [409, 317] width 77 height 26
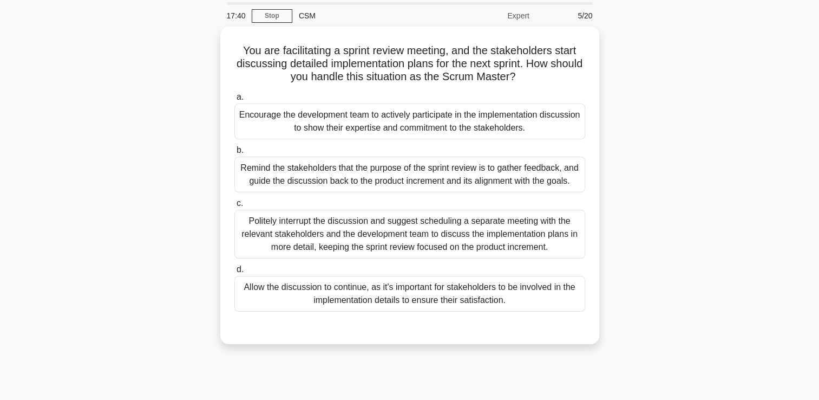
scroll to position [35, 0]
click at [497, 179] on div "Remind the stakeholders that the purpose of the sprint review is to gather feed…" at bounding box center [409, 173] width 351 height 36
click at [234, 153] on input "b. Remind the stakeholders that the purpose of the sprint review is to gather f…" at bounding box center [234, 149] width 0 height 7
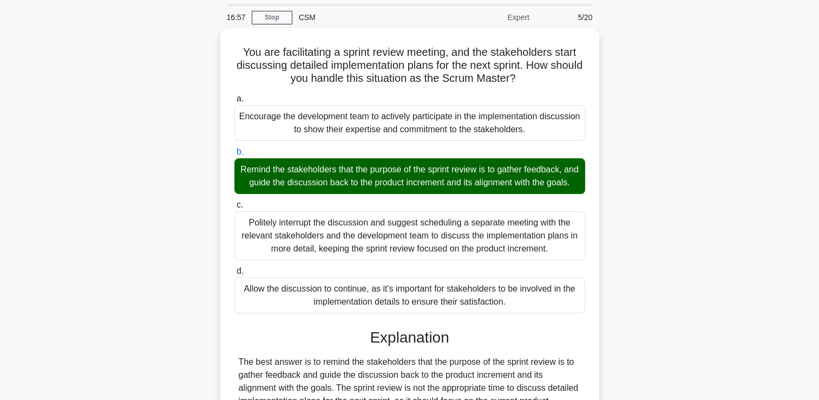
scroll to position [228, 0]
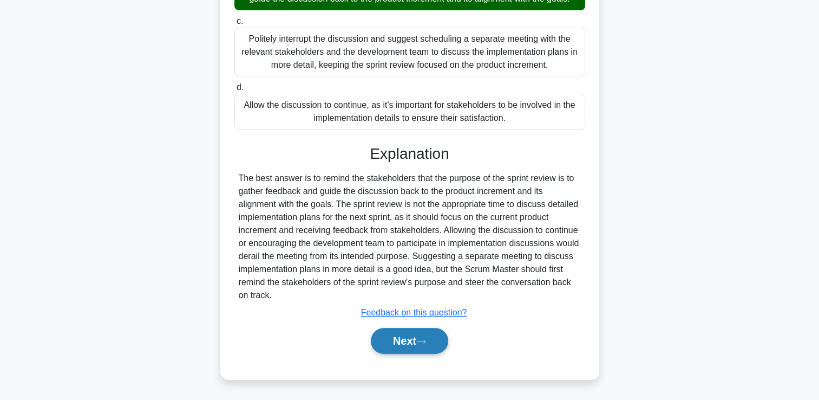
click at [413, 340] on button "Next" at bounding box center [409, 341] width 77 height 26
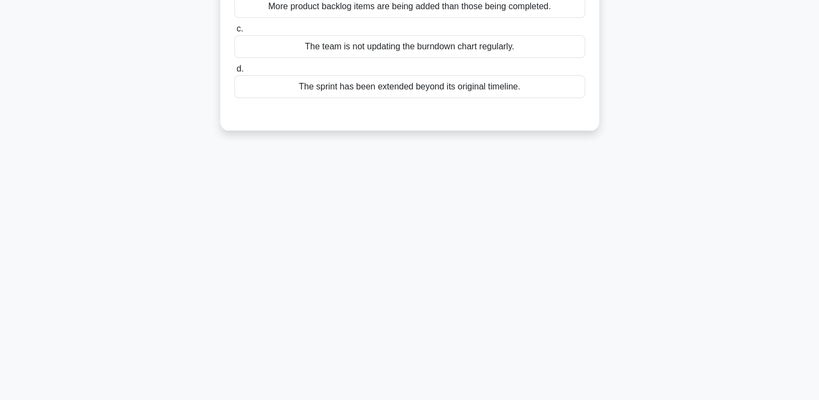
scroll to position [0, 0]
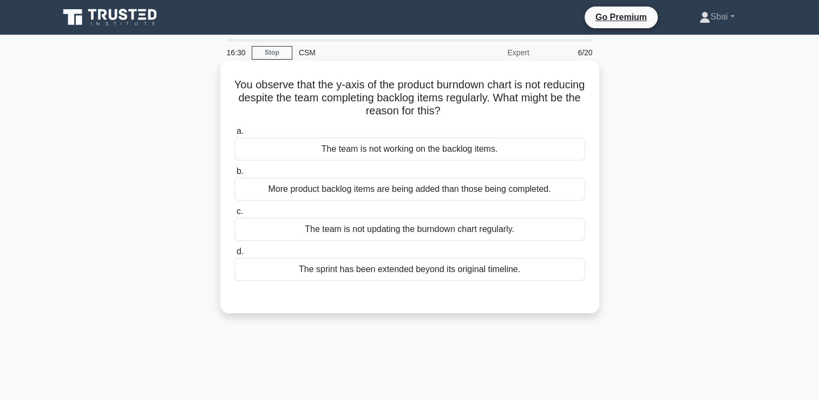
click at [480, 198] on div "More product backlog items are being added than those being completed." at bounding box center [409, 189] width 351 height 23
click at [234, 175] on input "b. More product backlog items are being added than those being completed." at bounding box center [234, 171] width 0 height 7
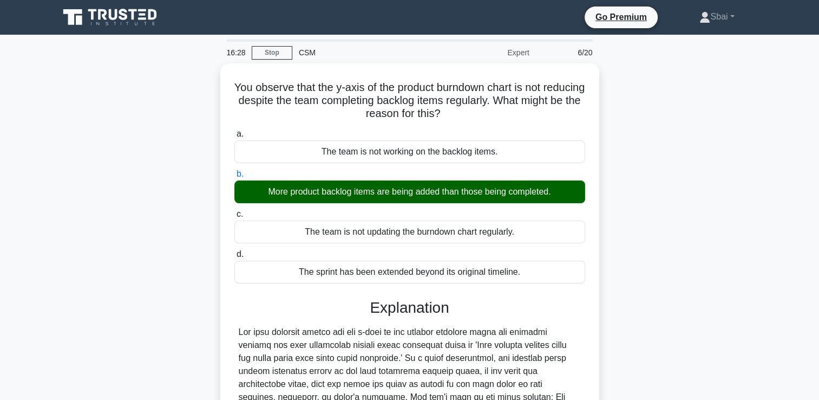
scroll to position [189, 0]
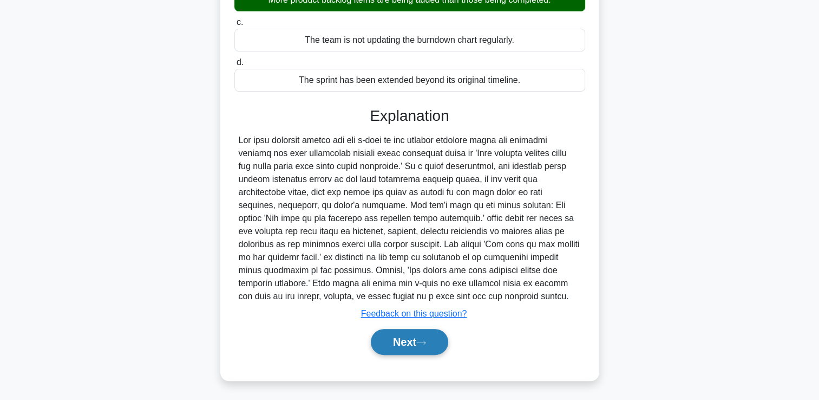
click at [419, 342] on button "Next" at bounding box center [409, 342] width 77 height 26
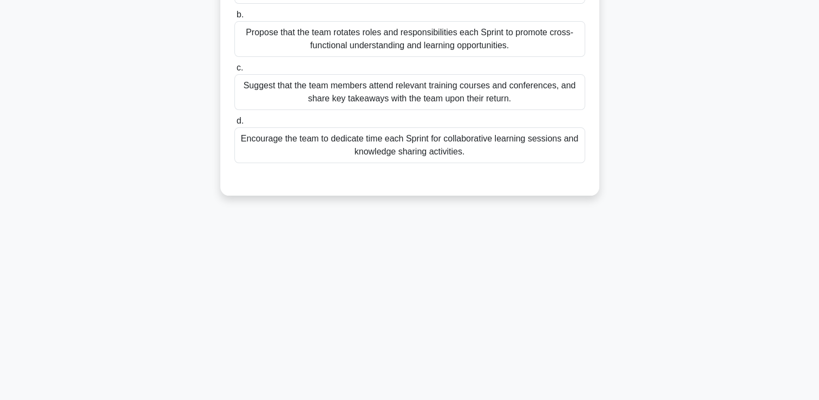
scroll to position [0, 0]
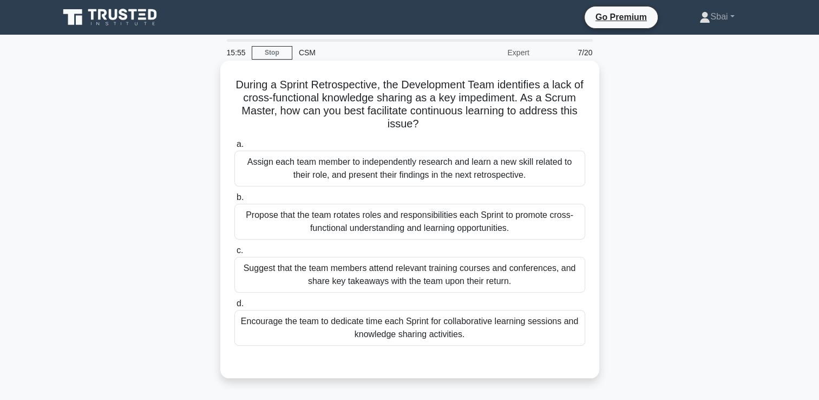
click at [485, 230] on div "Propose that the team rotates roles and responsibilities each Sprint to promote…" at bounding box center [409, 222] width 351 height 36
click at [234, 201] on input "b. Propose that the team rotates roles and responsibilities each Sprint to prom…" at bounding box center [234, 197] width 0 height 7
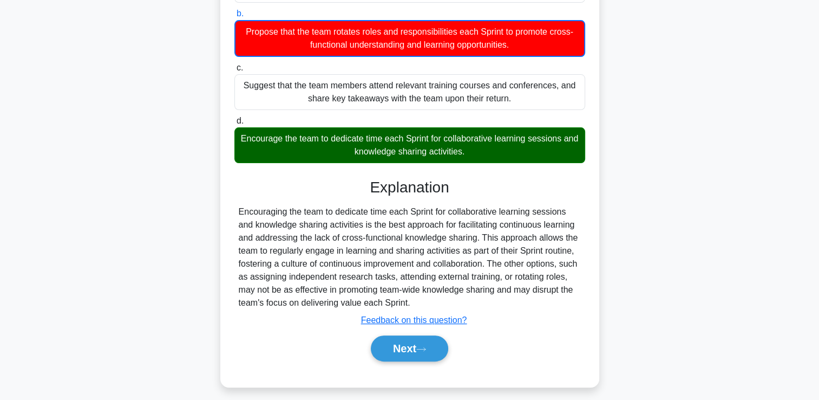
scroll to position [190, 0]
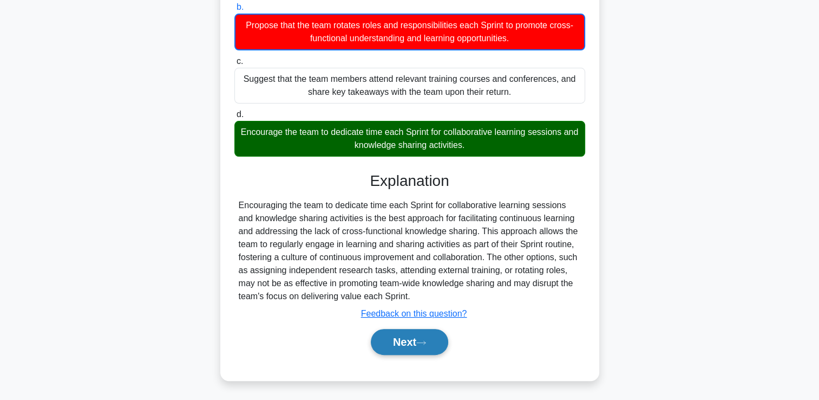
click at [425, 340] on icon at bounding box center [421, 343] width 10 height 6
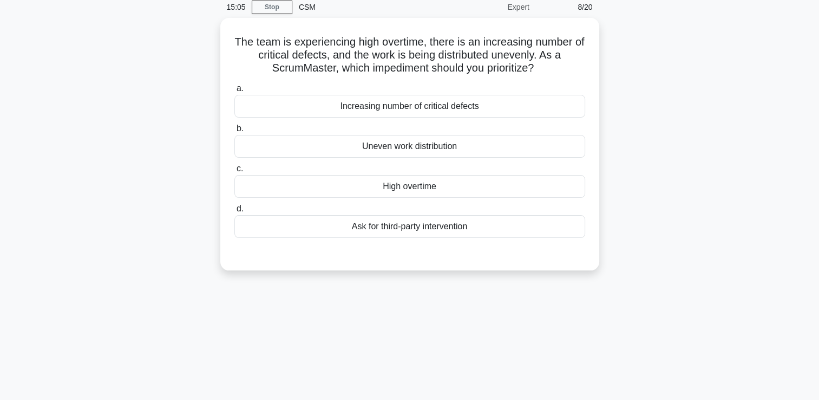
scroll to position [6, 0]
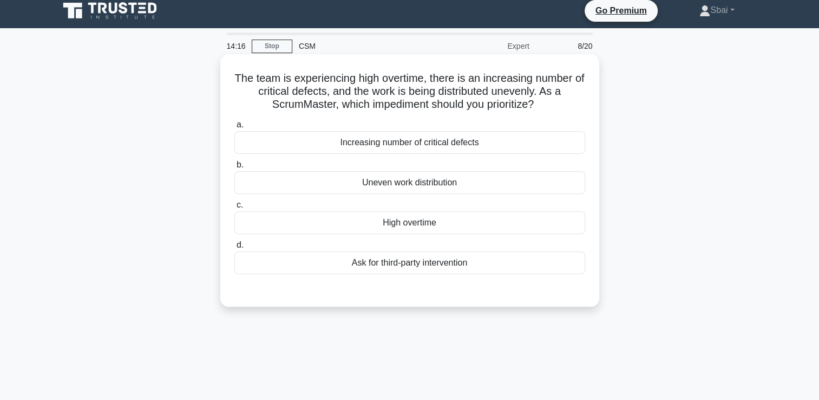
click at [467, 151] on div "Increasing number of critical defects" at bounding box center [409, 142] width 351 height 23
click at [234, 128] on input "a. Increasing number of critical defects" at bounding box center [234, 124] width 0 height 7
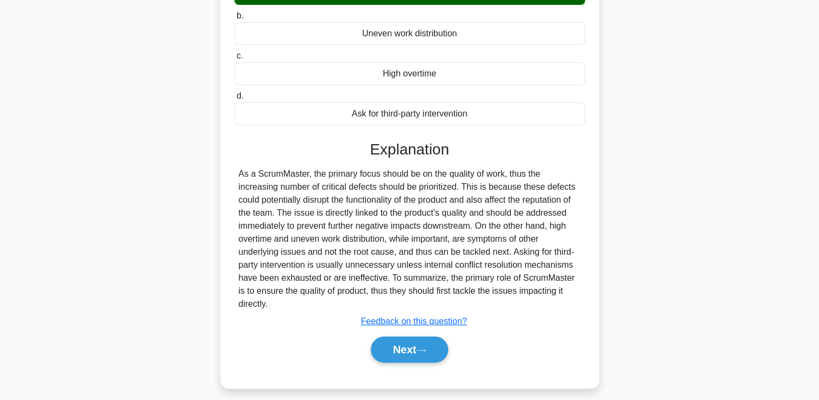
scroll to position [158, 0]
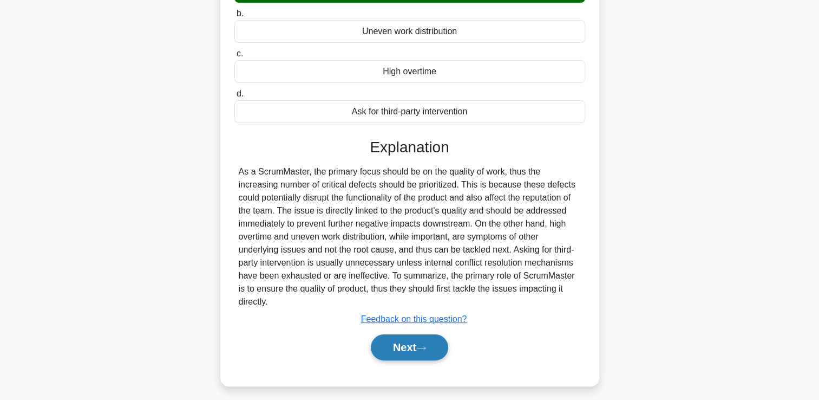
click at [433, 337] on button "Next" at bounding box center [409, 347] width 77 height 26
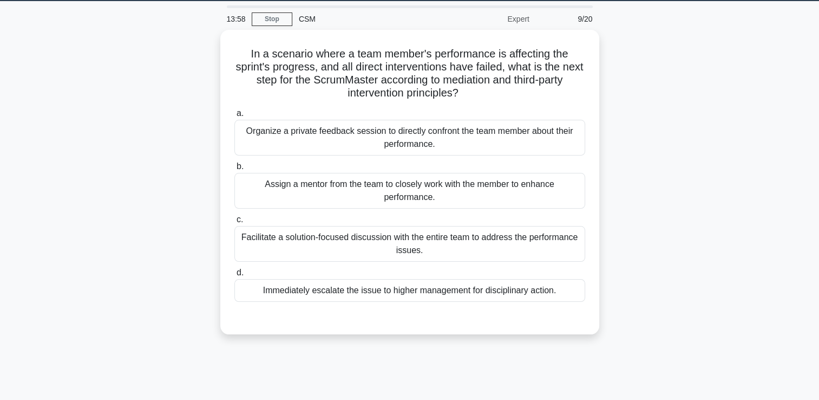
scroll to position [22, 0]
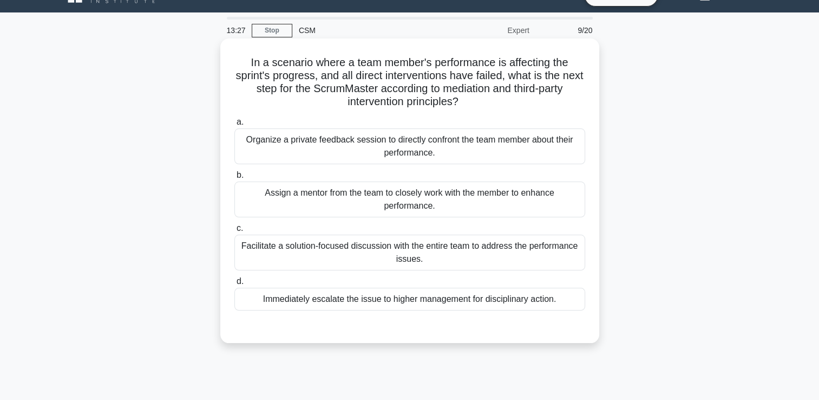
click at [433, 252] on div "Facilitate a solution-focused discussion with the entire team to address the pe…" at bounding box center [409, 252] width 351 height 36
click at [234, 232] on input "c. Facilitate a solution-focused discussion with the entire team to address the…" at bounding box center [234, 228] width 0 height 7
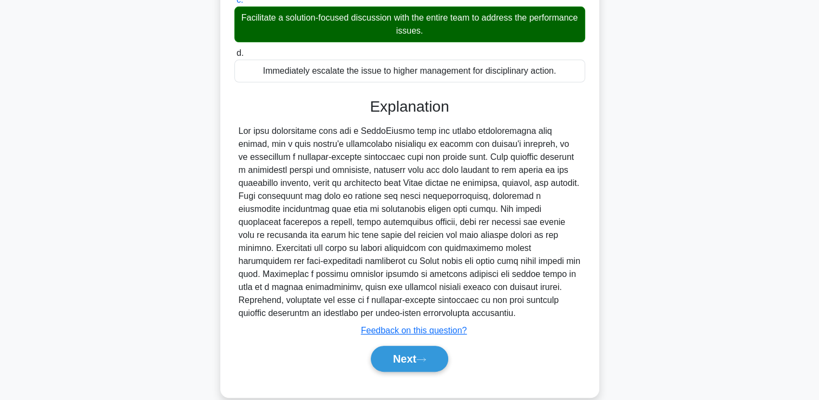
scroll to position [257, 0]
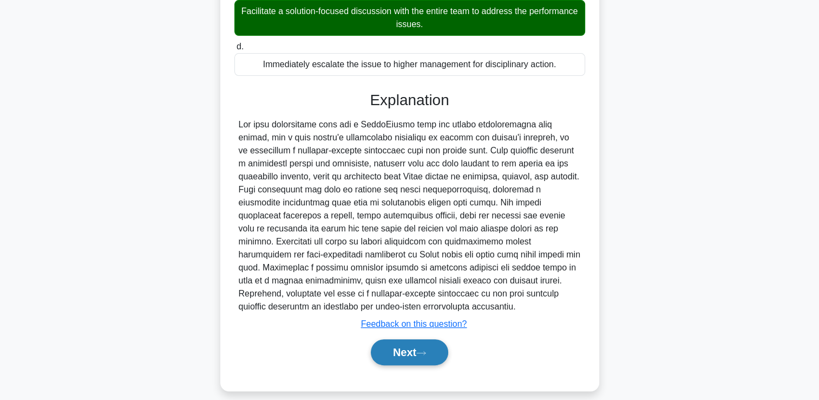
click at [428, 339] on button "Next" at bounding box center [409, 352] width 77 height 26
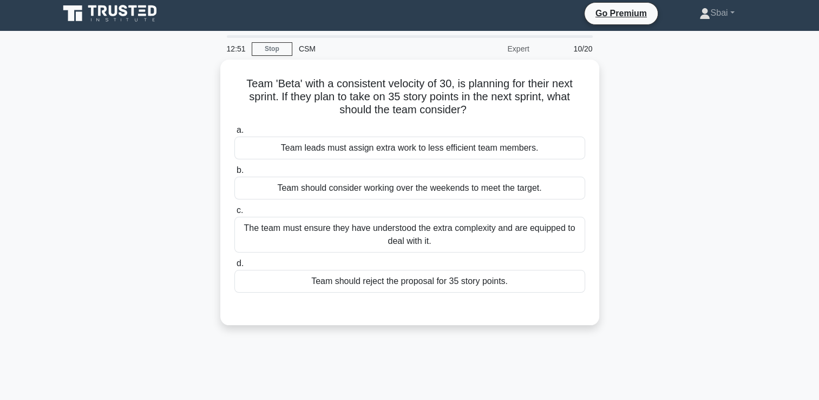
scroll to position [0, 0]
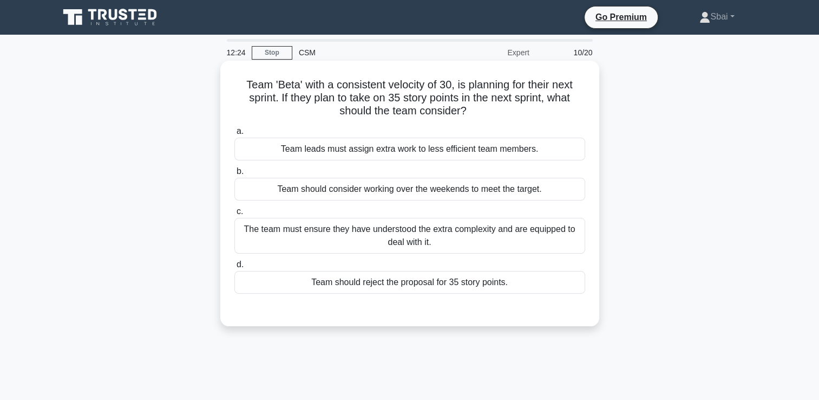
click at [555, 235] on div "The team must ensure they have understood the extra complexity and are equipped…" at bounding box center [409, 236] width 351 height 36
click at [234, 215] on input "c. The team must ensure they have understood the extra complexity and are equip…" at bounding box center [234, 211] width 0 height 7
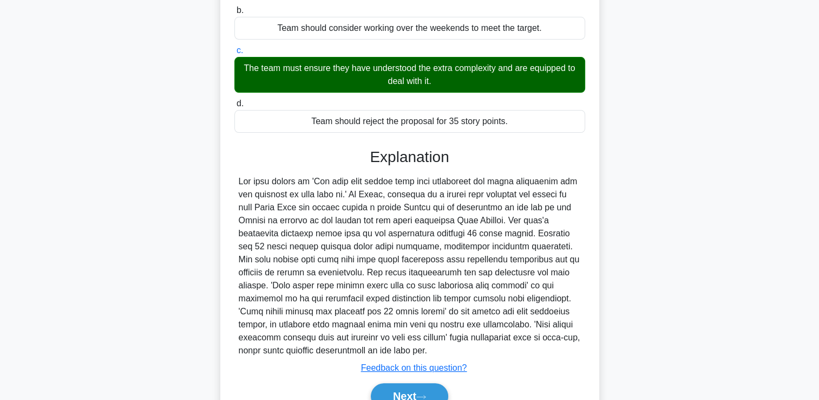
scroll to position [165, 0]
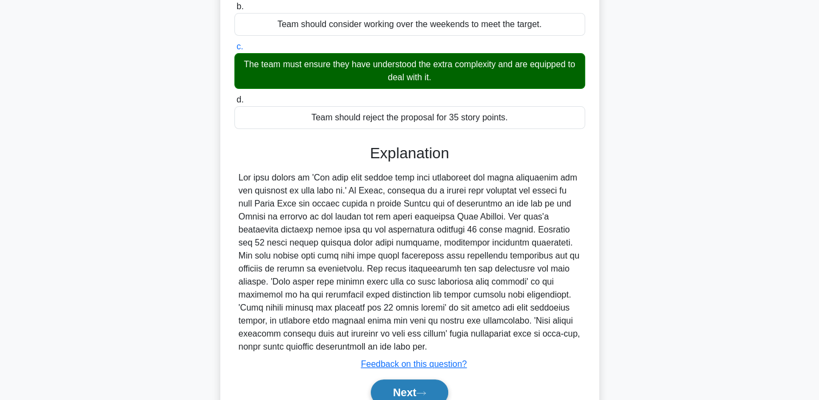
click at [433, 392] on button "Next" at bounding box center [409, 392] width 77 height 26
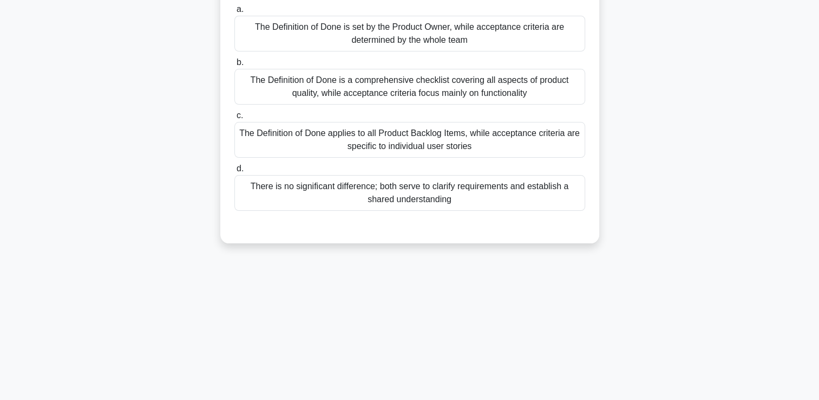
scroll to position [0, 0]
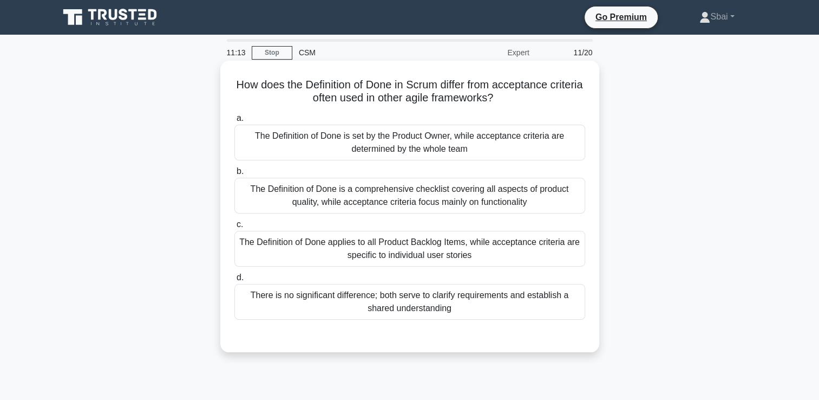
click at [557, 241] on div "The Definition of Done applies to all Product Backlog Items, while acceptance c…" at bounding box center [409, 249] width 351 height 36
click at [234, 228] on input "c. The Definition of Done applies to all Product Backlog Items, while acceptanc…" at bounding box center [234, 224] width 0 height 7
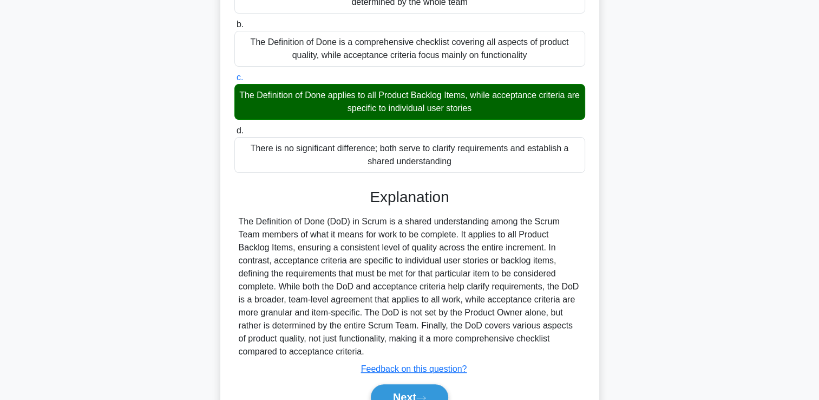
scroll to position [166, 0]
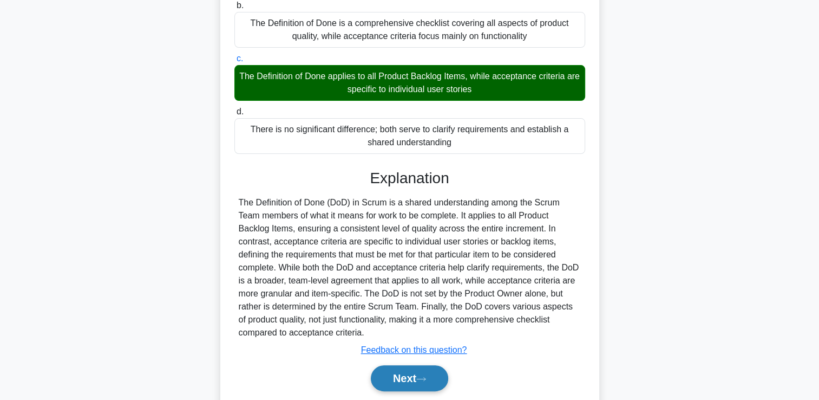
click at [401, 384] on button "Next" at bounding box center [409, 378] width 77 height 26
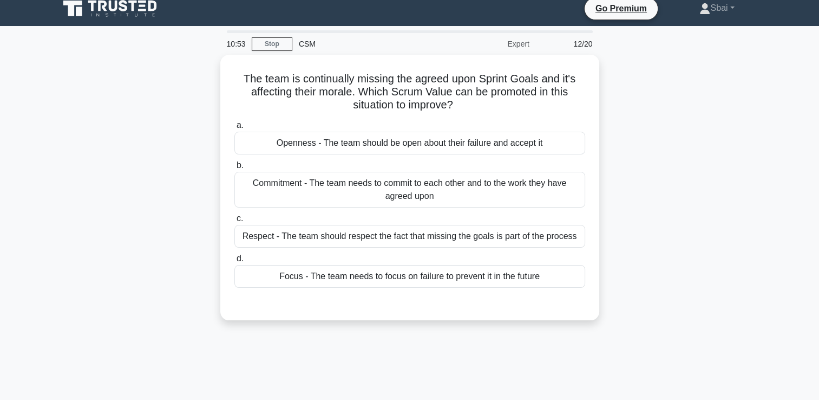
scroll to position [0, 0]
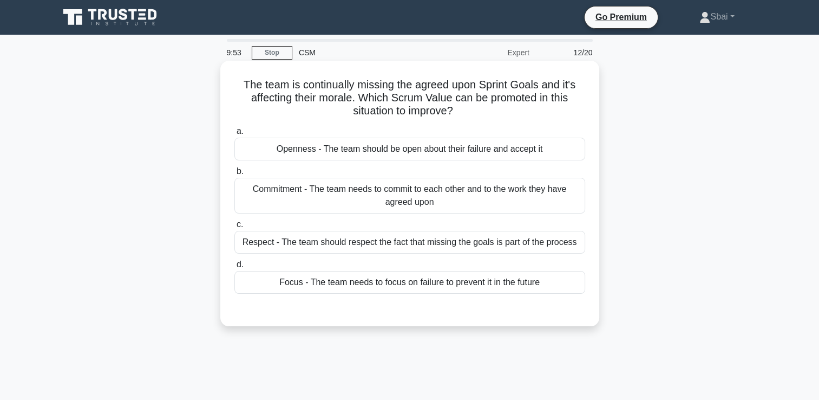
click at [556, 282] on div "Focus - The team needs to focus on failure to prevent it in the future" at bounding box center [409, 282] width 351 height 23
click at [234, 268] on input "d. Focus - The team needs to focus on failure to prevent it in the future" at bounding box center [234, 264] width 0 height 7
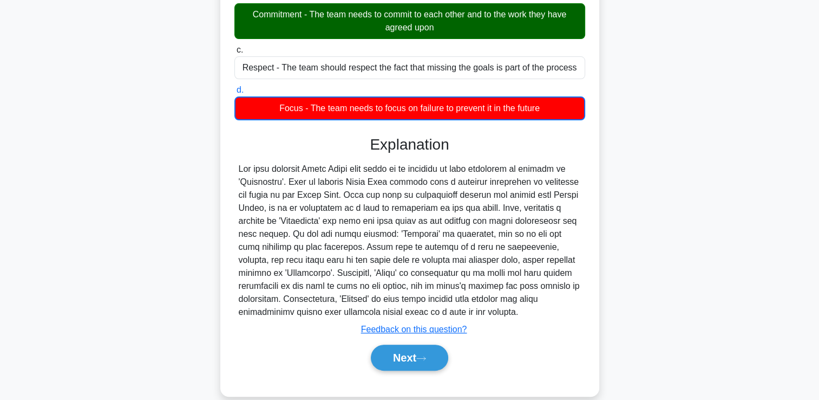
scroll to position [184, 0]
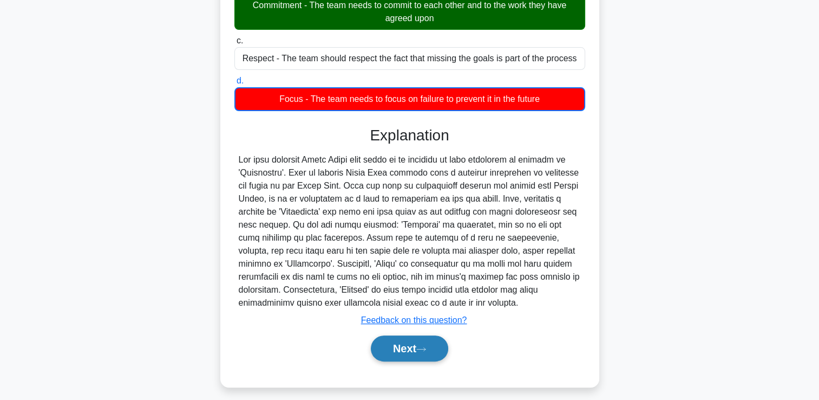
click at [407, 343] on button "Next" at bounding box center [409, 348] width 77 height 26
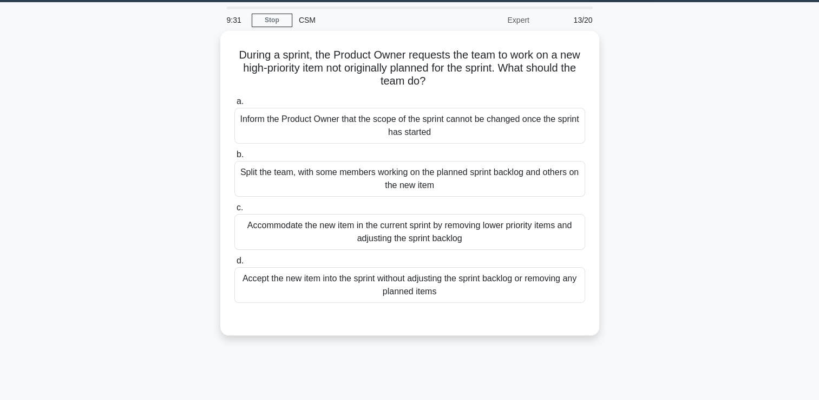
scroll to position [30, 0]
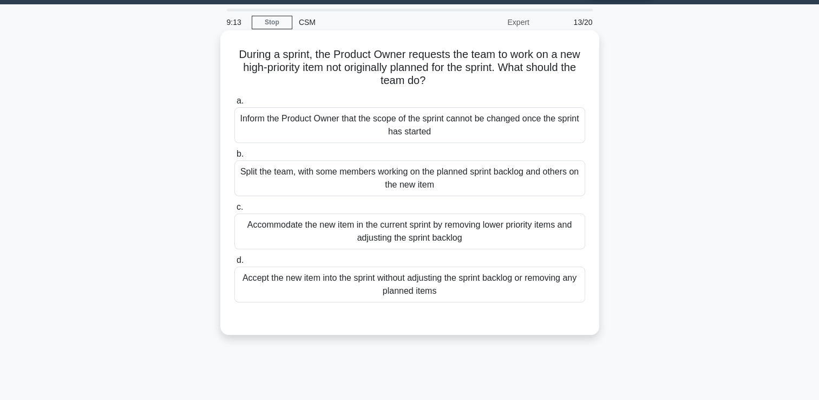
click at [513, 234] on div "Accommodate the new item in the current sprint by removing lower priority items…" at bounding box center [409, 231] width 351 height 36
click at [234, 211] on input "c. Accommodate the new item in the current sprint by removing lower priority it…" at bounding box center [234, 207] width 0 height 7
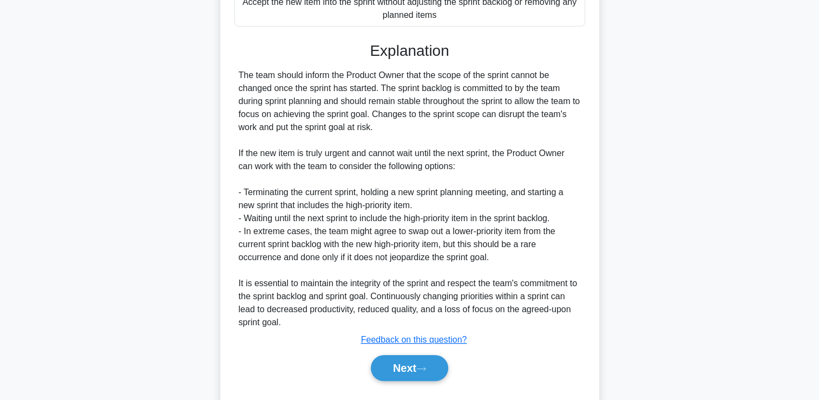
scroll to position [333, 0]
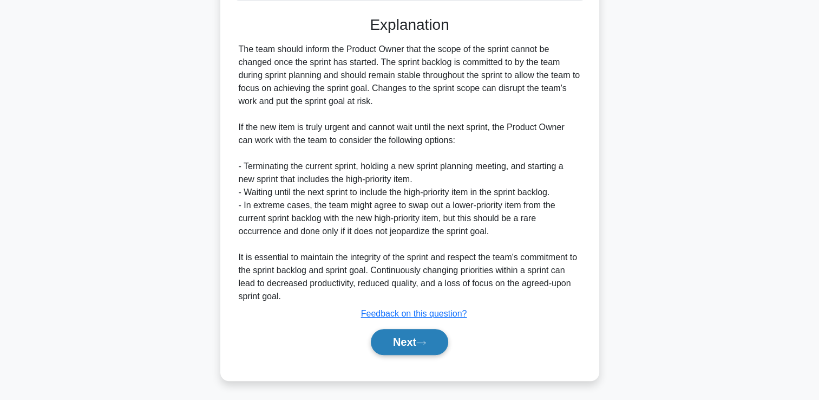
click at [425, 331] on button "Next" at bounding box center [409, 342] width 77 height 26
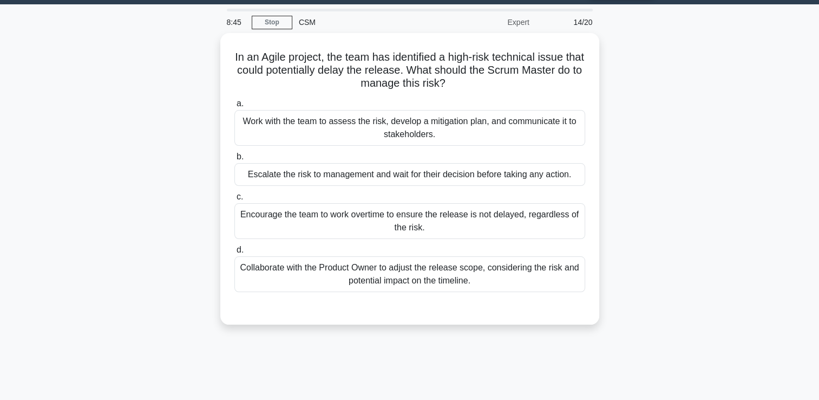
scroll to position [0, 0]
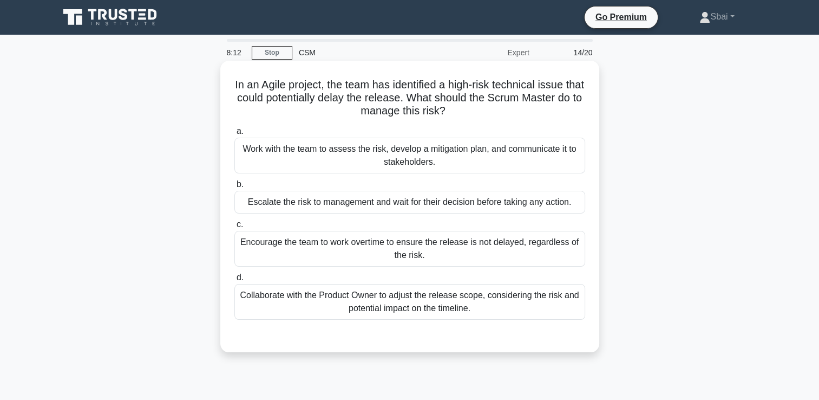
click at [504, 311] on div "Collaborate with the Product Owner to adjust the release scope, considering the…" at bounding box center [409, 302] width 351 height 36
click at [234, 281] on input "d. Collaborate with the Product Owner to adjust the release scope, considering …" at bounding box center [234, 277] width 0 height 7
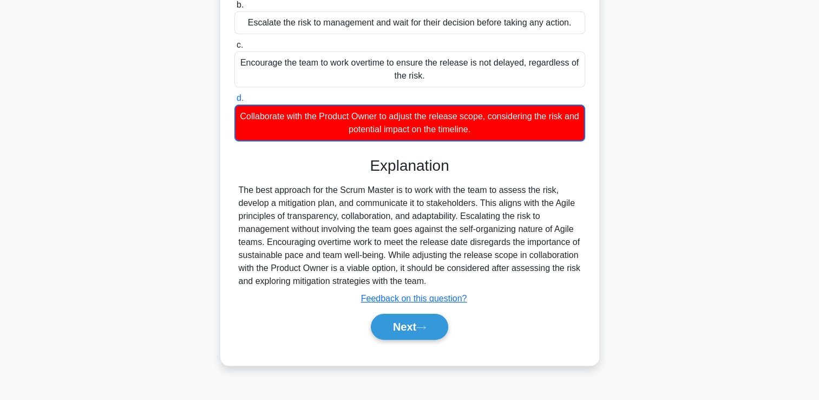
scroll to position [185, 0]
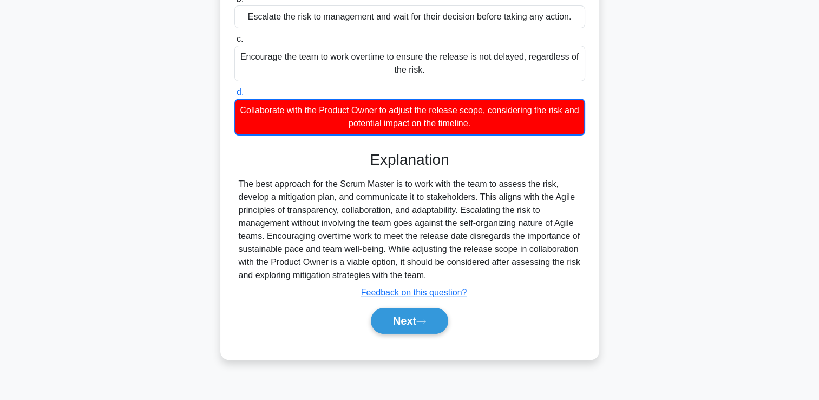
click at [381, 334] on div "Next" at bounding box center [409, 320] width 351 height 35
click at [418, 320] on button "Next" at bounding box center [409, 321] width 77 height 26
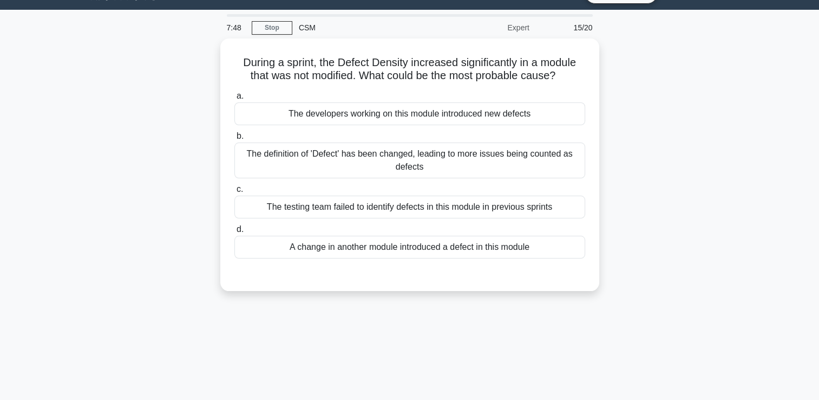
scroll to position [0, 0]
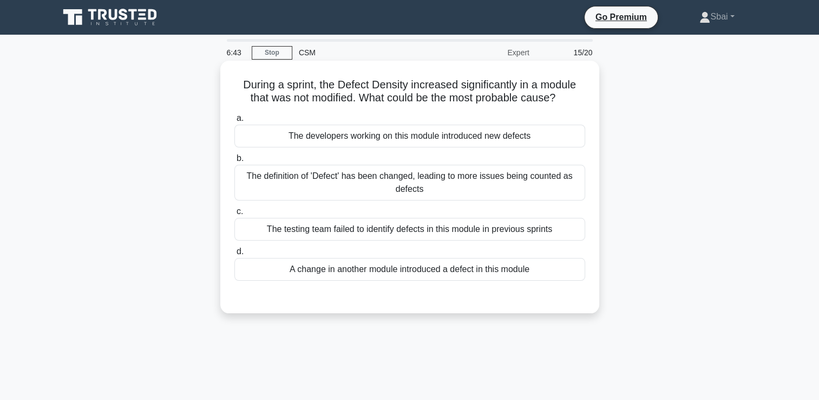
click at [520, 174] on div "The definition of 'Defect' has been changed, leading to more issues being count…" at bounding box center [409, 183] width 351 height 36
click at [234, 162] on input "b. The definition of 'Defect' has been changed, leading to more issues being co…" at bounding box center [234, 158] width 0 height 7
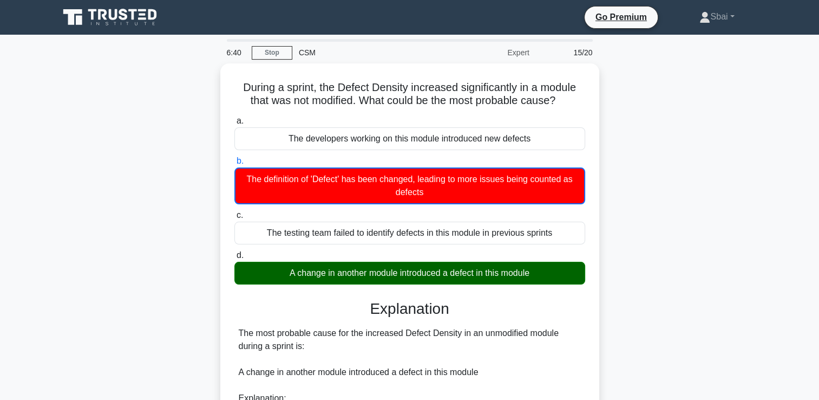
scroll to position [255, 0]
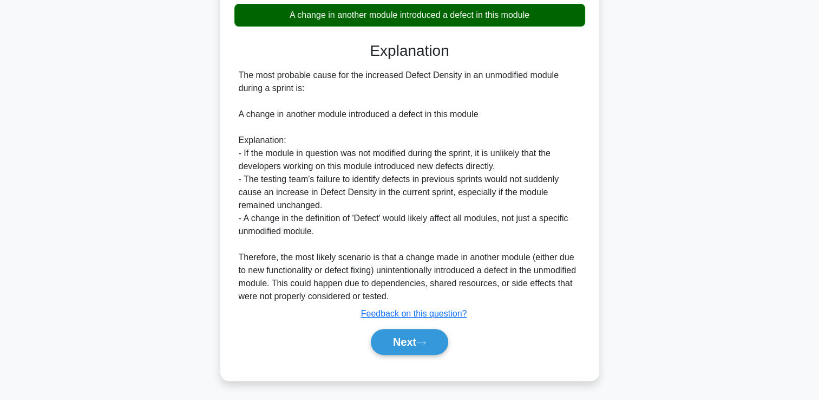
click at [391, 326] on div "Next" at bounding box center [409, 341] width 351 height 35
click at [394, 353] on button "Next" at bounding box center [409, 342] width 77 height 26
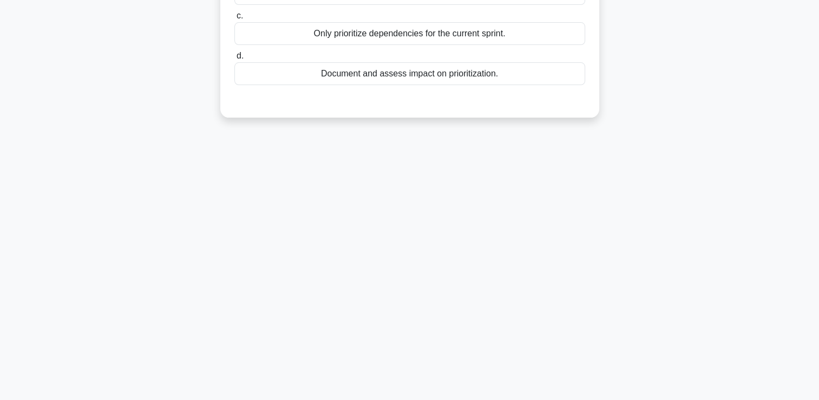
scroll to position [0, 0]
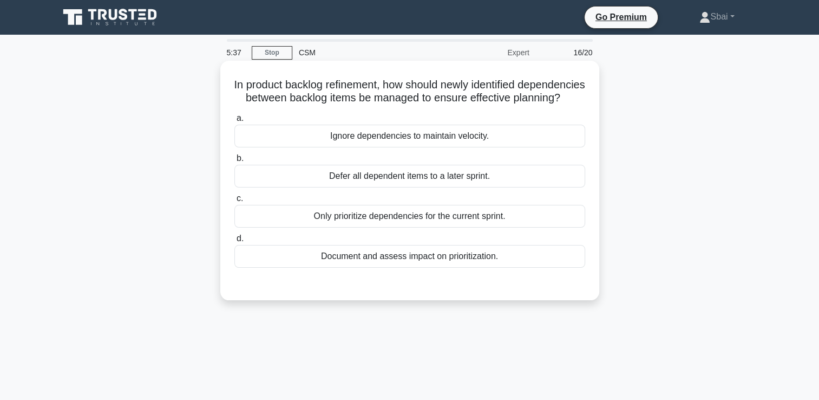
click at [462, 227] on div "Only prioritize dependencies for the current sprint." at bounding box center [409, 216] width 351 height 23
click at [234, 202] on input "c. Only prioritize dependencies for the current sprint." at bounding box center [234, 198] width 0 height 7
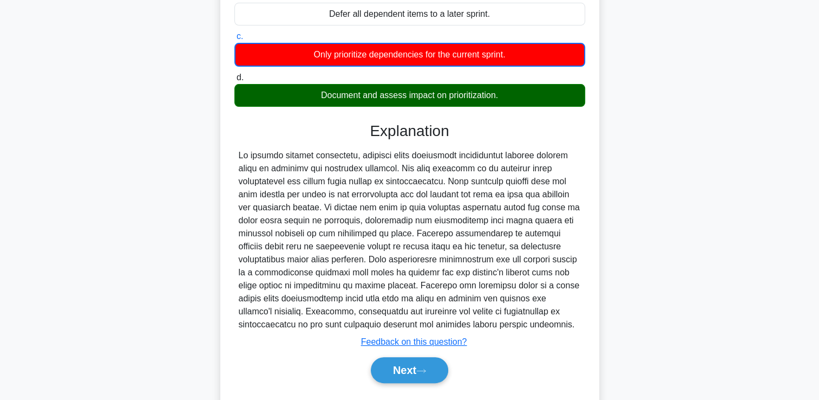
scroll to position [203, 0]
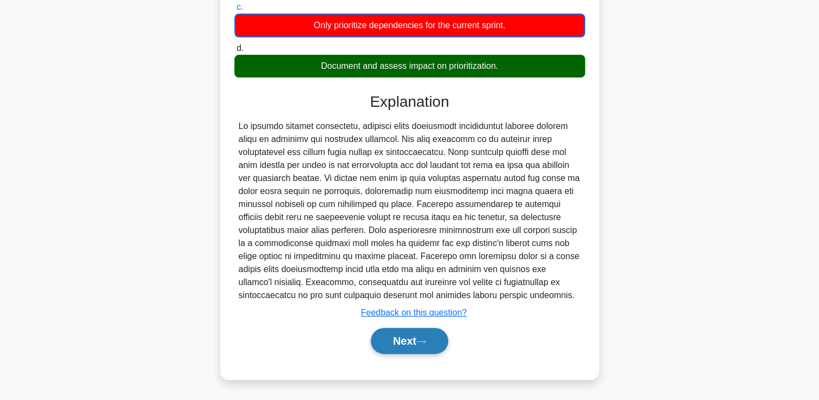
click at [399, 349] on button "Next" at bounding box center [409, 341] width 77 height 26
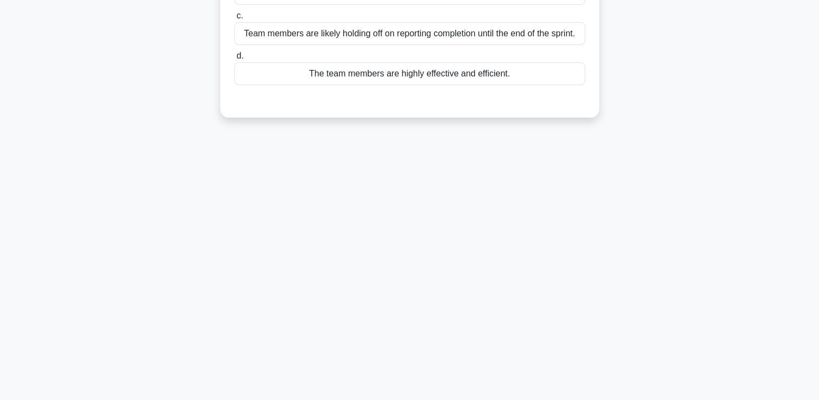
scroll to position [0, 0]
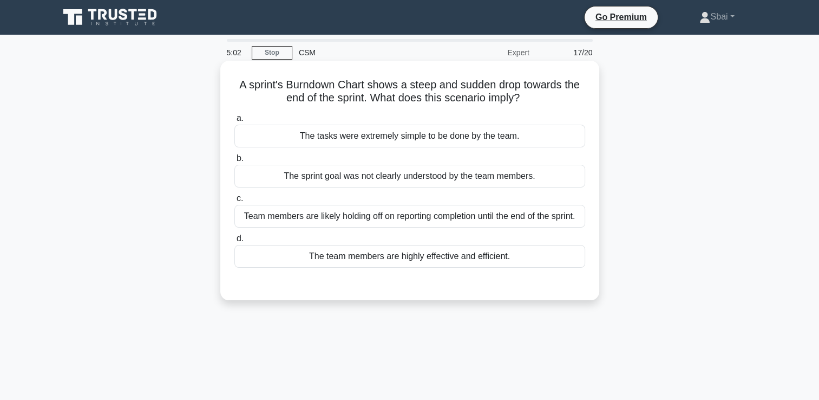
click at [407, 221] on div "Team members are likely holding off on reporting completion until the end of th…" at bounding box center [409, 216] width 351 height 23
click at [234, 202] on input "c. Team members are likely holding off on reporting completion until the end of…" at bounding box center [234, 198] width 0 height 7
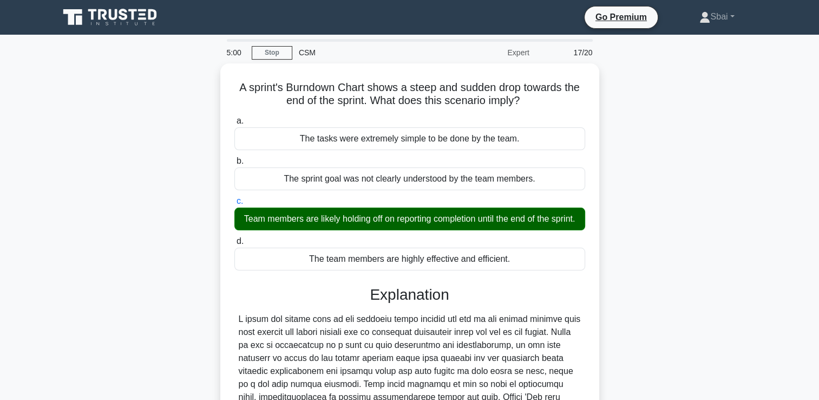
scroll to position [202, 0]
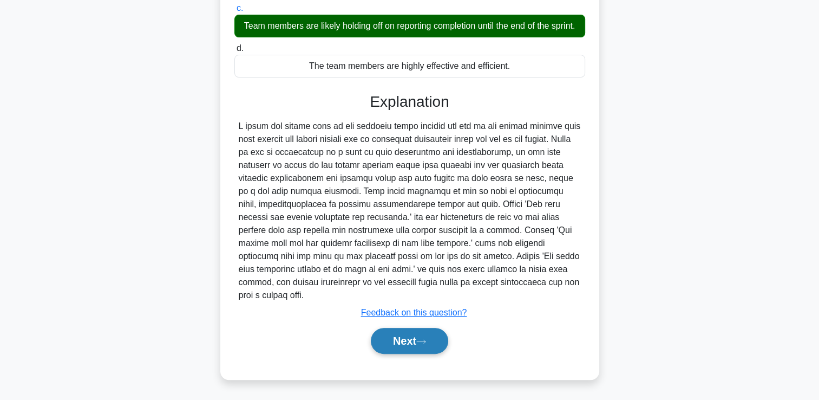
click at [417, 349] on button "Next" at bounding box center [409, 341] width 77 height 26
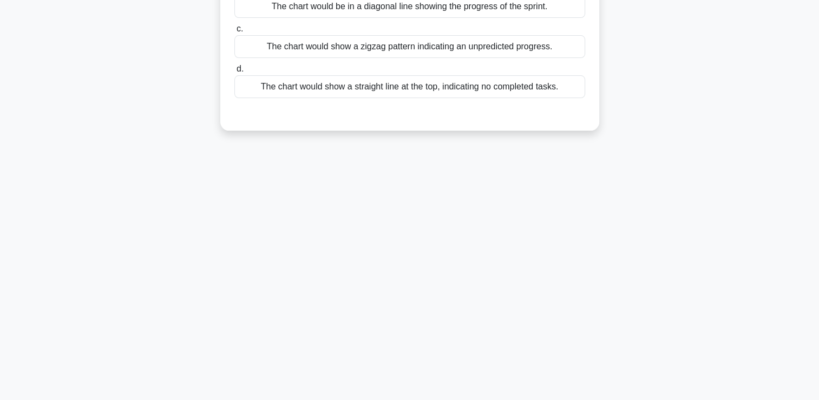
scroll to position [0, 0]
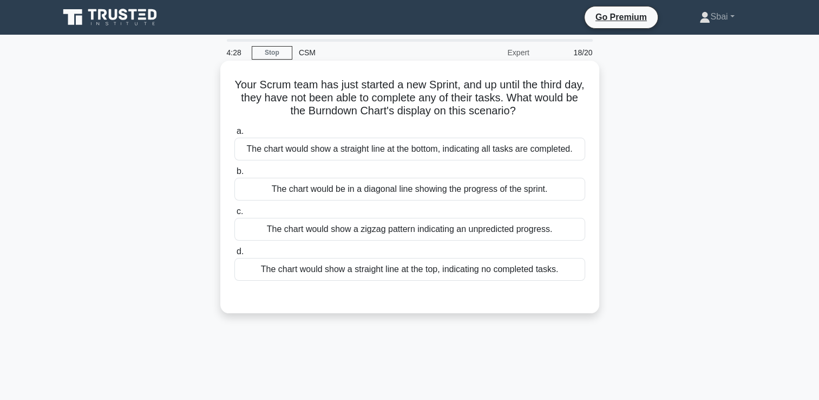
click at [478, 270] on div "The chart would show a straight line at the top, indicating no completed tasks." at bounding box center [409, 269] width 351 height 23
click at [234, 255] on input "d. The chart would show a straight line at the top, indicating no completed tas…" at bounding box center [234, 251] width 0 height 7
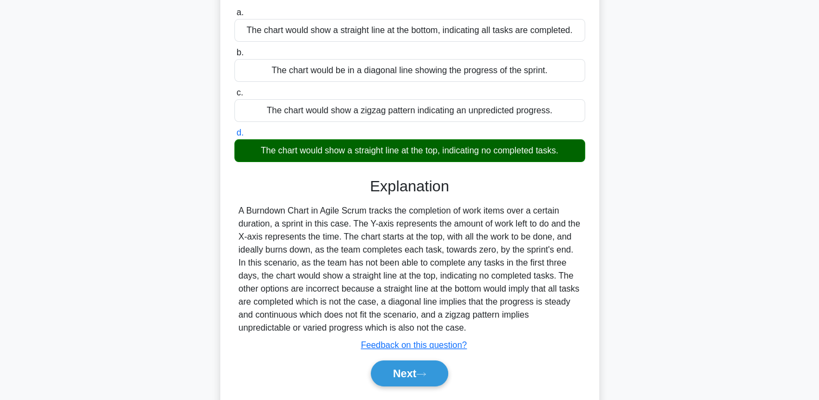
scroll to position [185, 0]
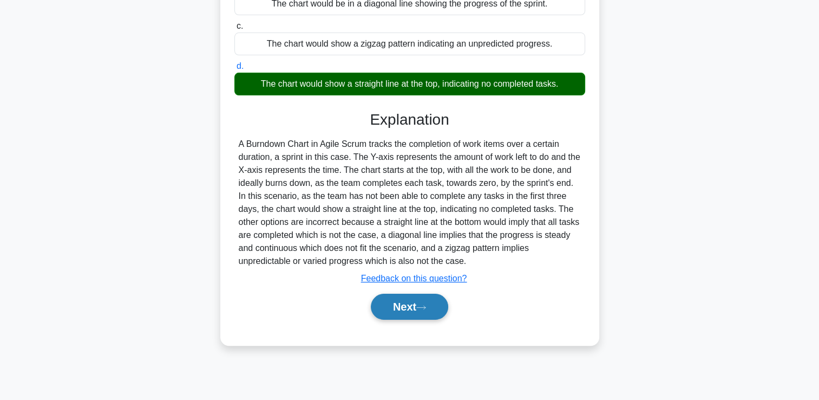
click at [421, 309] on icon at bounding box center [421, 307] width 10 height 6
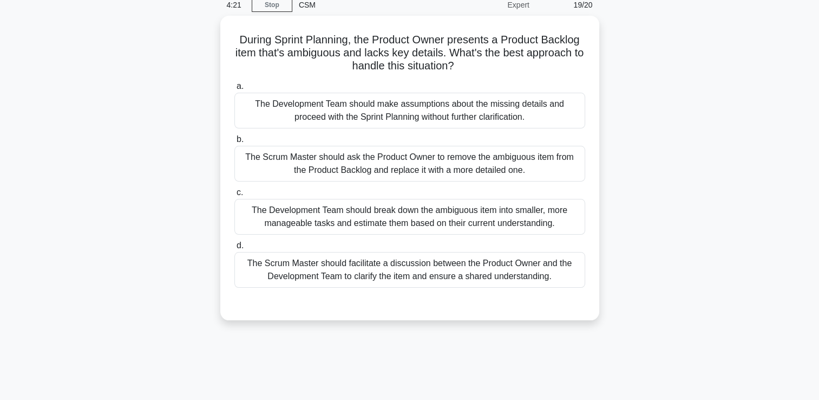
scroll to position [47, 0]
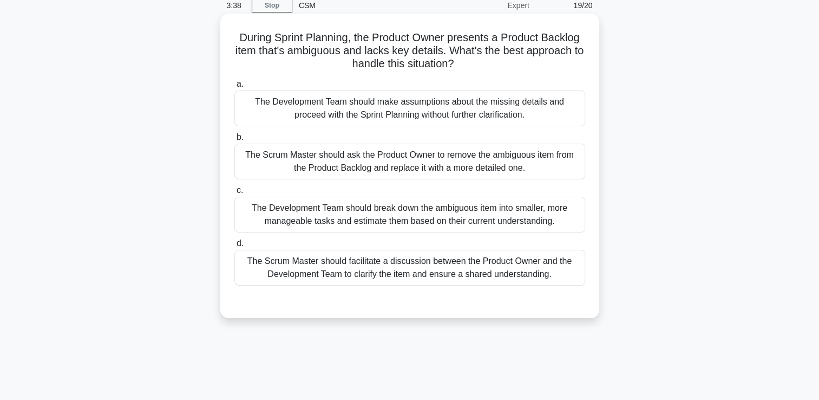
click at [467, 272] on div "The Scrum Master should facilitate a discussion between the Product Owner and t…" at bounding box center [409, 268] width 351 height 36
click at [234, 247] on input "d. The Scrum Master should facilitate a discussion between the Product Owner an…" at bounding box center [234, 243] width 0 height 7
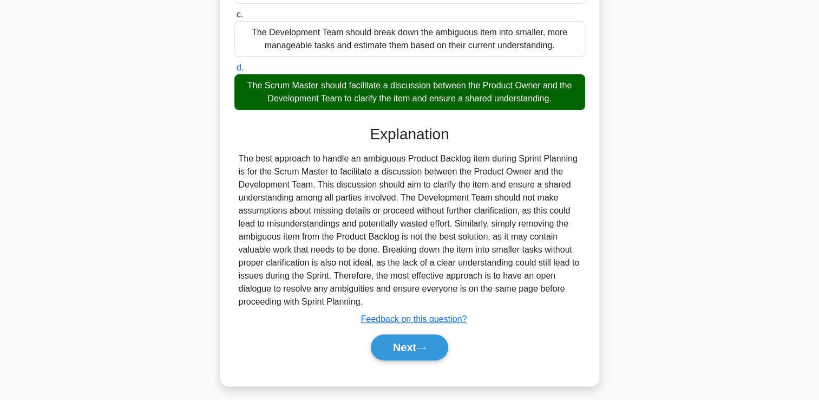
scroll to position [228, 0]
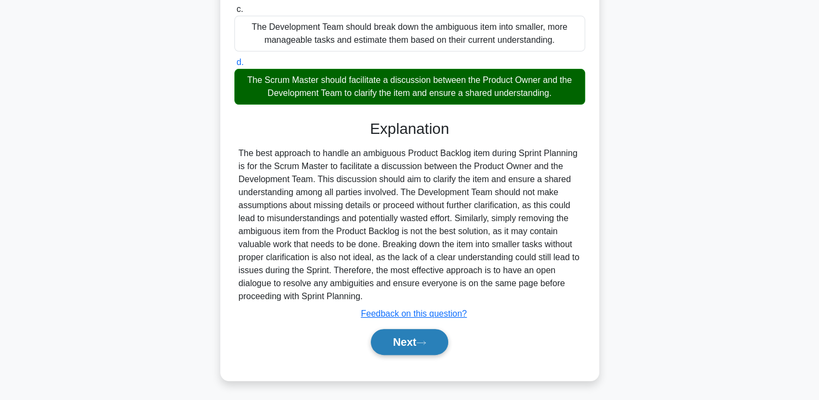
click at [400, 343] on button "Next" at bounding box center [409, 342] width 77 height 26
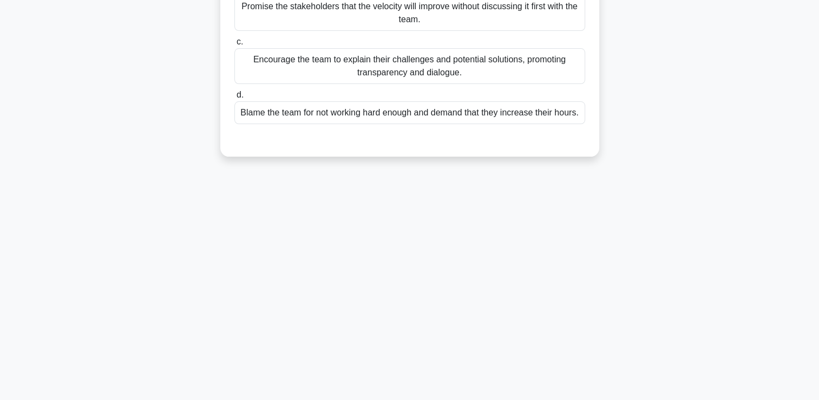
scroll to position [0, 0]
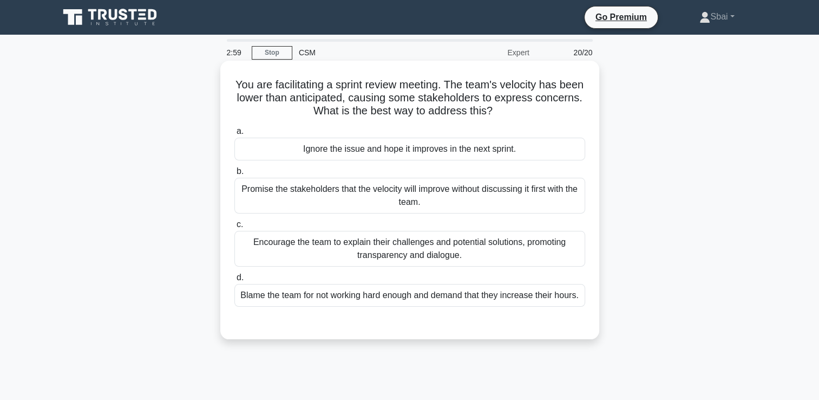
click at [394, 257] on div "Encourage the team to explain their challenges and potential solutions, promoti…" at bounding box center [409, 249] width 351 height 36
click at [234, 228] on input "c. Encourage the team to explain their challenges and potential solutions, prom…" at bounding box center [234, 224] width 0 height 7
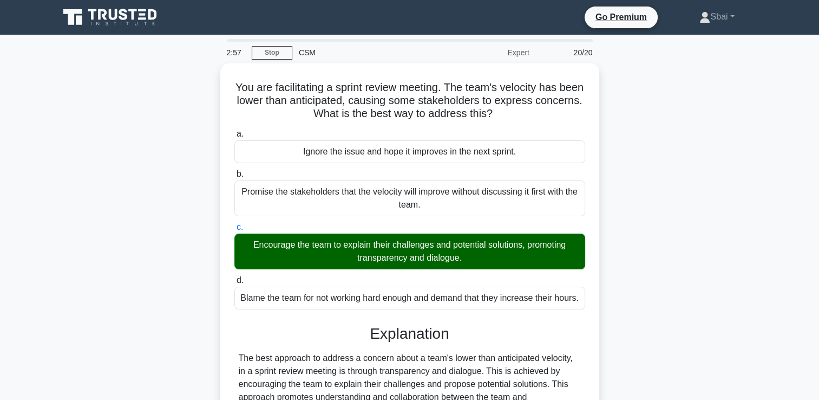
scroll to position [202, 0]
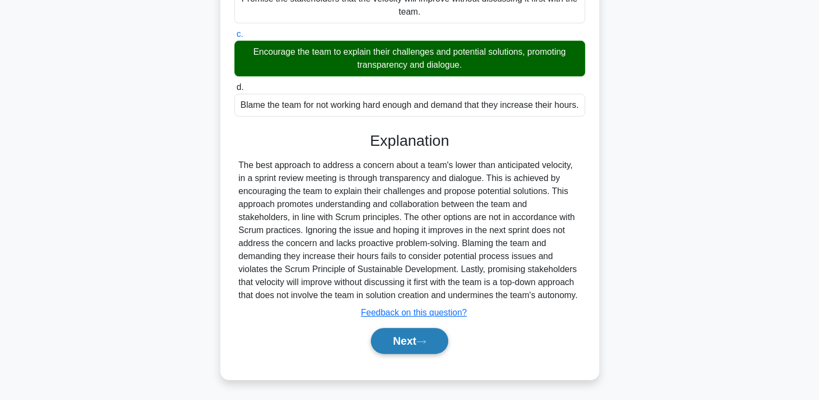
click at [398, 348] on button "Next" at bounding box center [409, 341] width 77 height 26
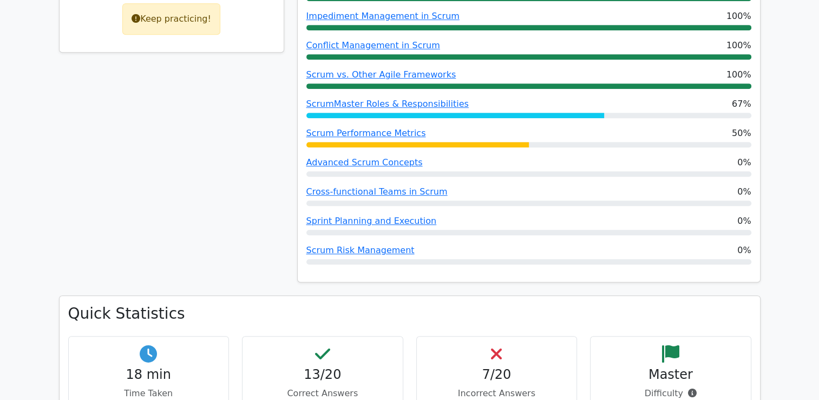
scroll to position [571, 0]
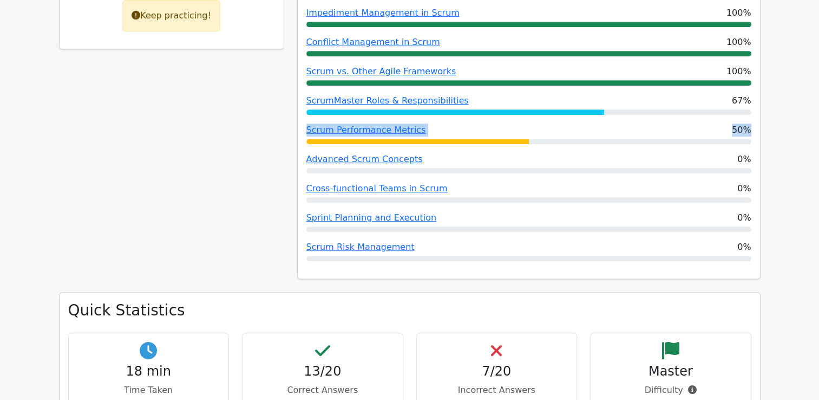
drag, startPoint x: 806, startPoint y: 104, endPoint x: 787, endPoint y: 147, distance: 46.6
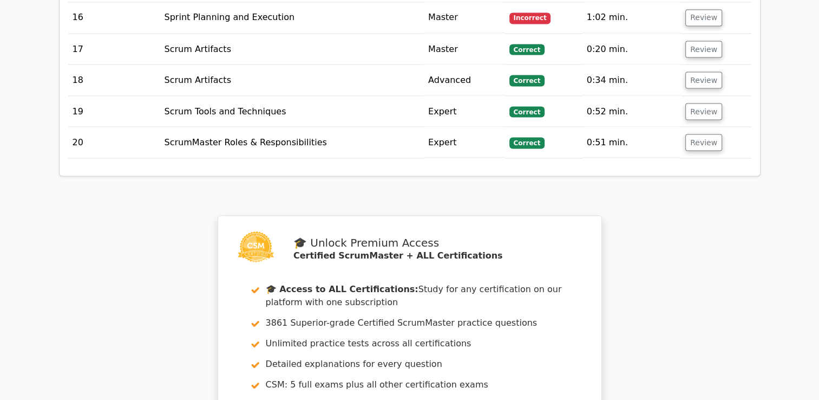
scroll to position [2307, 0]
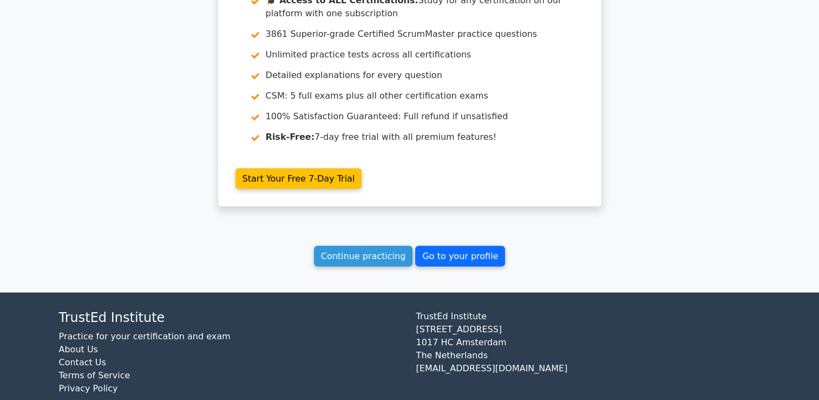
click at [461, 246] on link "Go to your profile" at bounding box center [460, 256] width 90 height 21
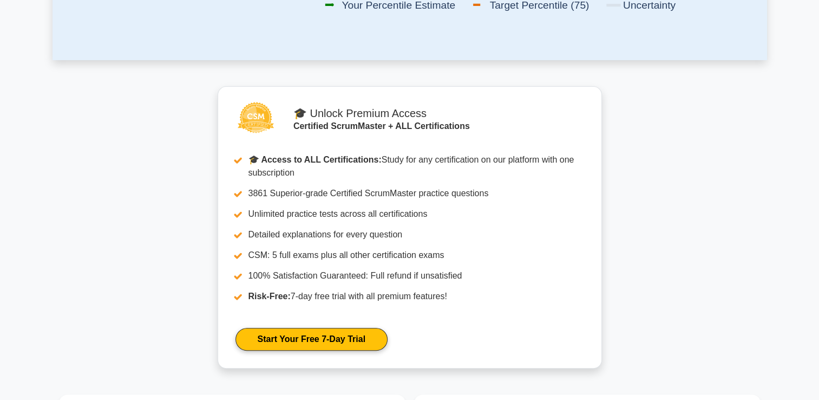
scroll to position [699, 0]
